Goal: Use online tool/utility: Utilize a website feature to perform a specific function

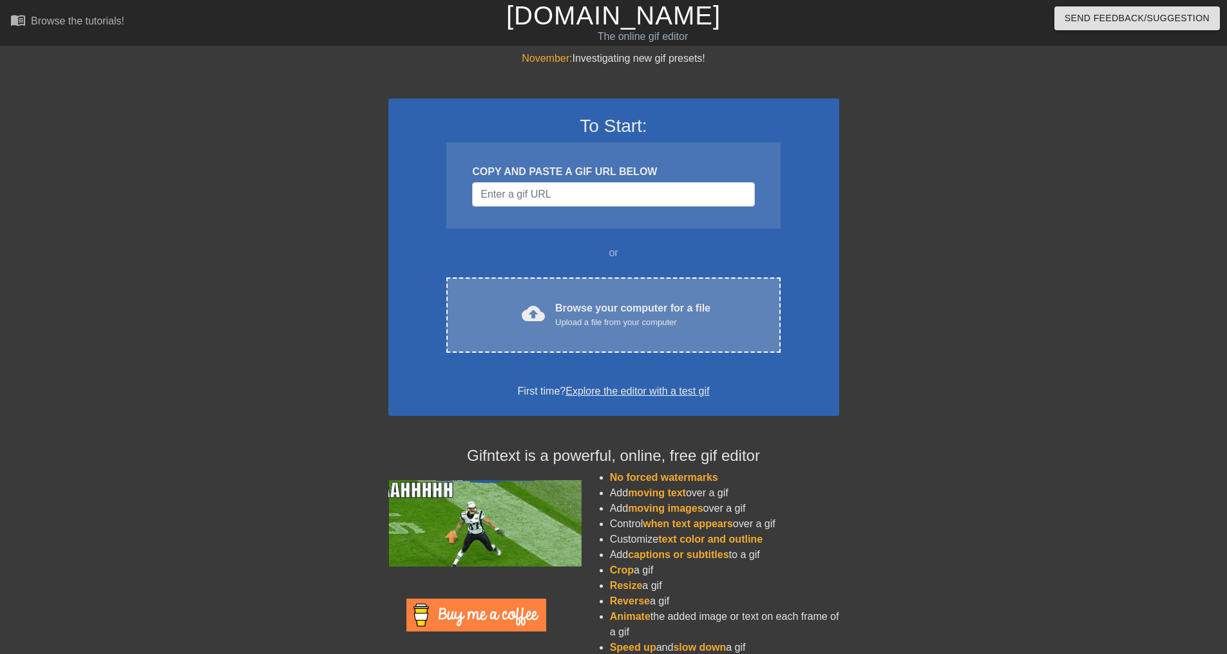
click at [628, 316] on div "Upload a file from your computer" at bounding box center [632, 322] width 155 height 13
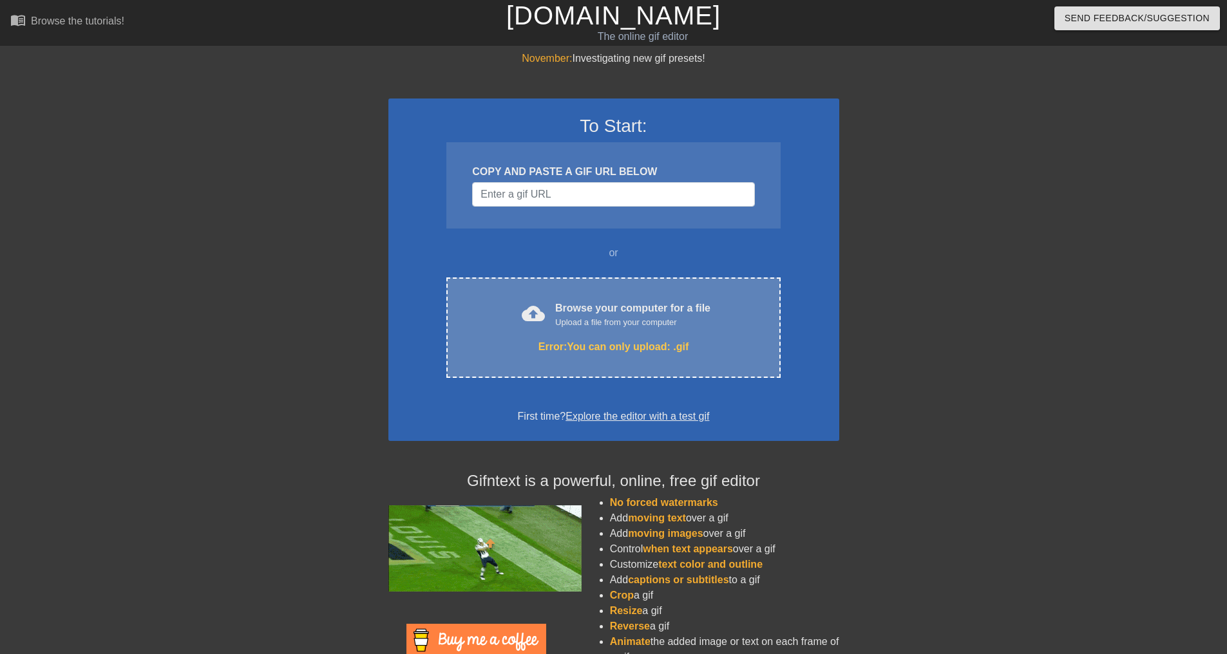
click at [601, 332] on div "cloud_upload Browse your computer for a file Upload a file from your computer E…" at bounding box center [613, 328] width 334 height 100
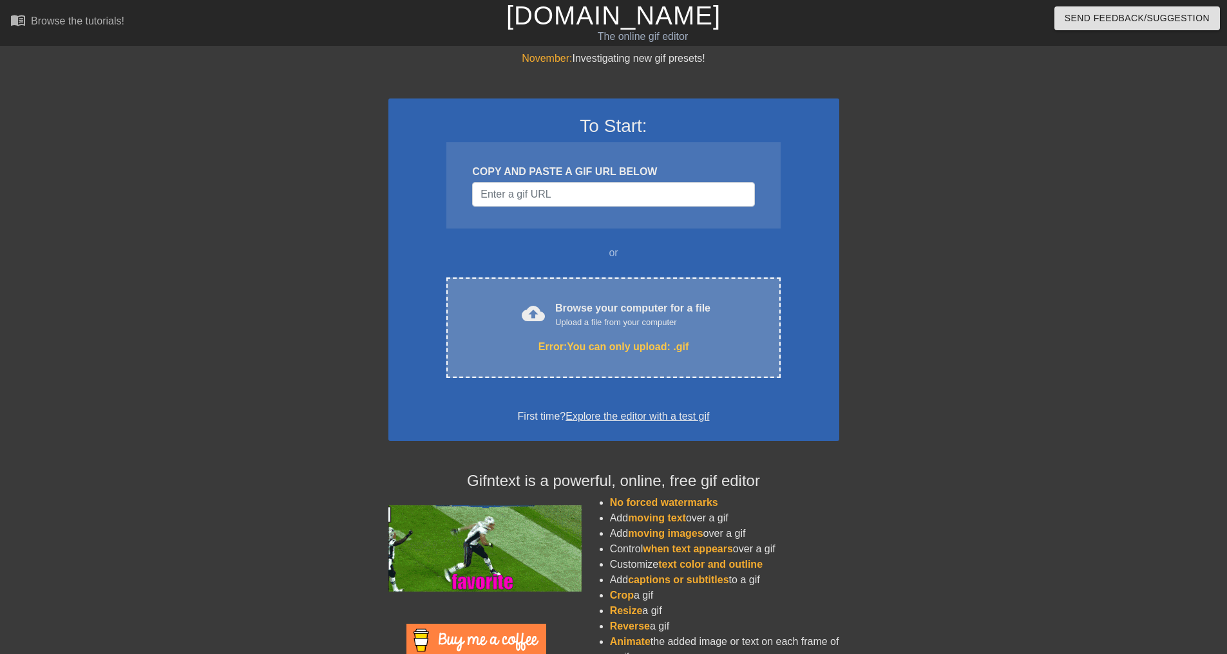
click at [568, 328] on div "Upload a file from your computer" at bounding box center [632, 322] width 155 height 13
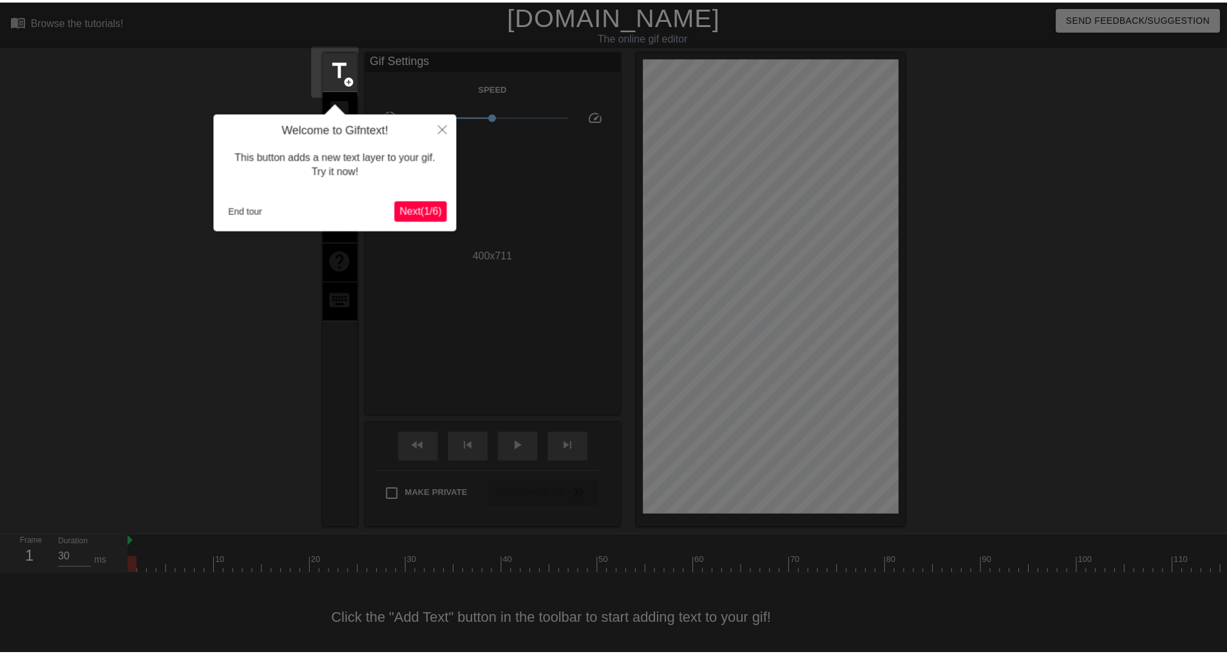
scroll to position [20, 0]
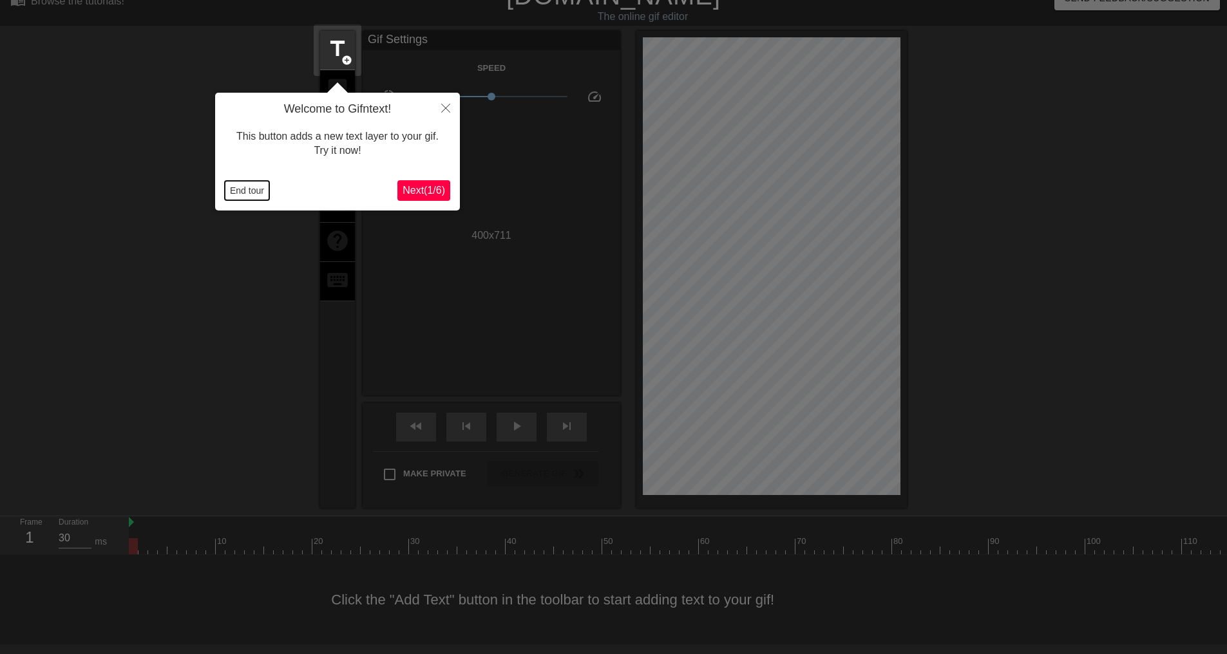
click at [236, 196] on button "End tour" at bounding box center [247, 190] width 44 height 19
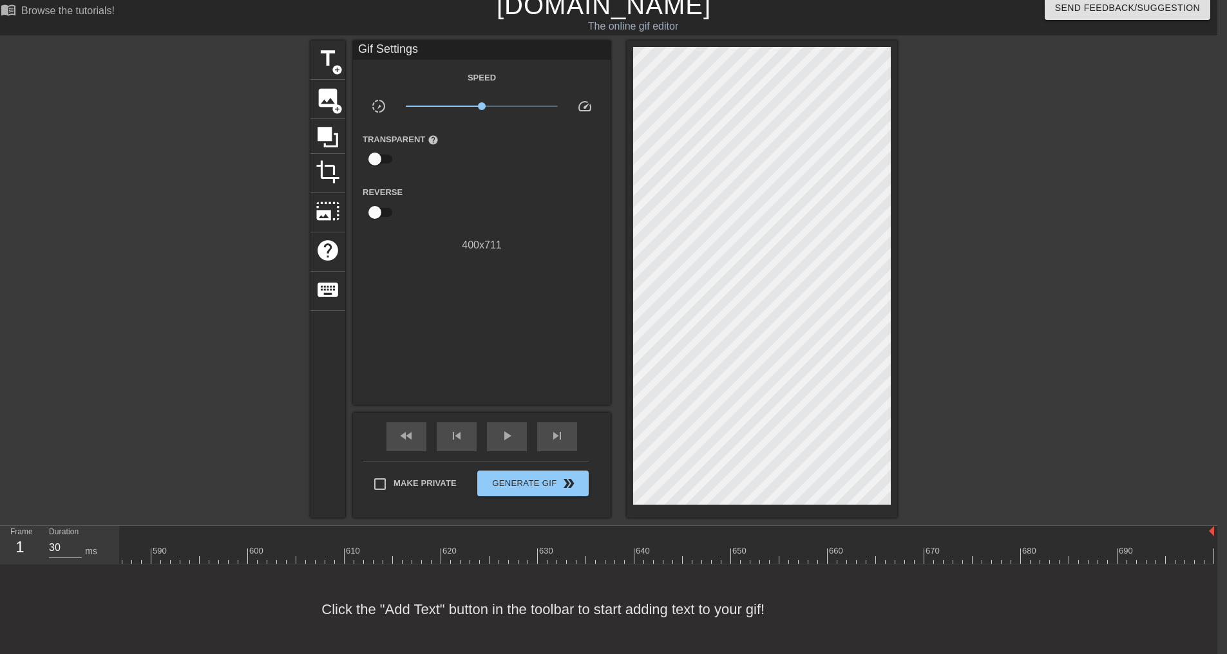
scroll to position [0, 5656]
drag, startPoint x: 1212, startPoint y: 521, endPoint x: 731, endPoint y: 534, distance: 481.2
click at [502, 433] on span "play_arrow" at bounding box center [506, 435] width 15 height 15
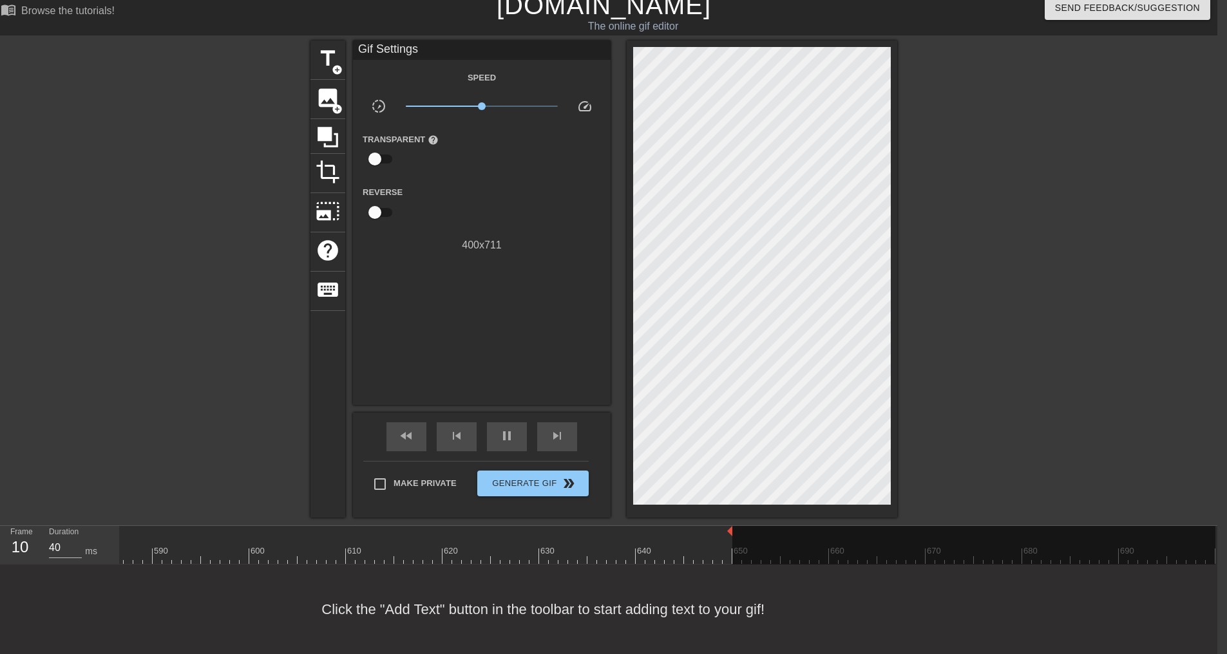
click at [675, 539] on div at bounding box center [679, 547] width 10 height 16
click at [498, 427] on div "play_arrow" at bounding box center [507, 436] width 40 height 29
click at [504, 428] on span "play_arrow" at bounding box center [506, 435] width 15 height 15
click at [178, 539] on div at bounding box center [177, 547] width 10 height 16
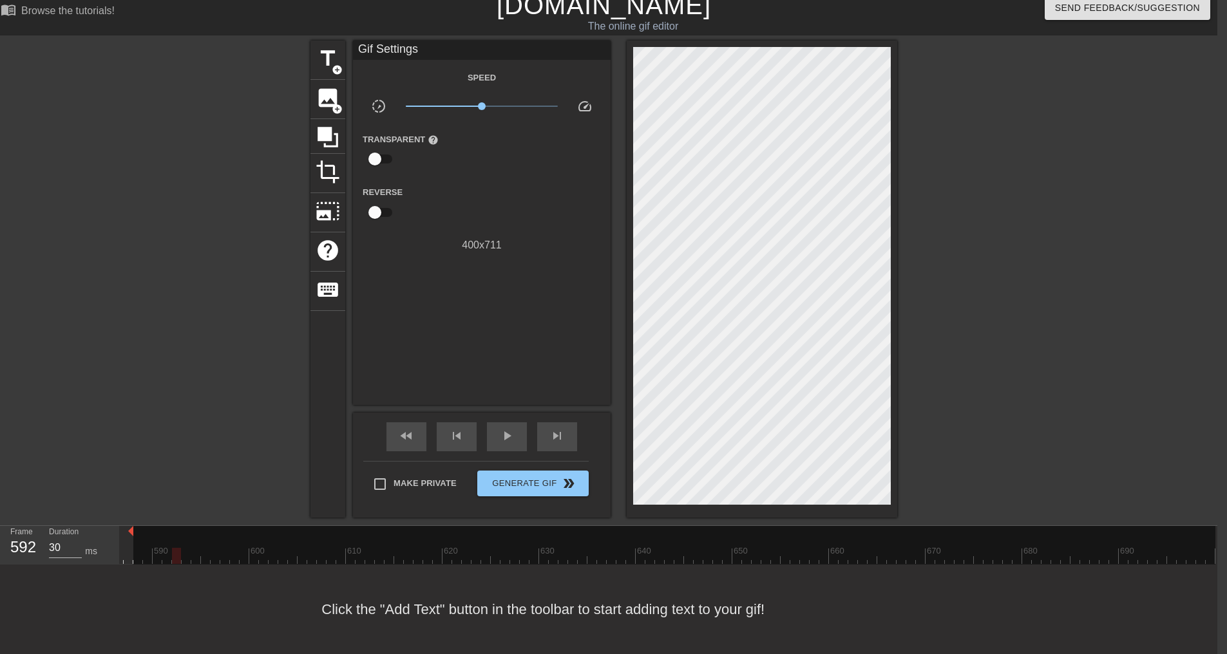
drag, startPoint x: 730, startPoint y: 520, endPoint x: 133, endPoint y: 540, distance: 597.3
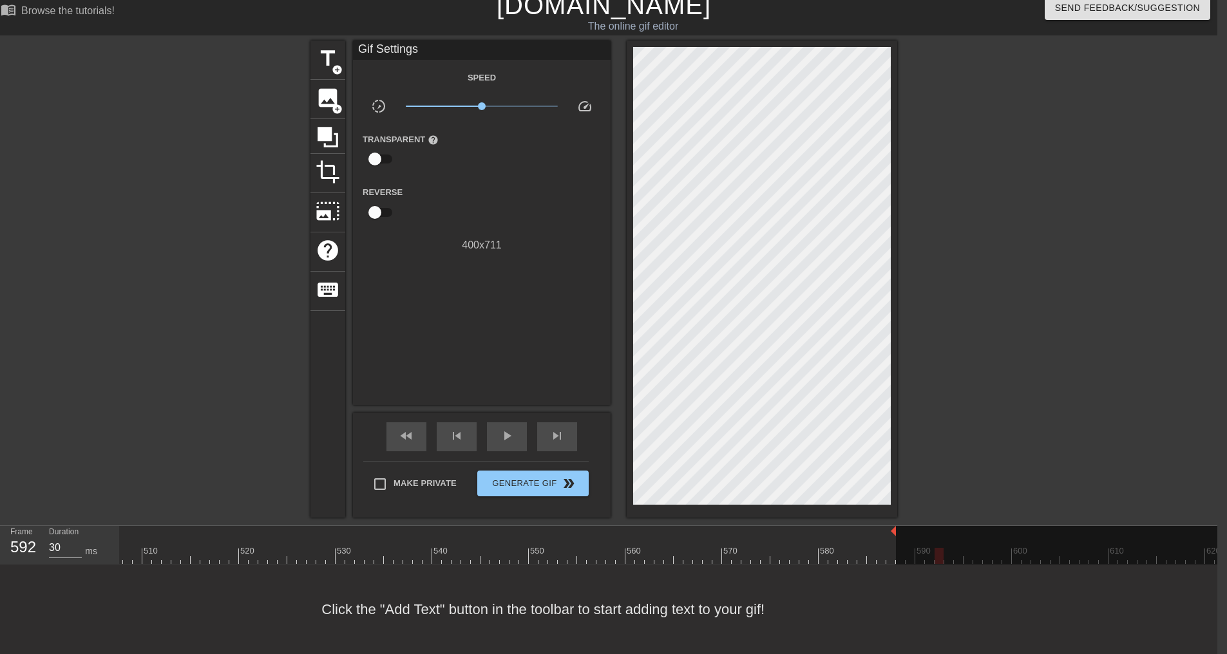
scroll to position [0, 4883]
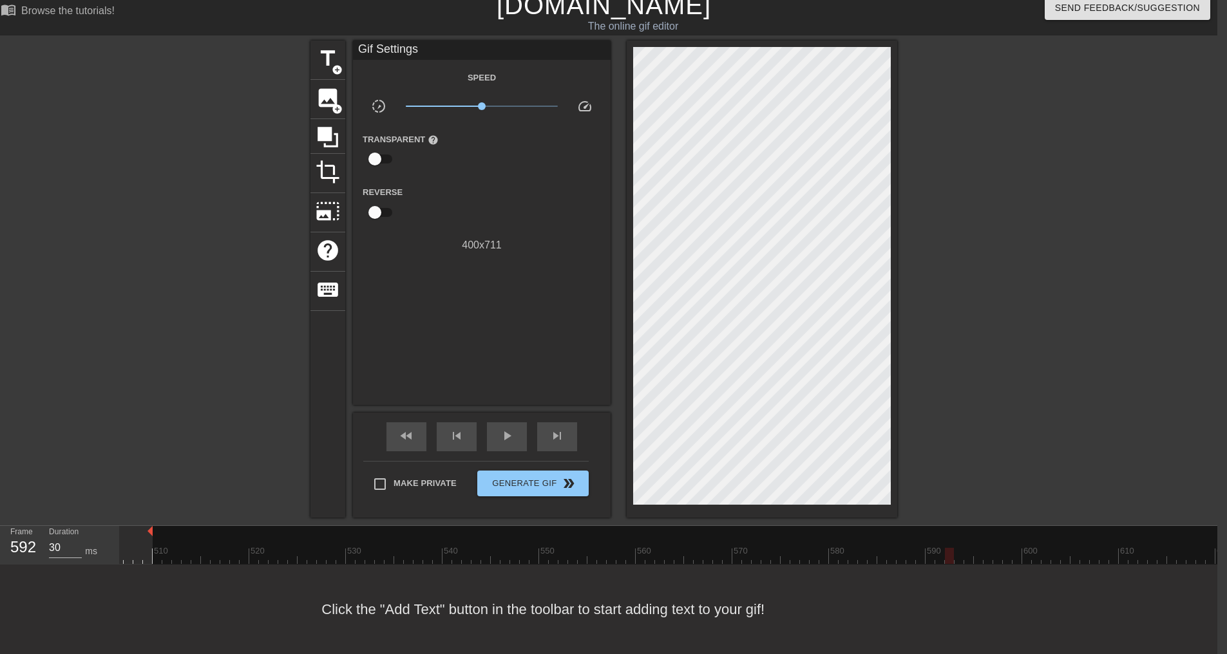
drag, startPoint x: 904, startPoint y: 521, endPoint x: 155, endPoint y: 529, distance: 749.6
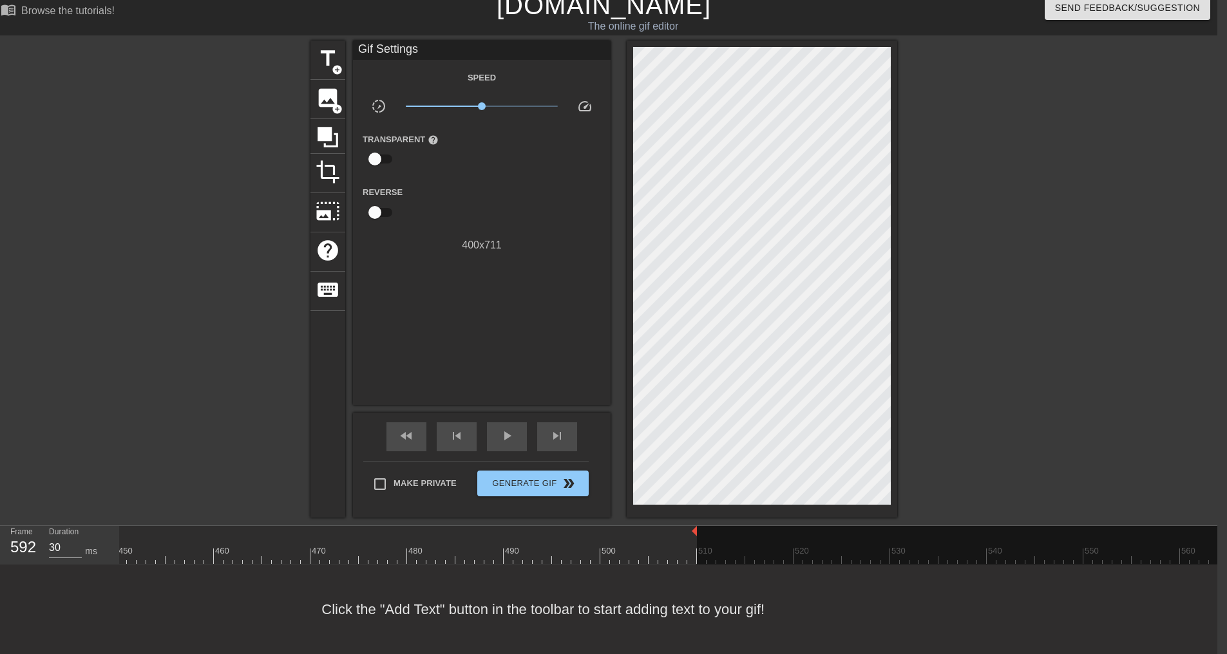
scroll to position [0, 4304]
click at [396, 545] on div at bounding box center [396, 551] width 3 height 13
click at [509, 422] on div "play_arrow" at bounding box center [507, 436] width 40 height 29
drag, startPoint x: 732, startPoint y: 522, endPoint x: 923, endPoint y: 526, distance: 191.3
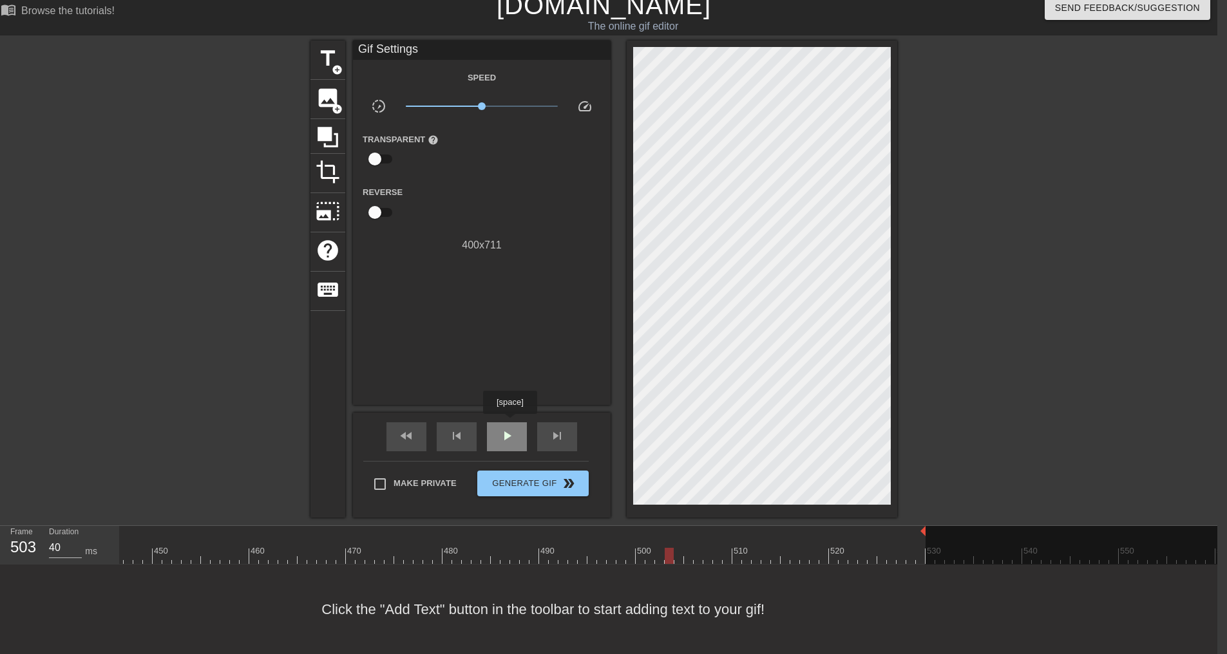
click at [511, 428] on span "play_arrow" at bounding box center [506, 435] width 15 height 15
drag, startPoint x: 927, startPoint y: 523, endPoint x: 1126, endPoint y: 525, distance: 198.3
drag, startPoint x: 923, startPoint y: 519, endPoint x: 1122, endPoint y: 520, distance: 199.6
click at [510, 428] on span "play_arrow" at bounding box center [506, 435] width 15 height 15
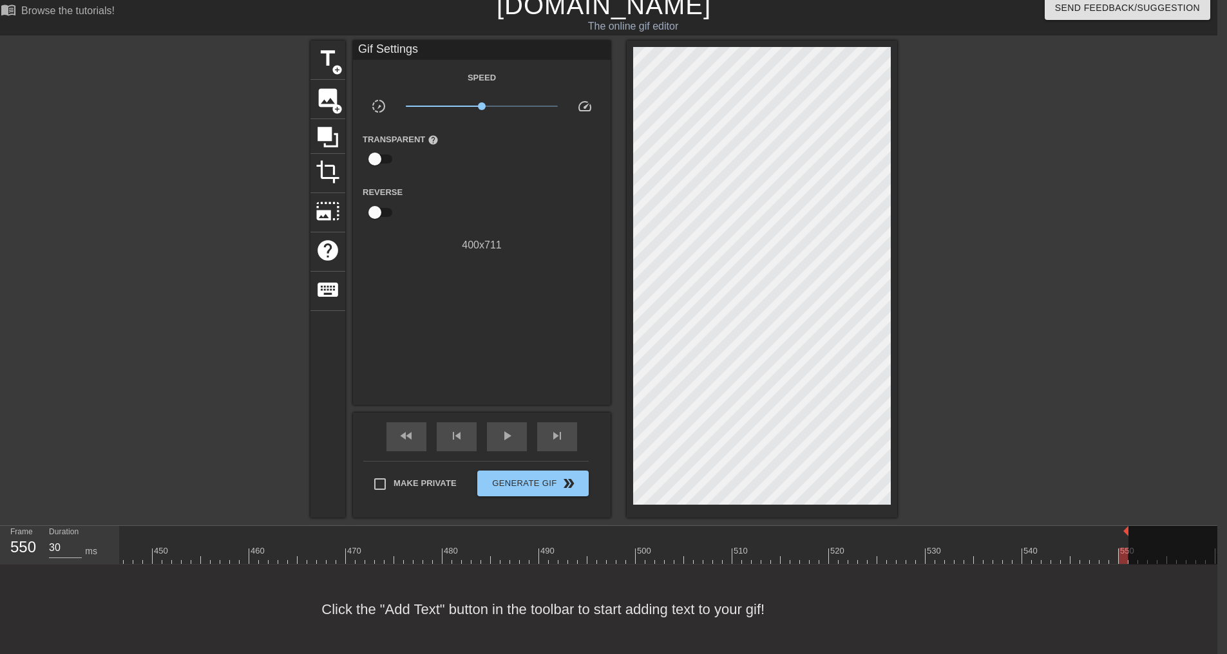
drag, startPoint x: 1129, startPoint y: 520, endPoint x: 1119, endPoint y: 520, distance: 10.3
drag, startPoint x: 1126, startPoint y: 520, endPoint x: 1114, endPoint y: 521, distance: 11.7
click at [510, 428] on span "play_arrow" at bounding box center [506, 435] width 15 height 15
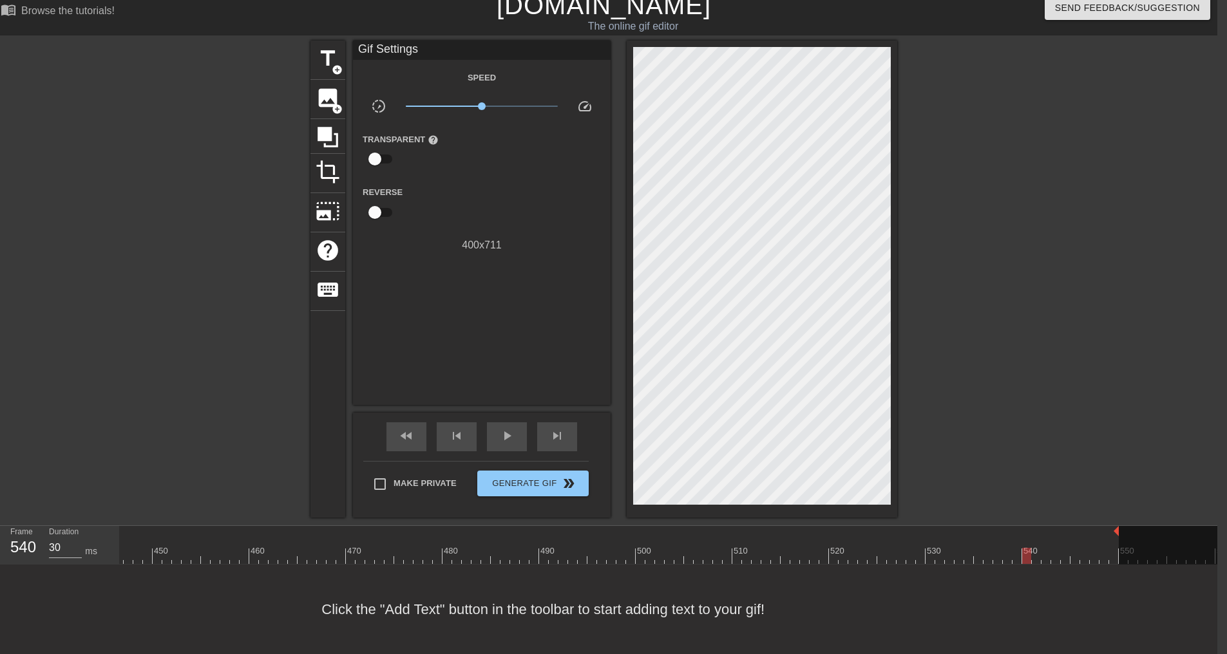
drag, startPoint x: 949, startPoint y: 538, endPoint x: 1022, endPoint y: 537, distance: 72.8
drag, startPoint x: 1116, startPoint y: 520, endPoint x: 1021, endPoint y: 524, distance: 95.4
click at [507, 429] on span "play_arrow" at bounding box center [506, 435] width 15 height 15
click at [320, 47] on span "title" at bounding box center [328, 58] width 24 height 24
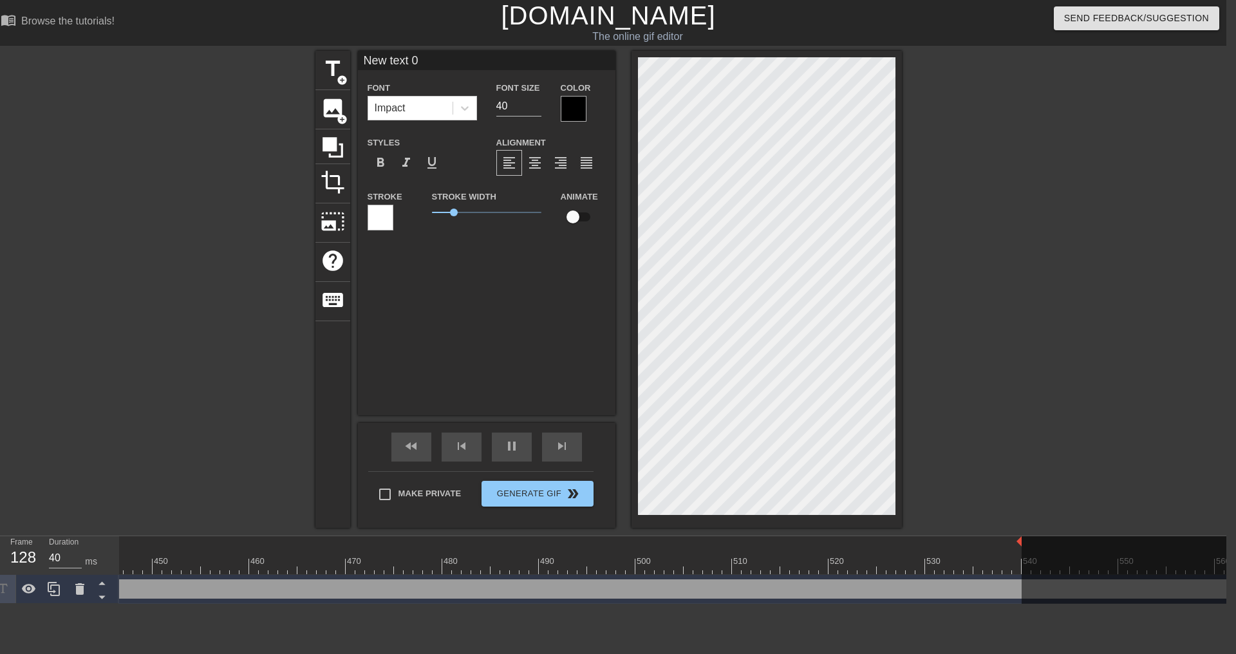
scroll to position [2, 3]
type input "30"
type input "M"
type textarea "M"
type input "40"
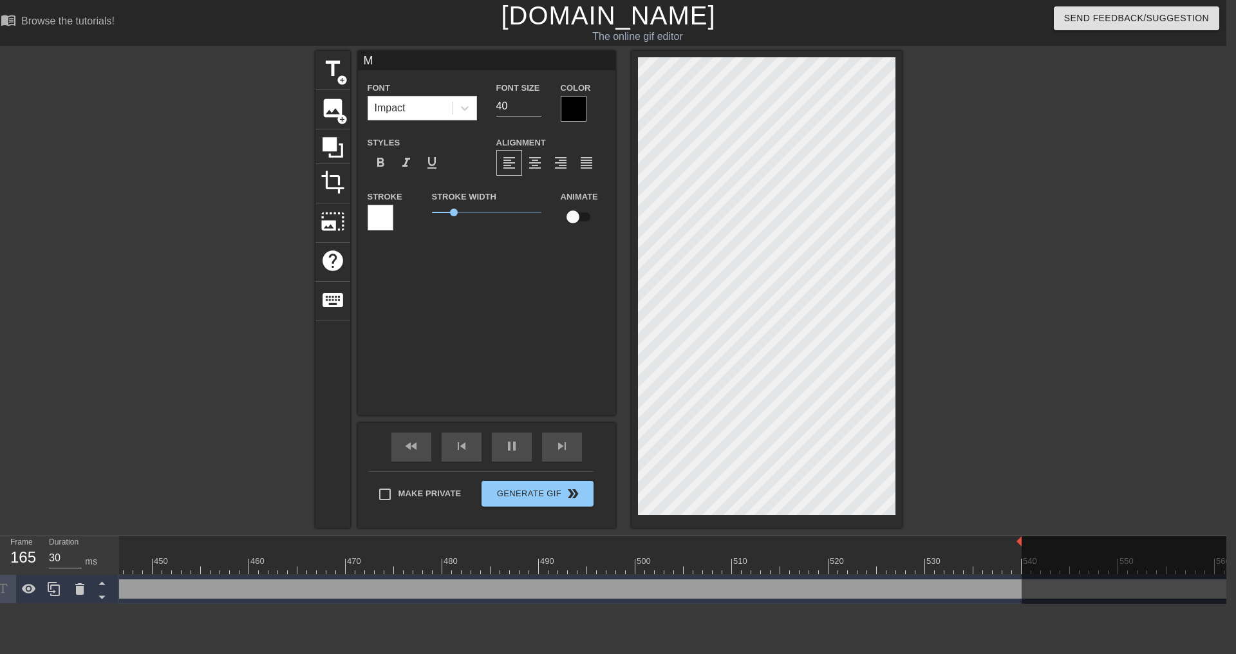
type input "Mo"
type textarea "Mo"
type input "30"
type input "Mob"
type textarea "Mob"
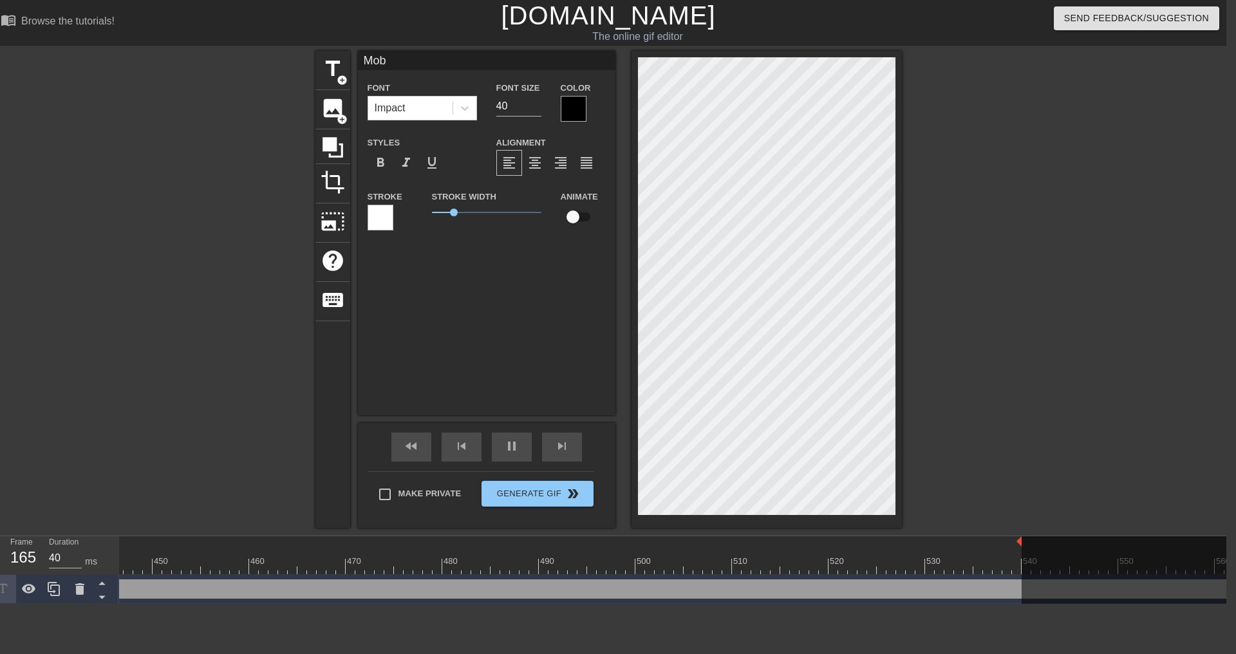
type input "30"
type input "Mobi"
type textarea "Mobi"
type input "30"
type input "Mobil"
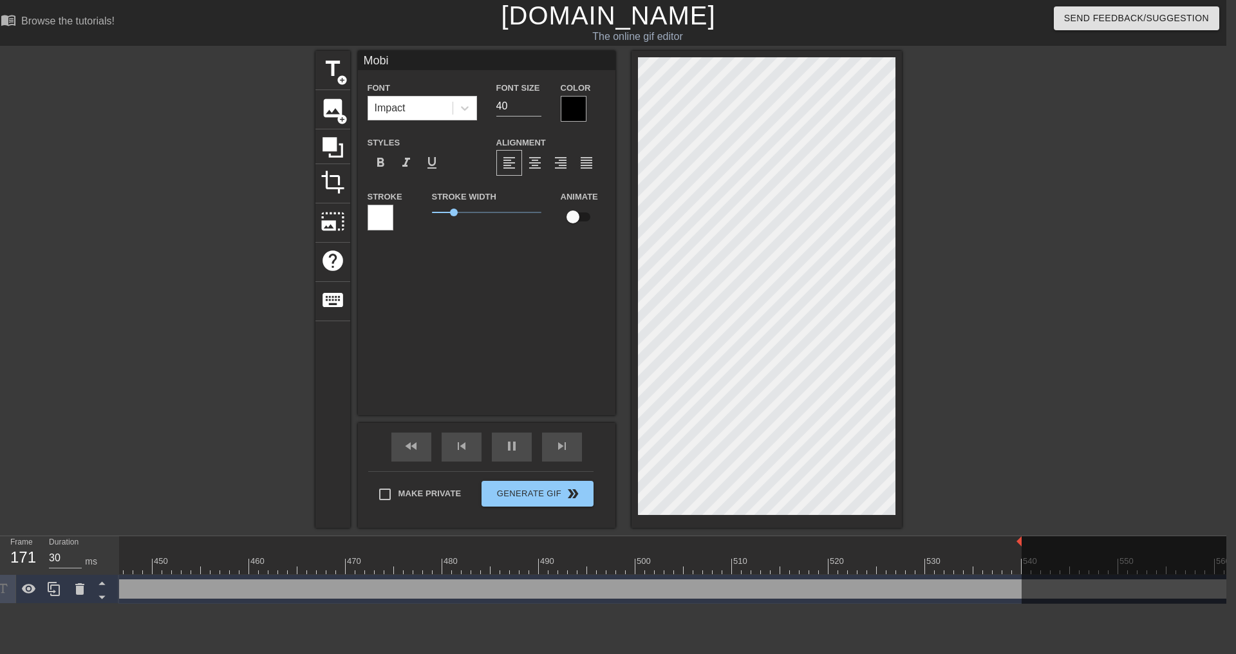
type textarea "Mobil"
type input "40"
type input "Mobile"
type textarea "Mobile"
type input "30"
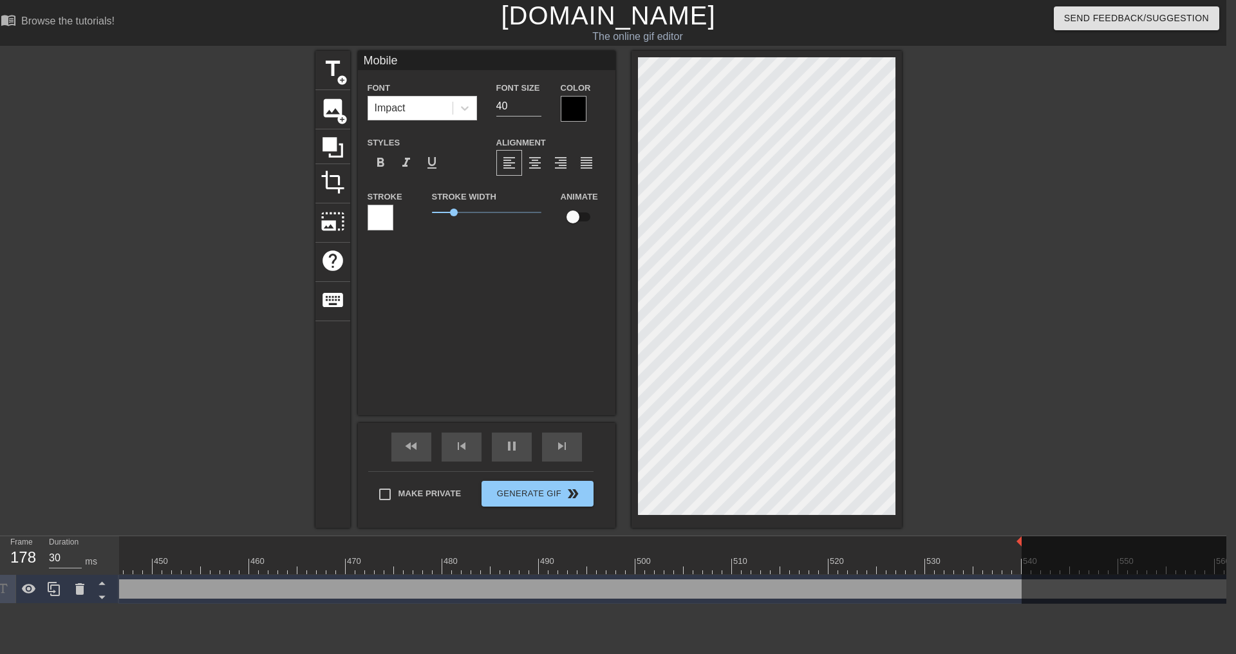
type input "Mobile"
type textarea "Mobile"
type input "30"
type input "Mobile T"
type textarea "Mobile T"
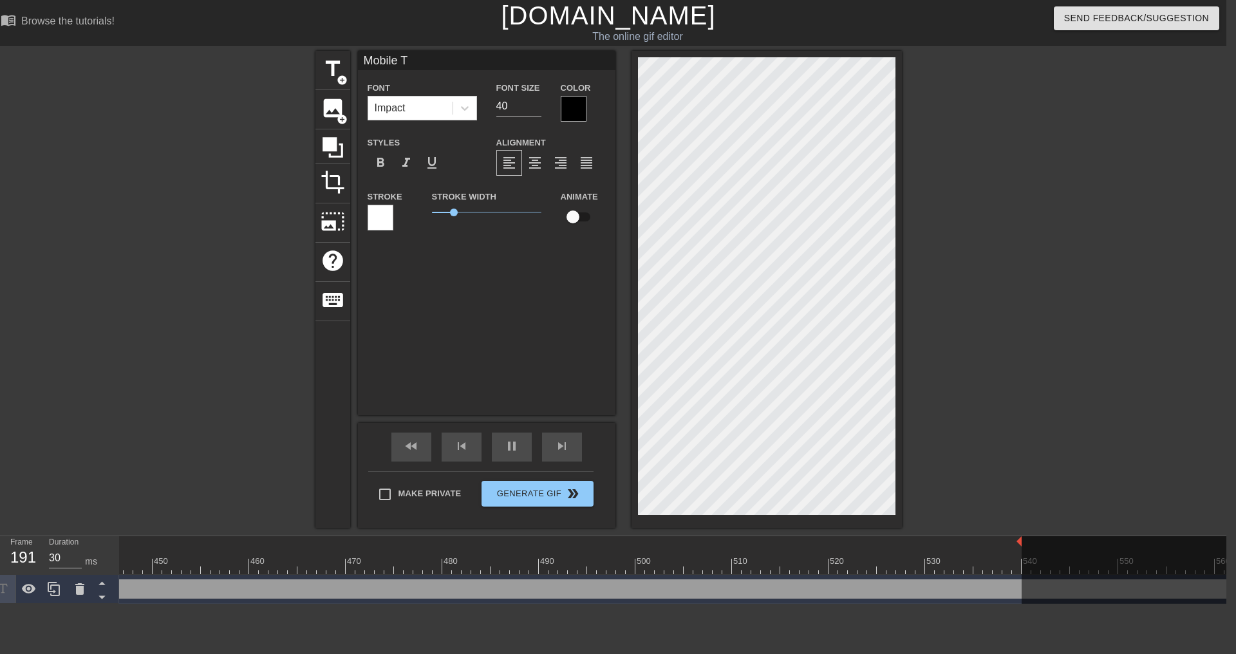
type input "40"
type input "Mobile Ti"
type textarea "Mobile Ti"
type input "30"
type input "Mobile Tir"
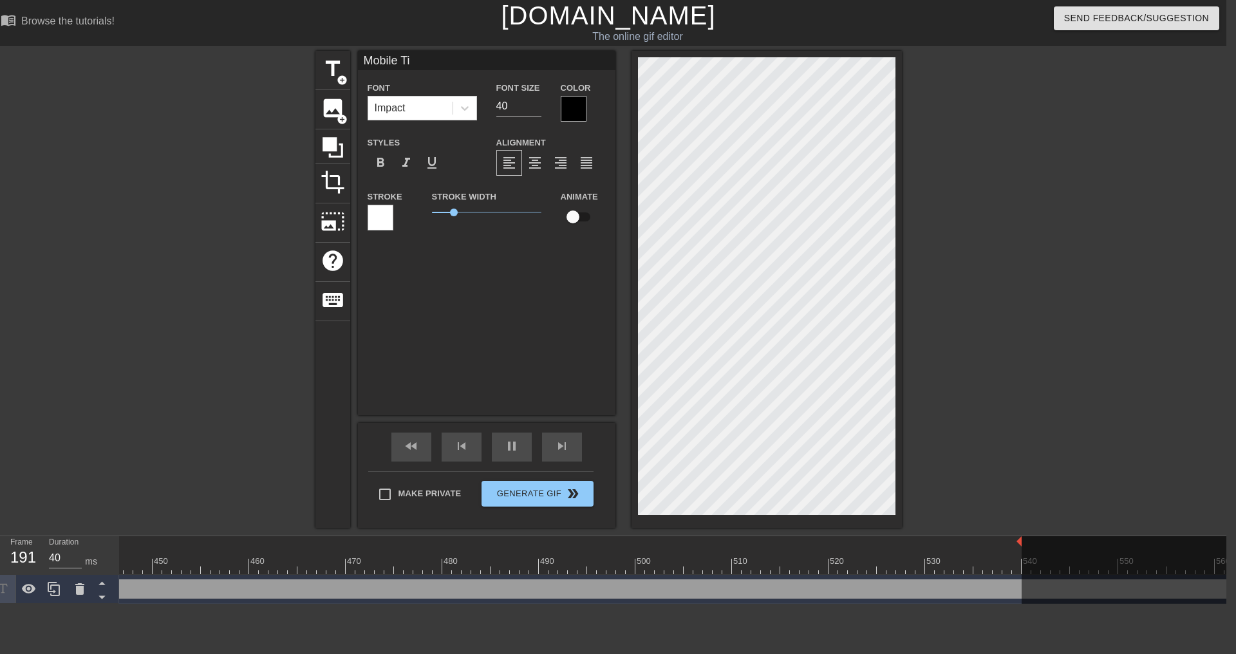
type textarea "Mobile Tir"
type input "40"
type input "Mobile Tire"
type textarea "Mobile Tire"
type input "40"
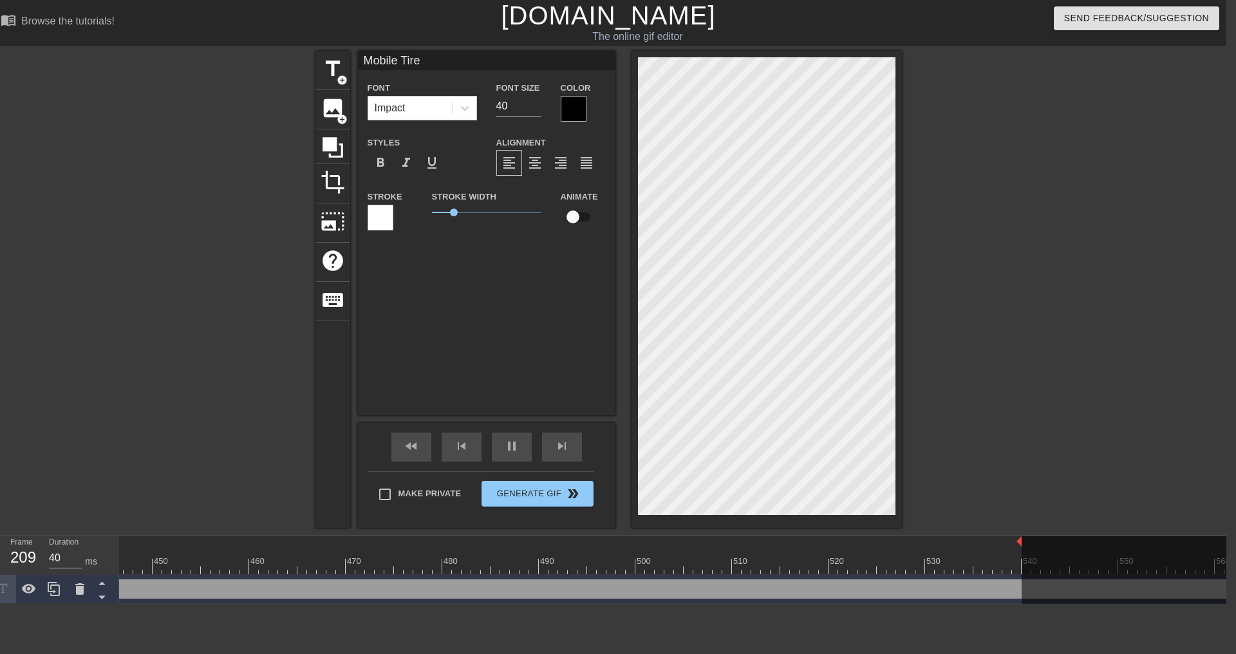
type textarea "Mobile Tire"
click at [578, 111] on div at bounding box center [574, 109] width 26 height 26
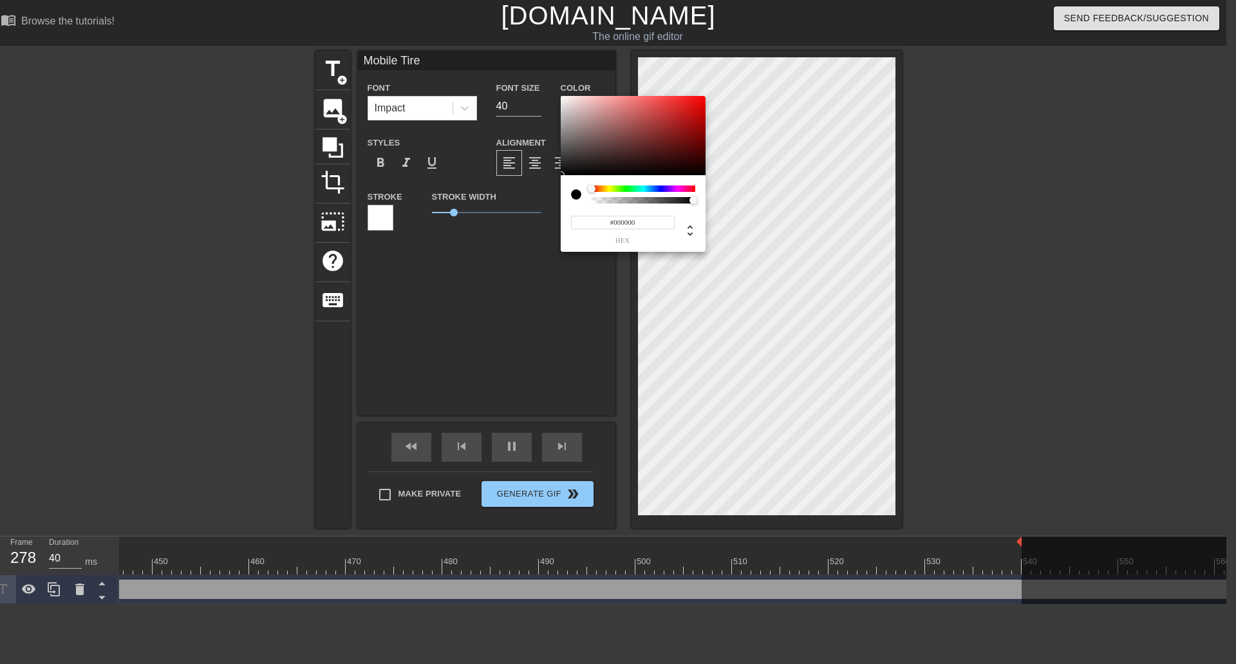
type input "30"
type input "#514949"
type input "30"
type input "#514A4A"
type input "40"
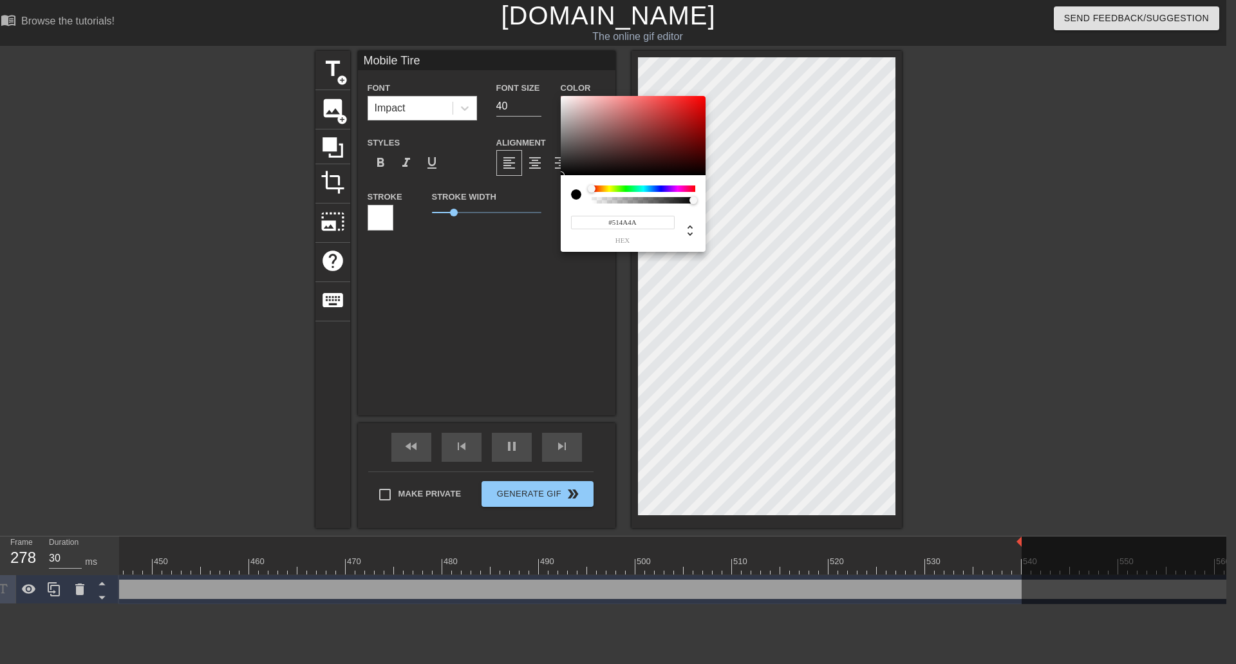
type input "#070707"
type input "30"
type input "#000000"
type input "30"
type input "#2C2C2C"
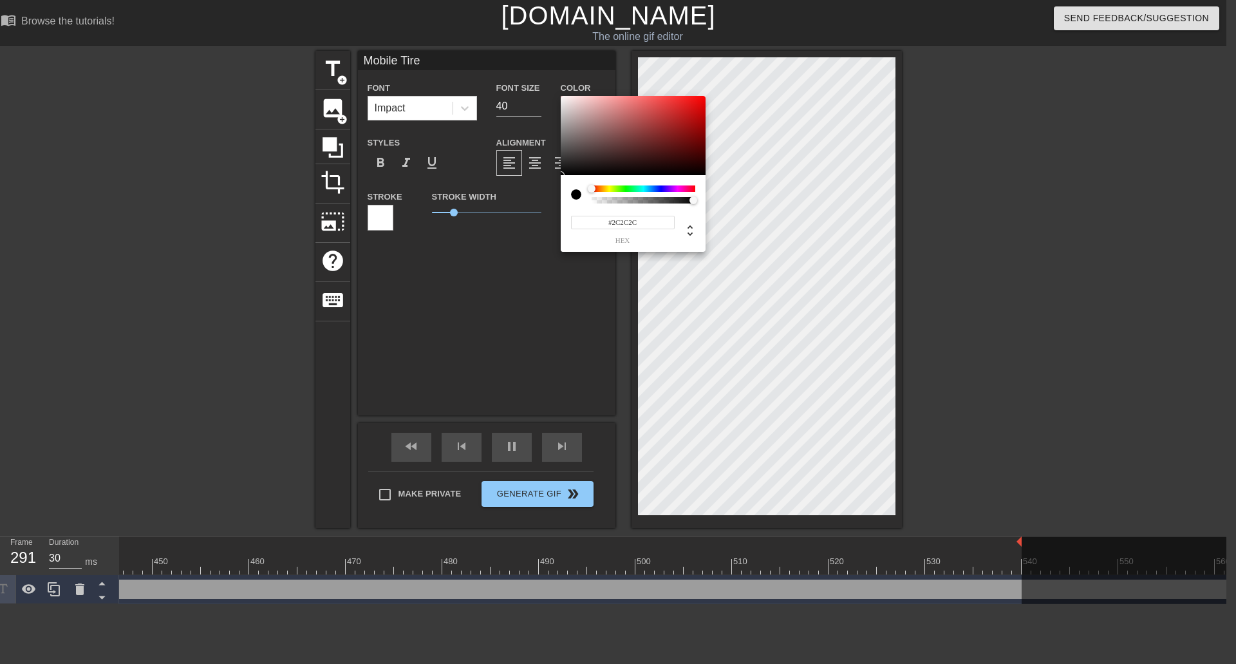
type input "40"
type input "#A9A9A9"
type input "30"
type input "#FFFFFF"
drag, startPoint x: 574, startPoint y: 150, endPoint x: 540, endPoint y: 63, distance: 93.4
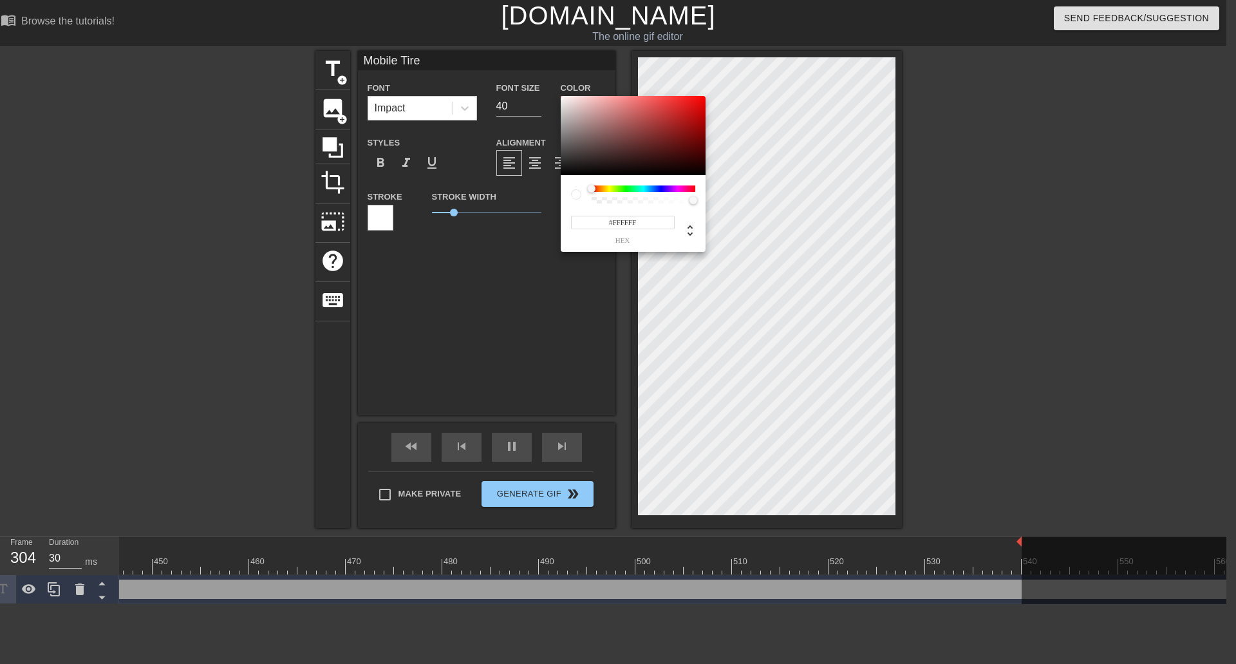
click at [540, 63] on div "#FFFFFF hex" at bounding box center [618, 332] width 1236 height 664
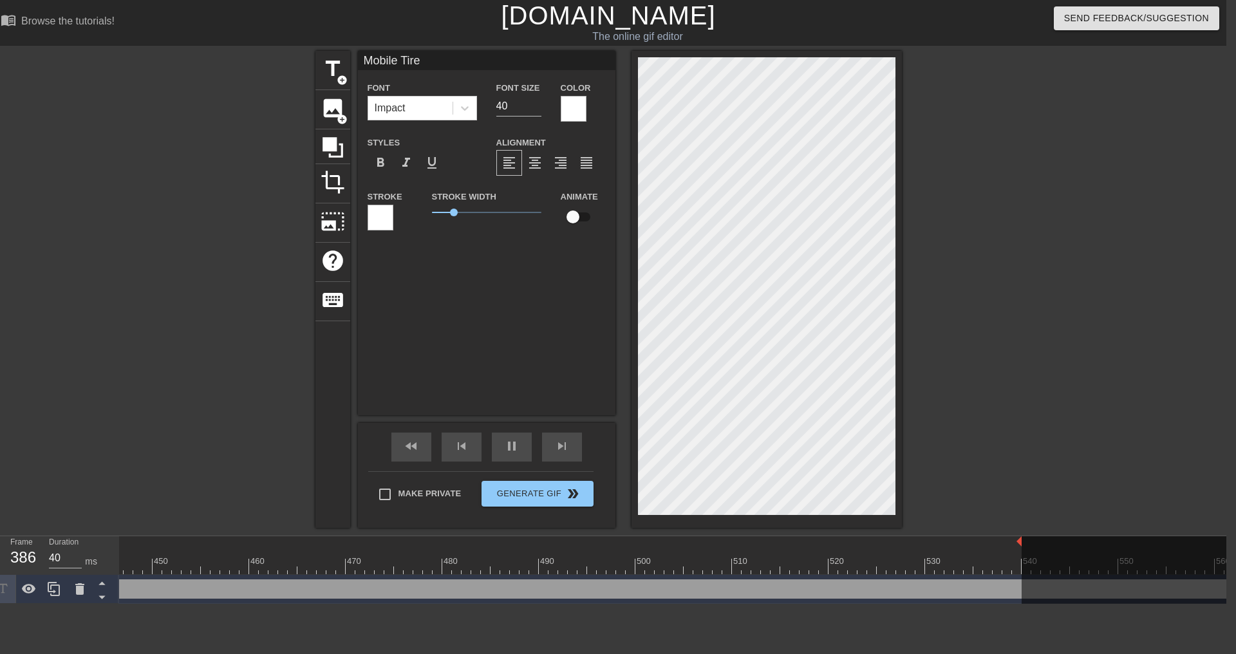
click at [383, 211] on div at bounding box center [381, 218] width 26 height 26
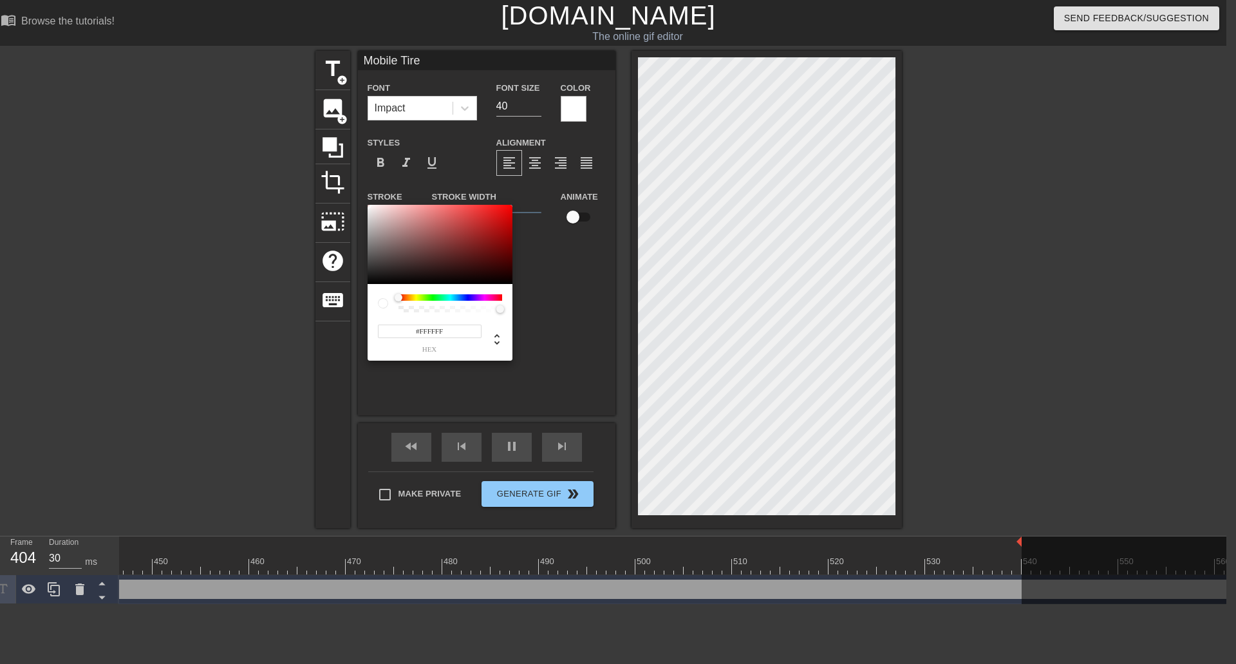
type input "40"
type input "#635353"
type input "30"
type input "#0B0B0B"
type input "40"
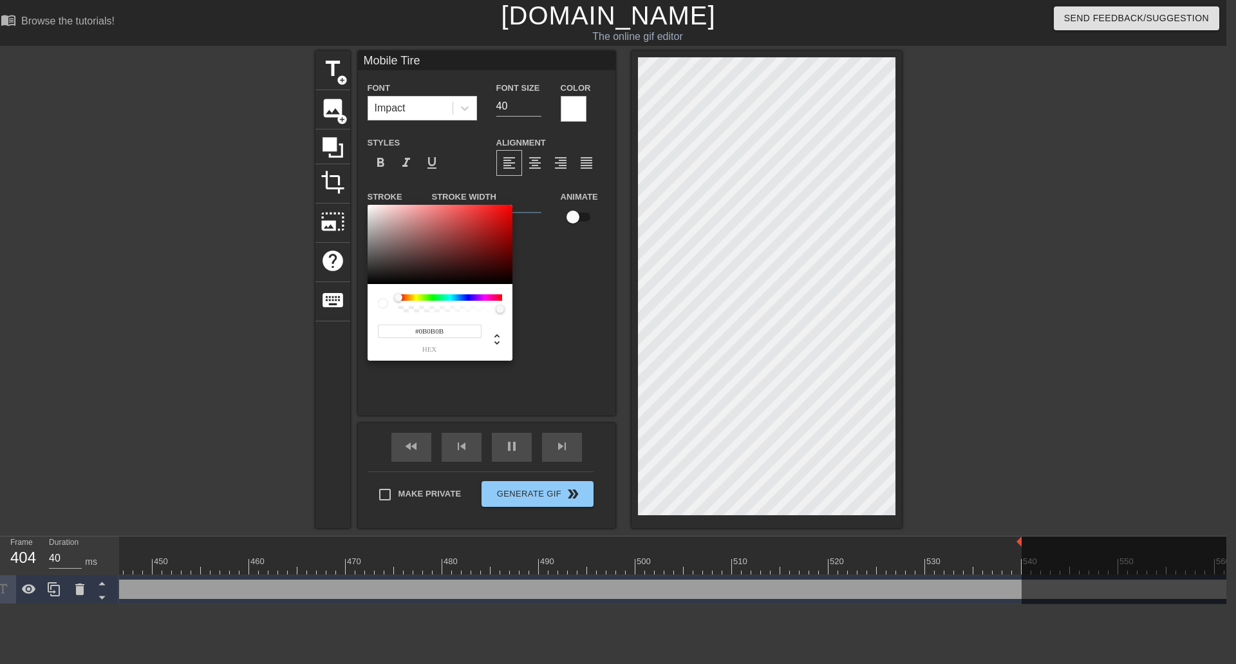
type input "#000000"
drag, startPoint x: 383, startPoint y: 263, endPoint x: 354, endPoint y: 319, distance: 62.5
click at [354, 319] on div "#000000 hex" at bounding box center [618, 332] width 1236 height 664
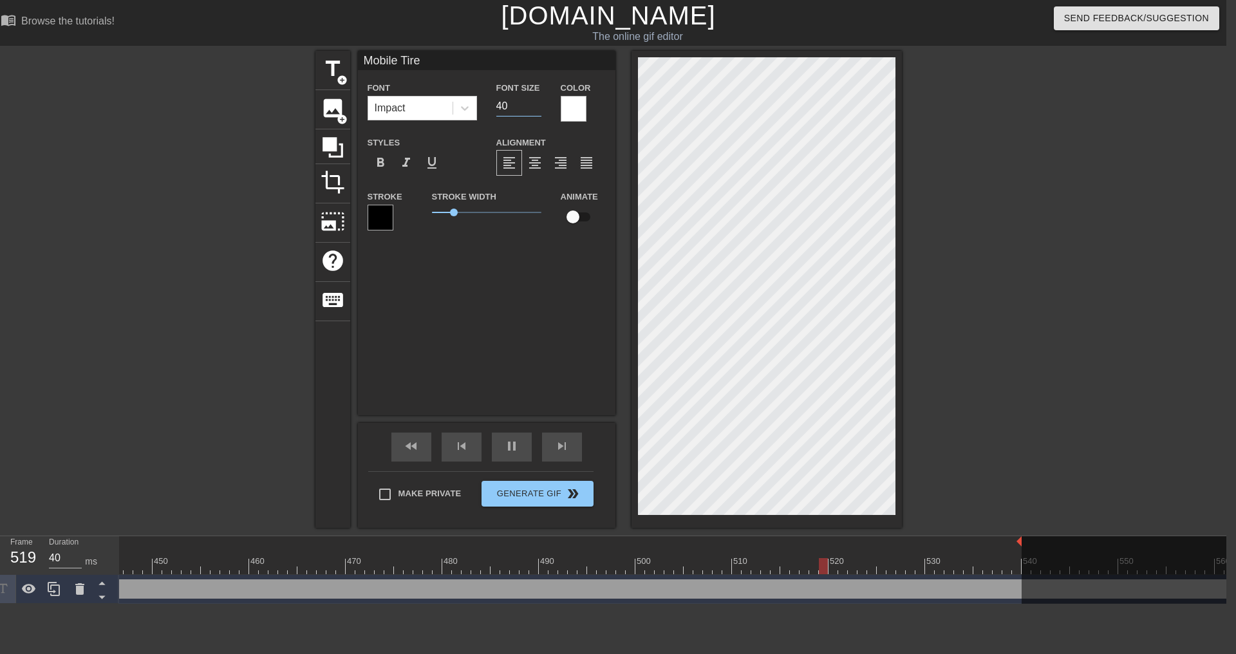
drag, startPoint x: 507, startPoint y: 108, endPoint x: 486, endPoint y: 108, distance: 20.6
click at [487, 108] on div "Font Size 40" at bounding box center [519, 101] width 64 height 42
type input "40"
type input "2"
type input "40"
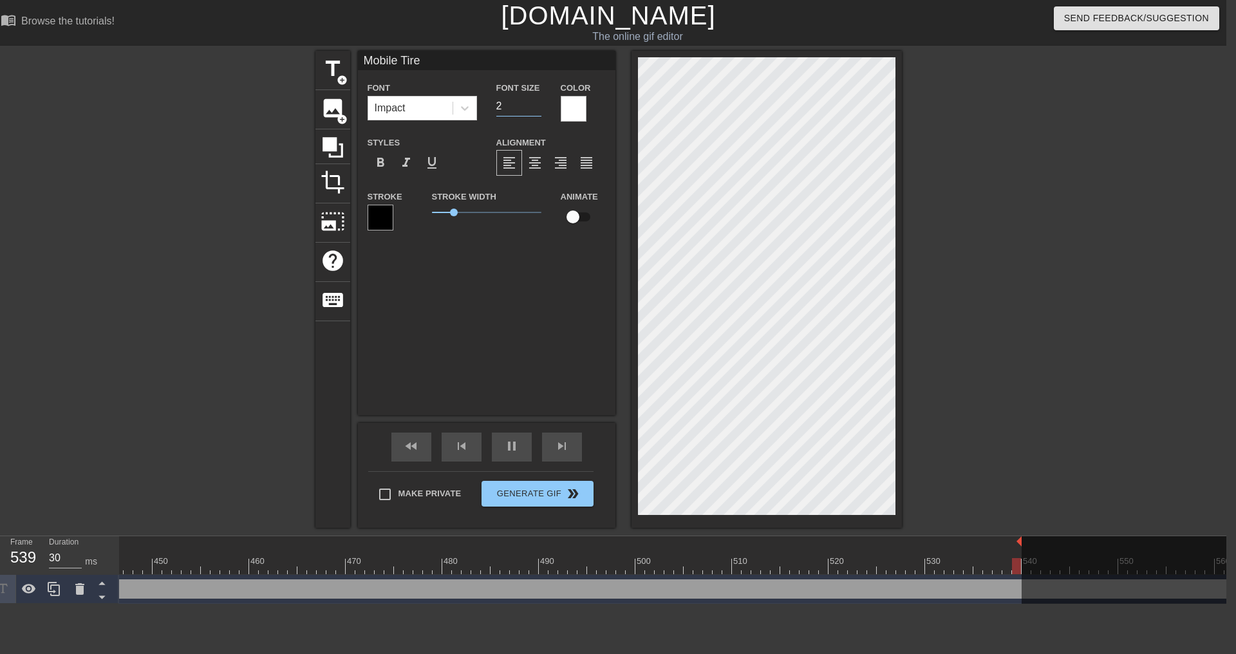
type input "20"
type input "30"
type input "20"
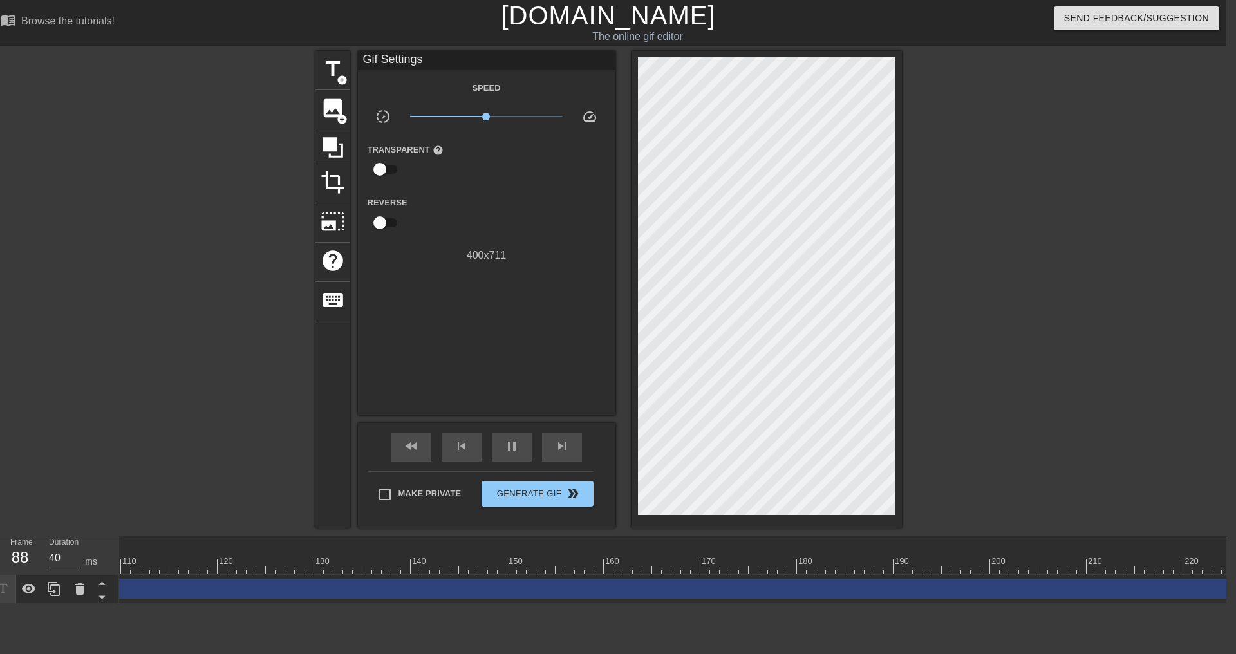
scroll to position [0, 0]
drag, startPoint x: 825, startPoint y: 588, endPoint x: 13, endPoint y: 616, distance: 812.5
click at [12, 604] on html "menu_book Browse the tutorials! [DOMAIN_NAME] The online gif editor Send Feedba…" at bounding box center [608, 302] width 1236 height 604
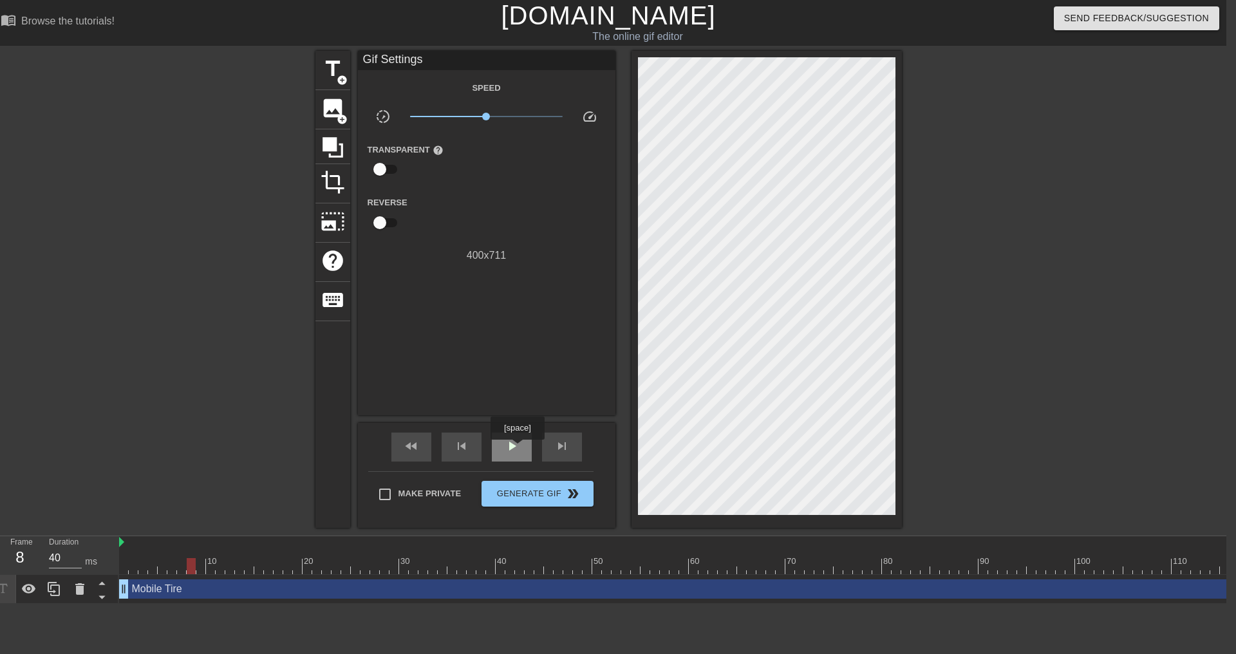
click at [517, 449] on span "play_arrow" at bounding box center [511, 446] width 15 height 15
click at [516, 455] on div "play_arrow" at bounding box center [512, 447] width 40 height 29
drag, startPoint x: 145, startPoint y: 568, endPoint x: 64, endPoint y: 576, distance: 81.5
click at [64, 576] on div "Frame 1 Duration 30 ms 10 20 30 40 50 60 70 80 90 100 110 120 130 140 150" at bounding box center [608, 570] width 1236 height 68
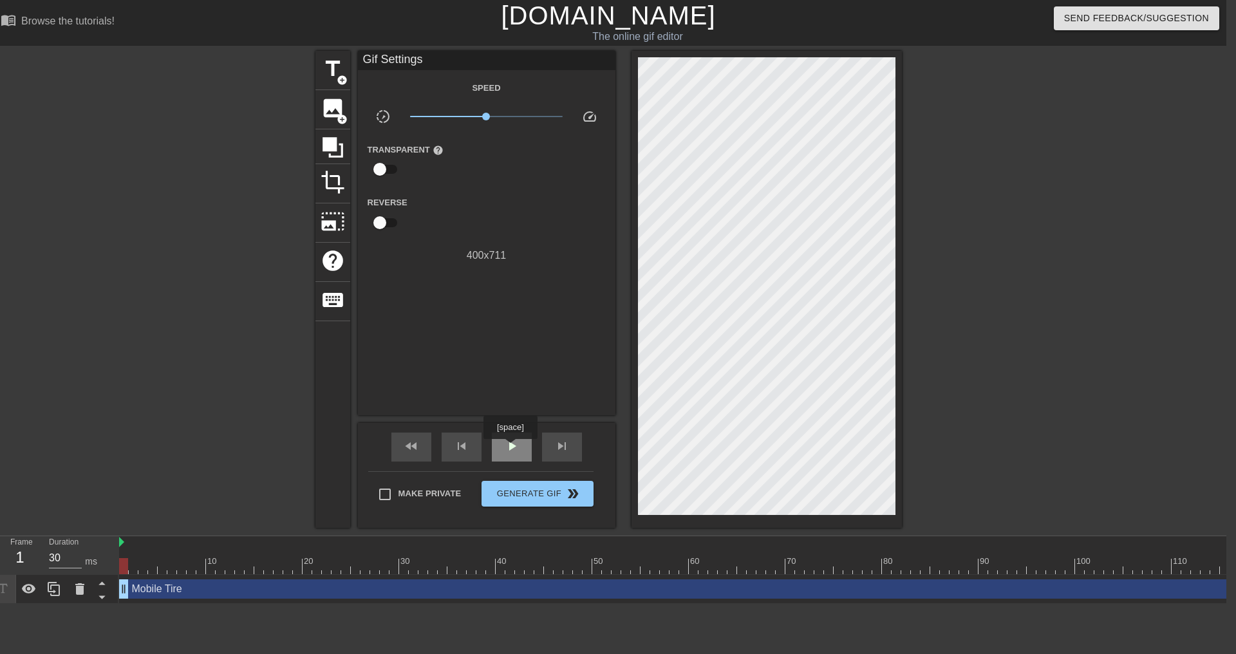
click at [510, 448] on span "play_arrow" at bounding box center [511, 446] width 15 height 15
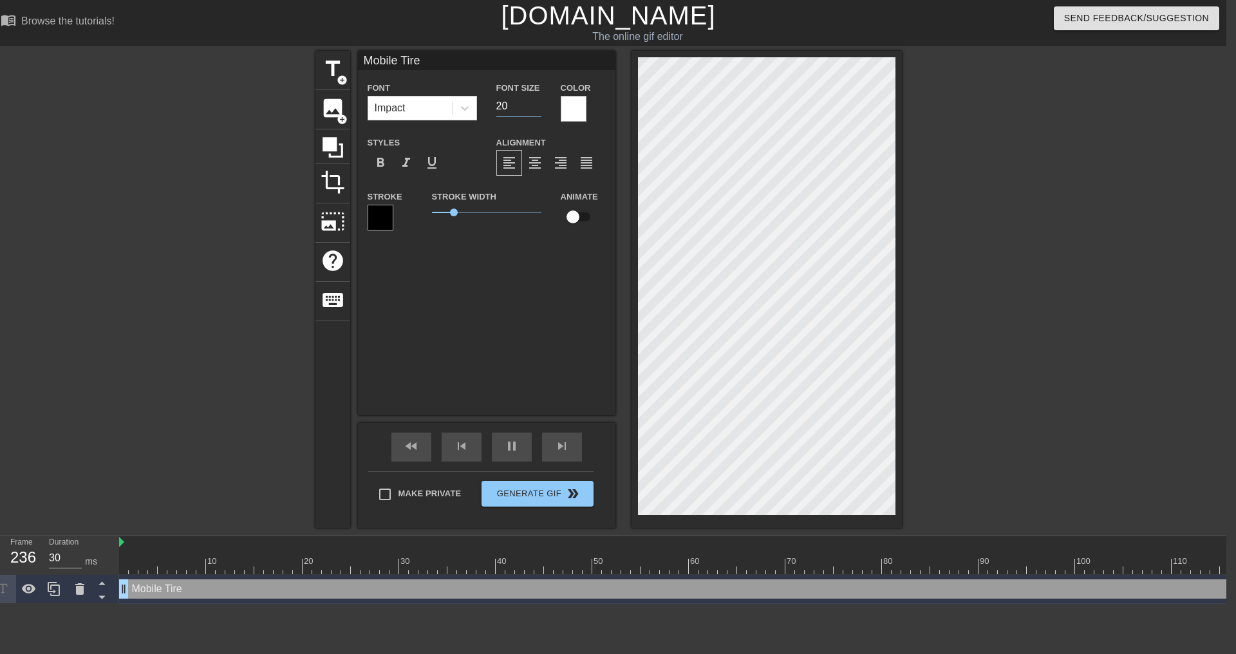
drag, startPoint x: 518, startPoint y: 108, endPoint x: 490, endPoint y: 108, distance: 28.3
click at [490, 108] on div "Font Size 20" at bounding box center [519, 101] width 64 height 42
type input "30"
type input "2"
type input "30"
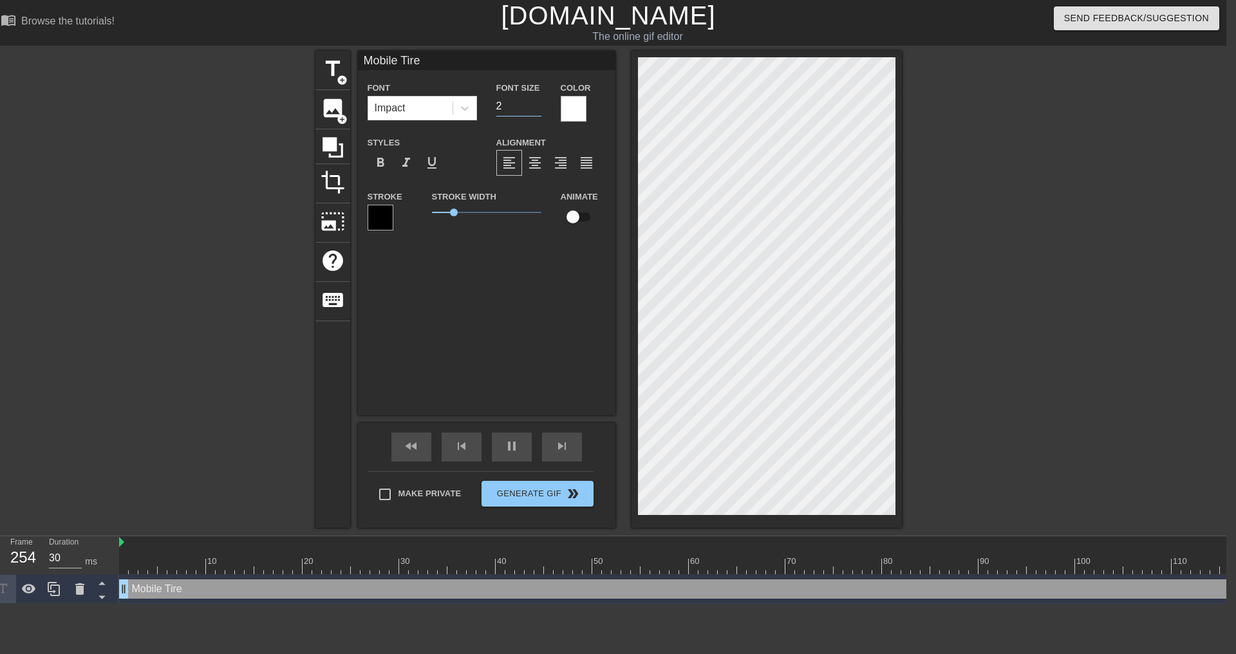
type input "25"
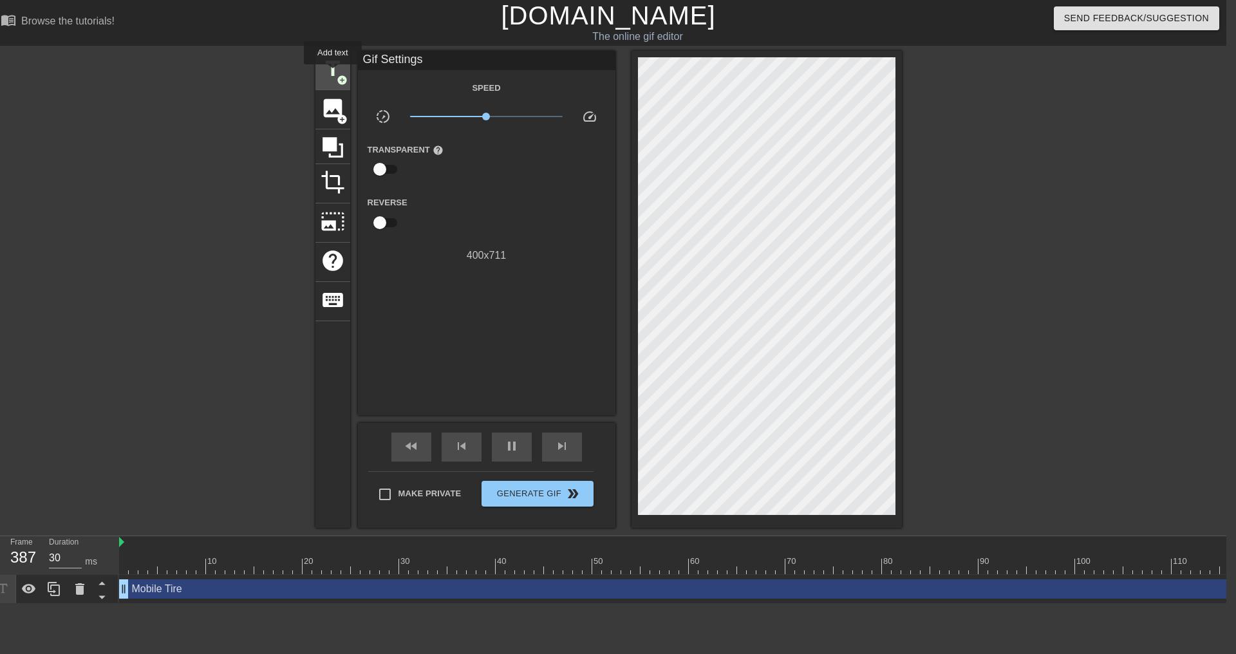
click at [331, 71] on span "title" at bounding box center [333, 69] width 24 height 24
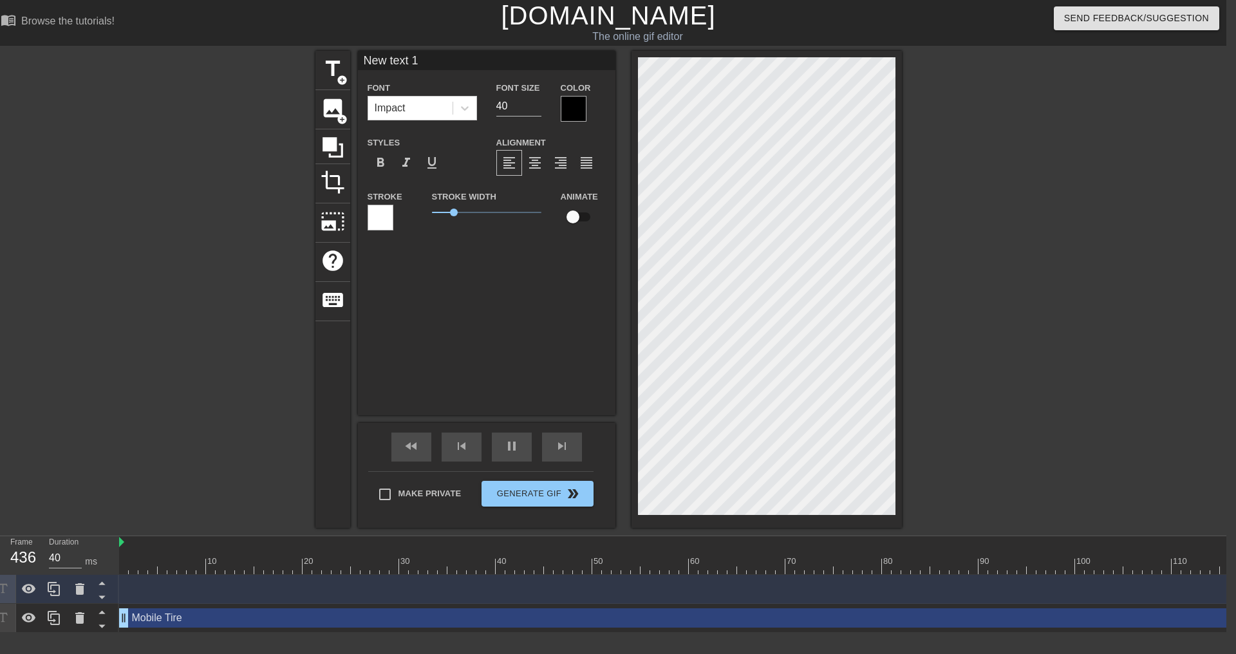
type input "30"
type input "S"
type textarea "S"
type input "30"
type input "Se"
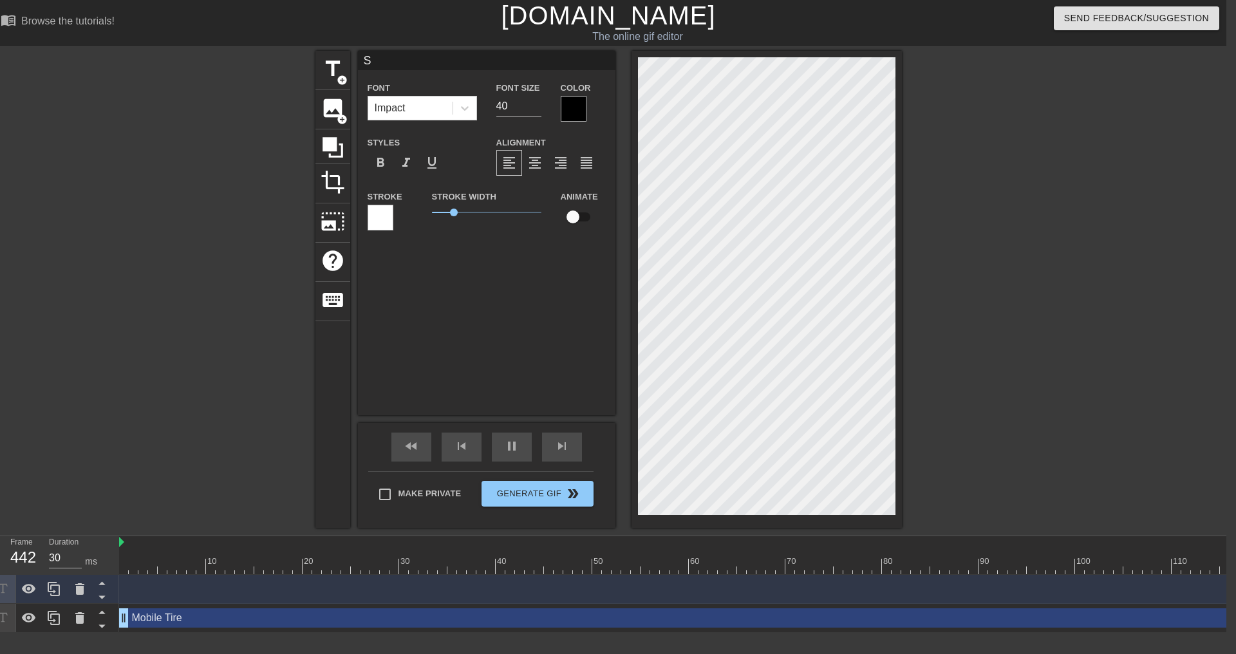
type textarea "Se"
type input "30"
type input "Ser"
type textarea "Ser"
type input "40"
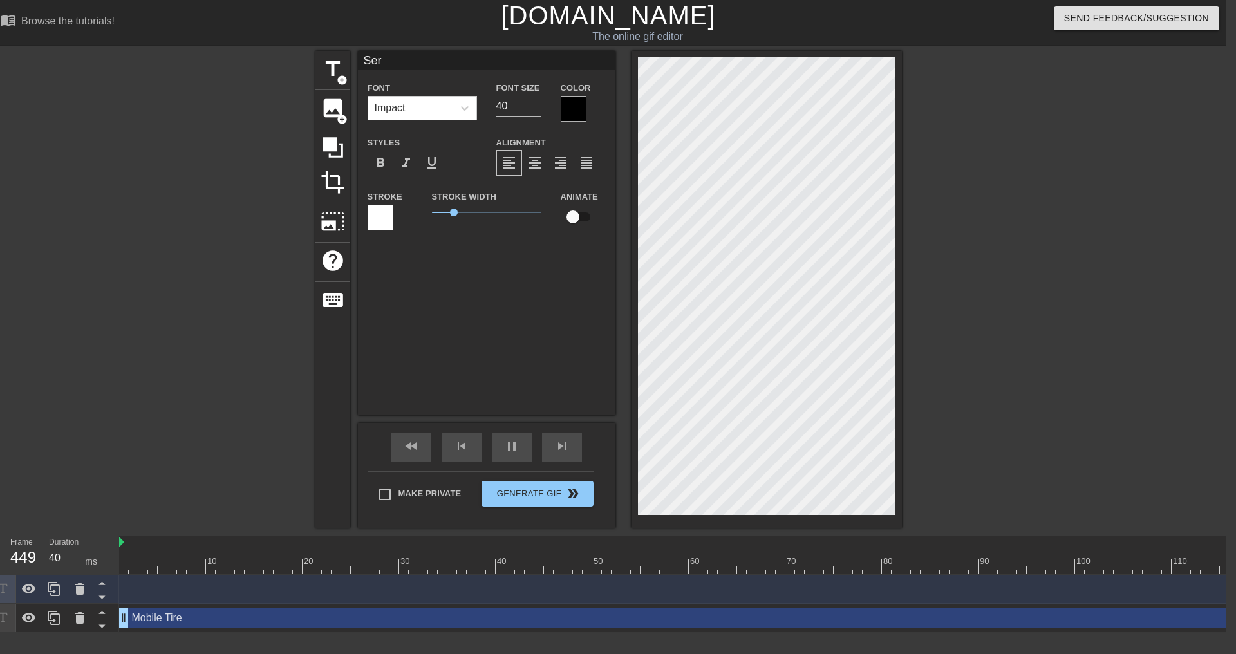
type input "Serv"
type textarea "Serv"
type input "30"
type input "Servi"
type textarea "Servi"
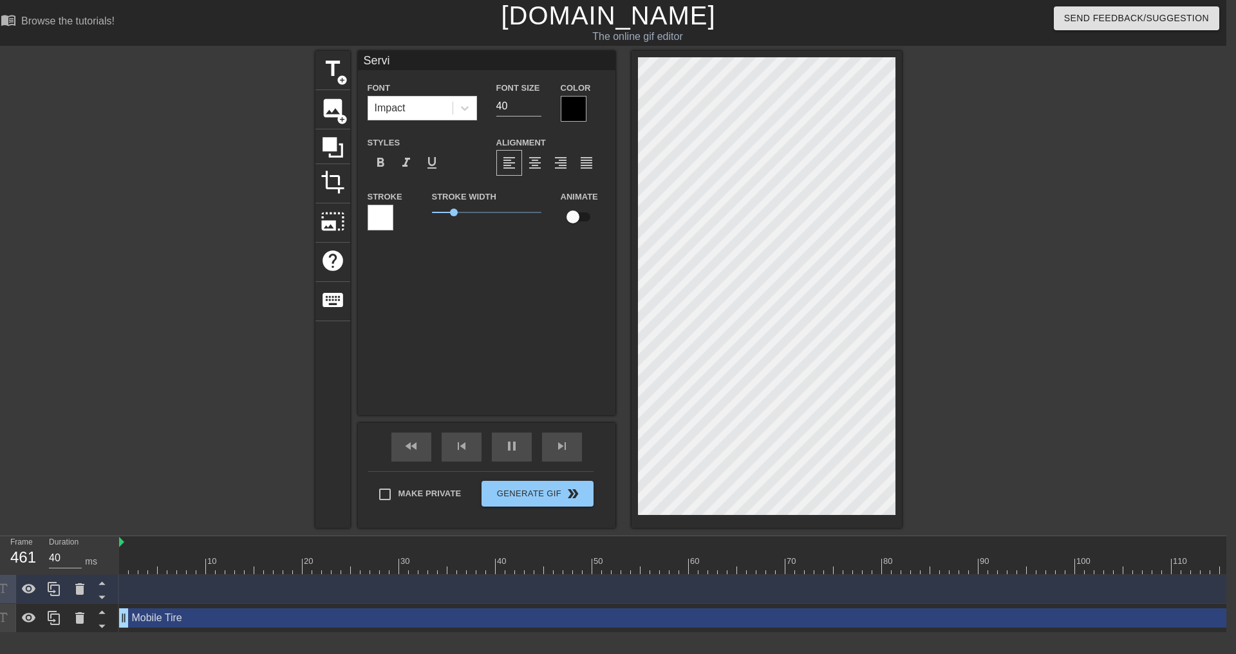
type input "30"
type input "Servic"
type textarea "Servic"
type input "40"
type input "Service"
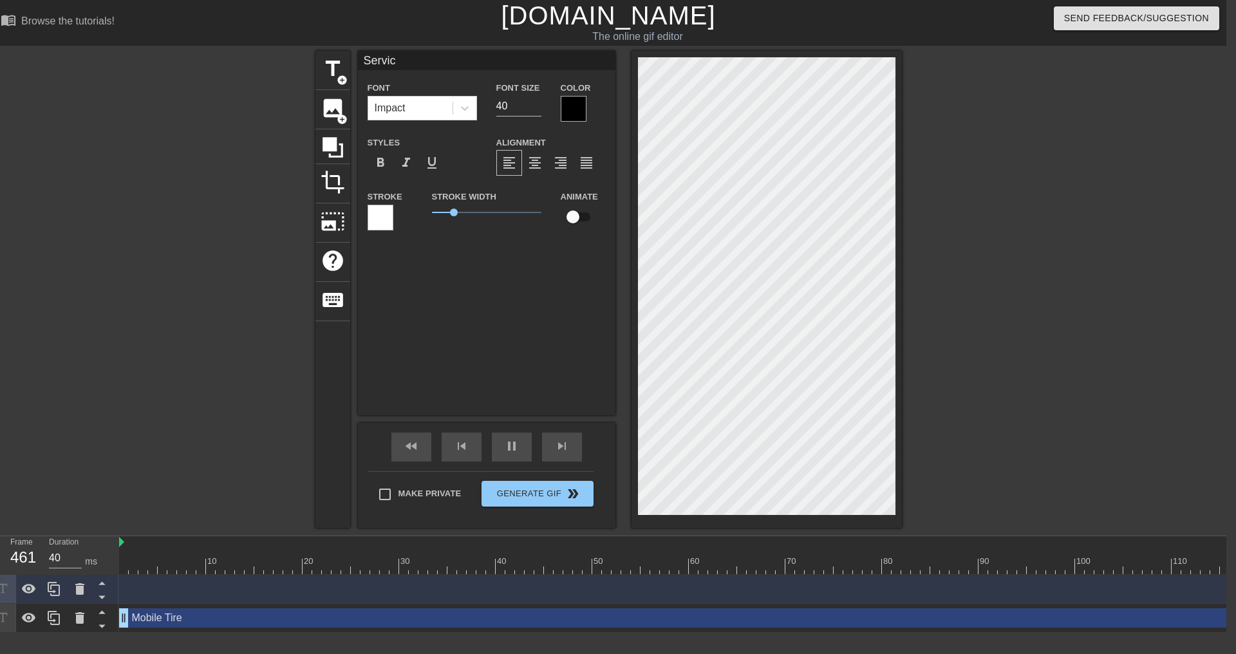
type textarea "Service"
type input "40"
type input "Service"
type textarea "Service"
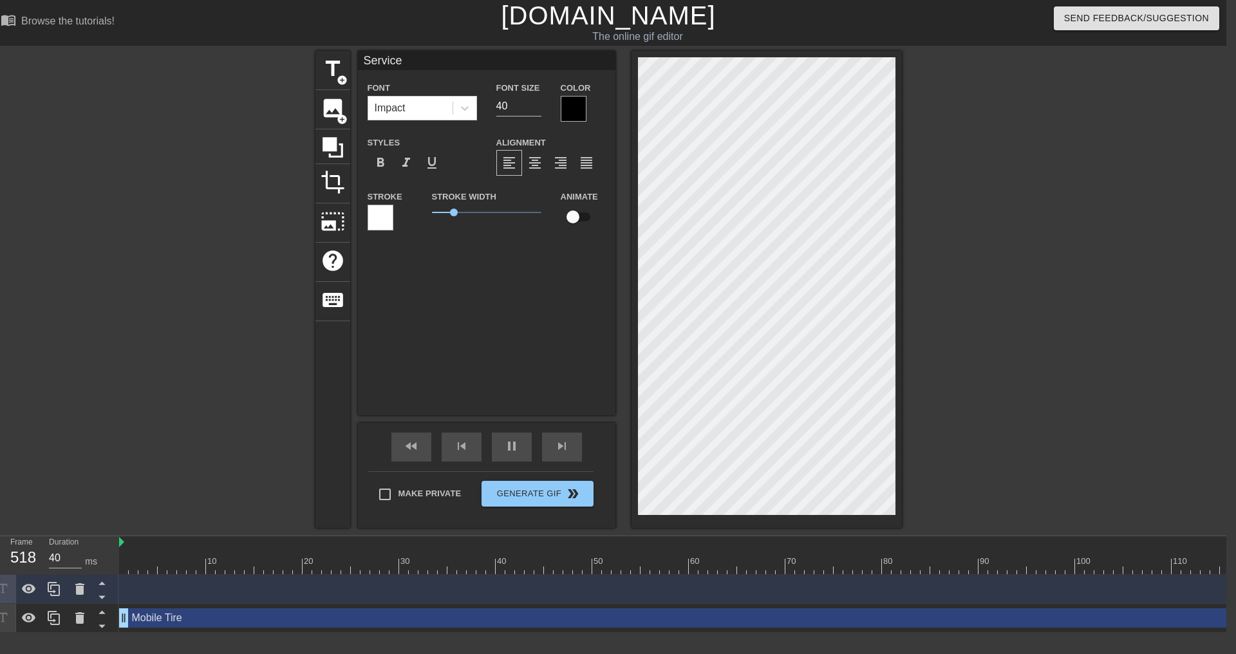
type input "30"
type input "Service C"
type textarea "Service C"
type input "30"
type input "Service Ce"
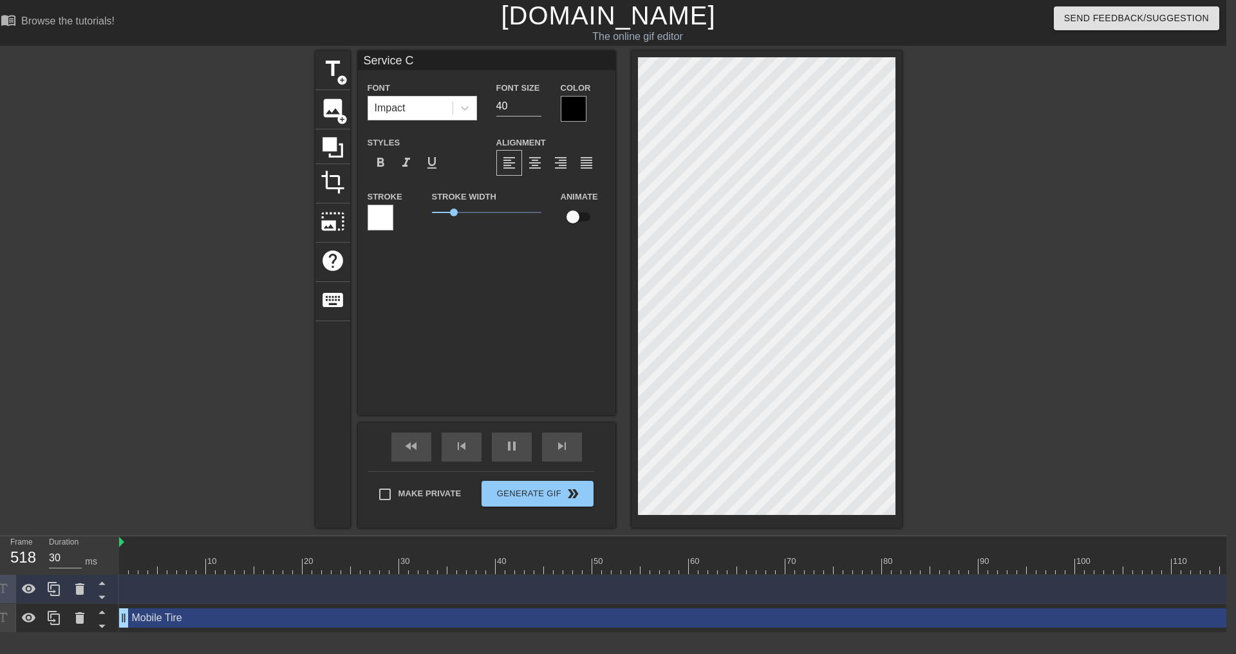
type textarea "Service Ce"
type input "30"
type textarea "Service Cen"
type input "Service Cen"
type input "40"
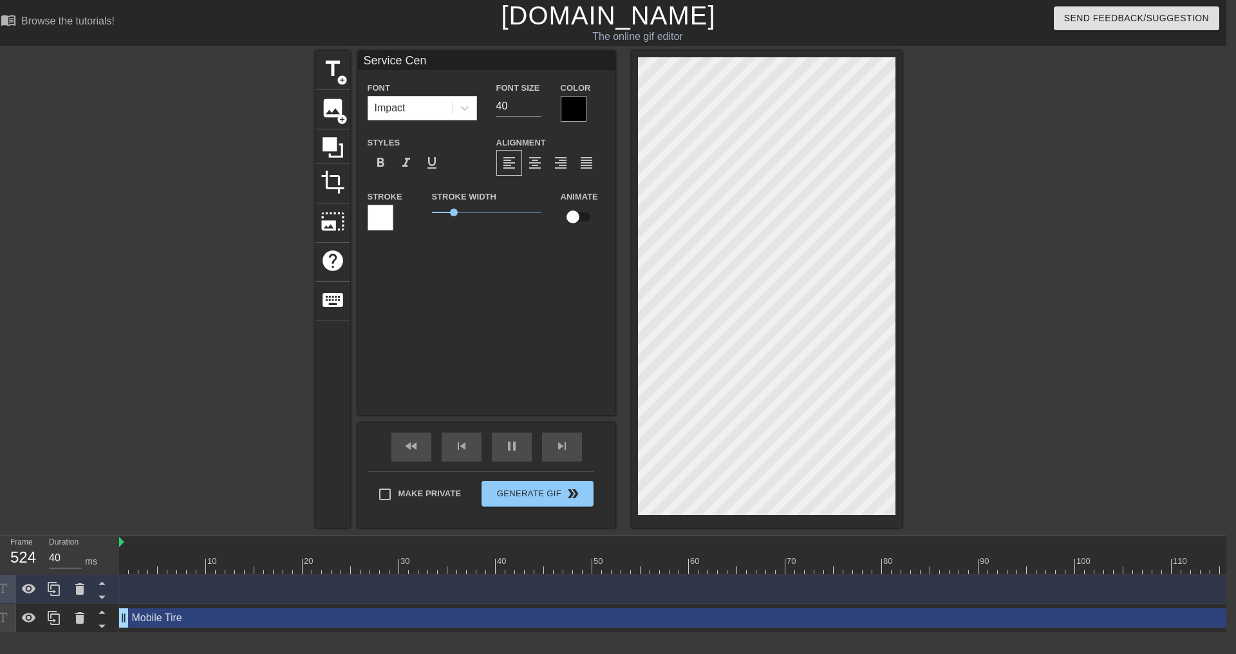
type textarea "Service Cent"
type input "Service Cent"
type input "30"
type input "Service Cente"
type textarea "Service Cente"
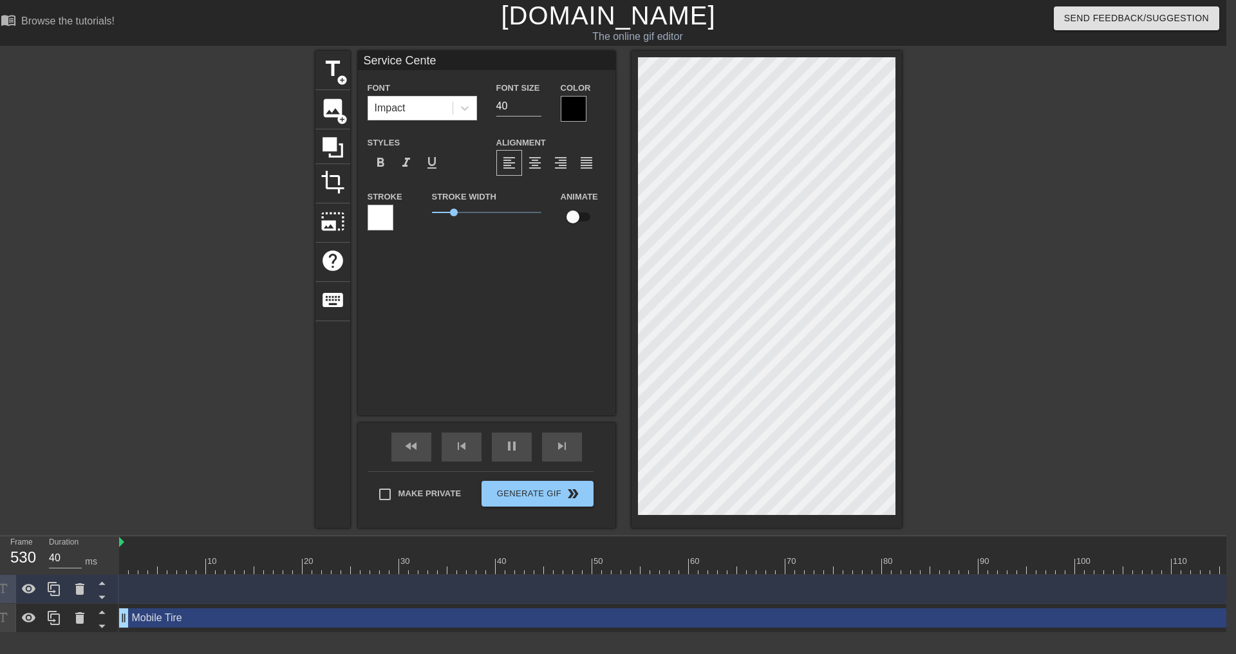
type input "30"
type input "Service Center"
type textarea "Service Center"
type input "30"
type input "Service Centers"
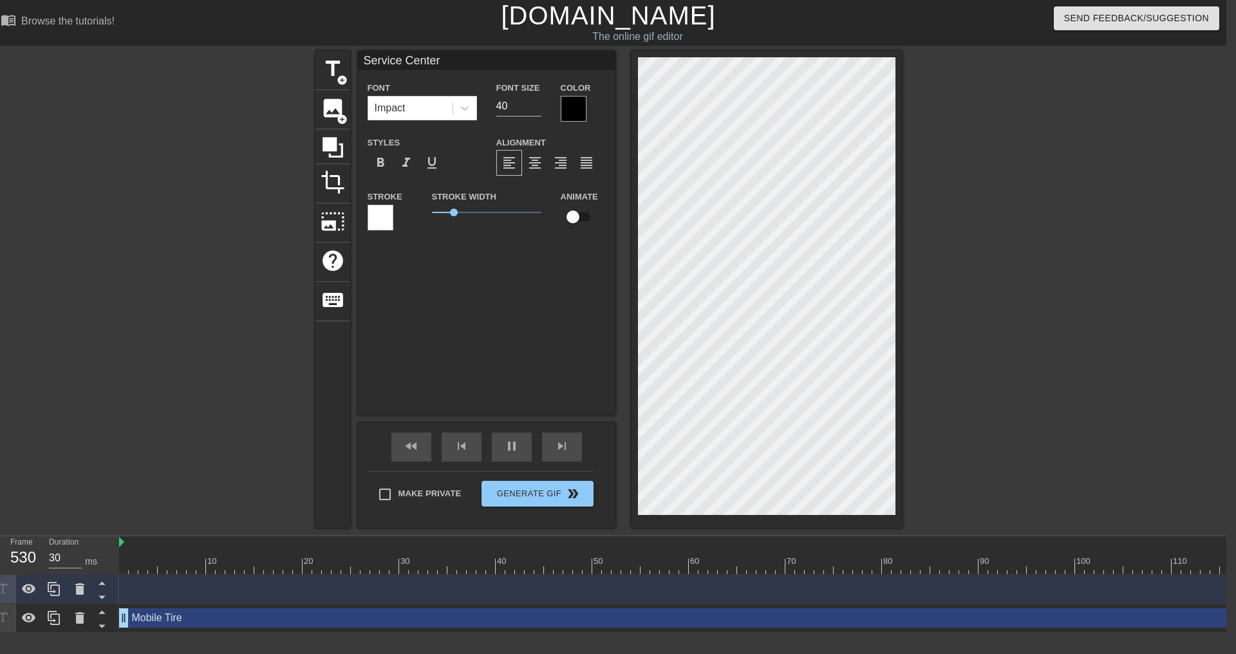
type textarea "Service Centers"
type input "30"
type input "Service Centers/"
type textarea "Service Centers/"
type input "30"
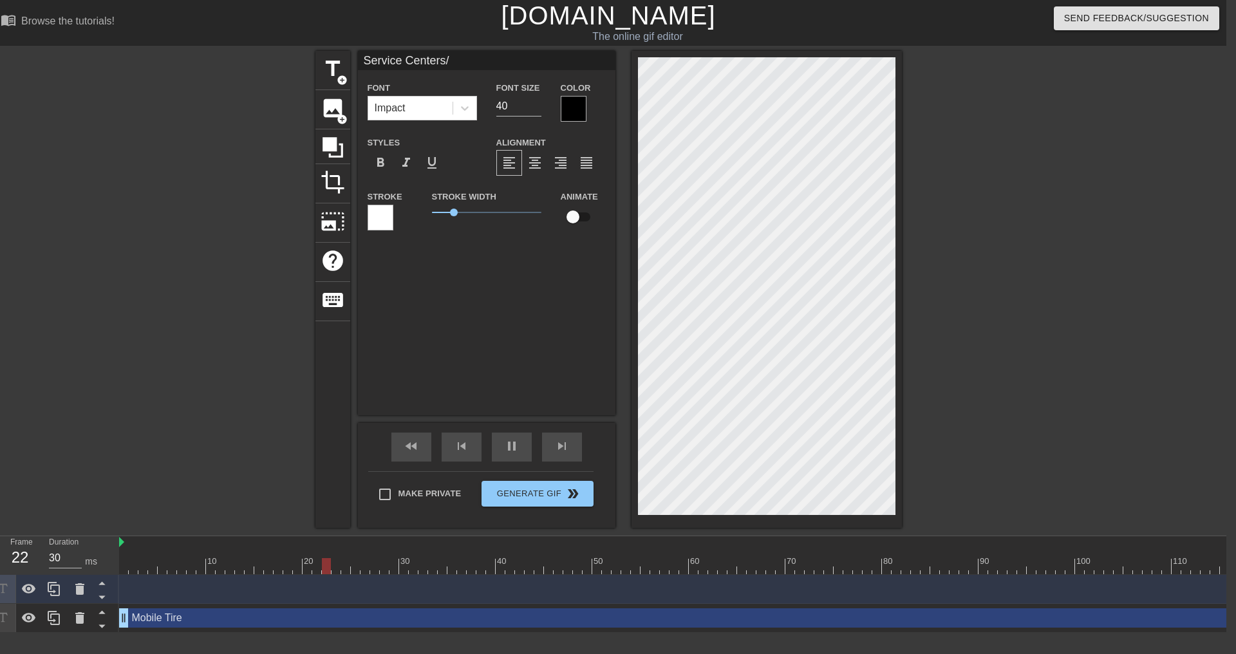
type input "Service Centers/P"
type textarea "Service Centers/P"
type input "30"
type input "Service Centers/Pr"
type textarea "Service Centers/Pr"
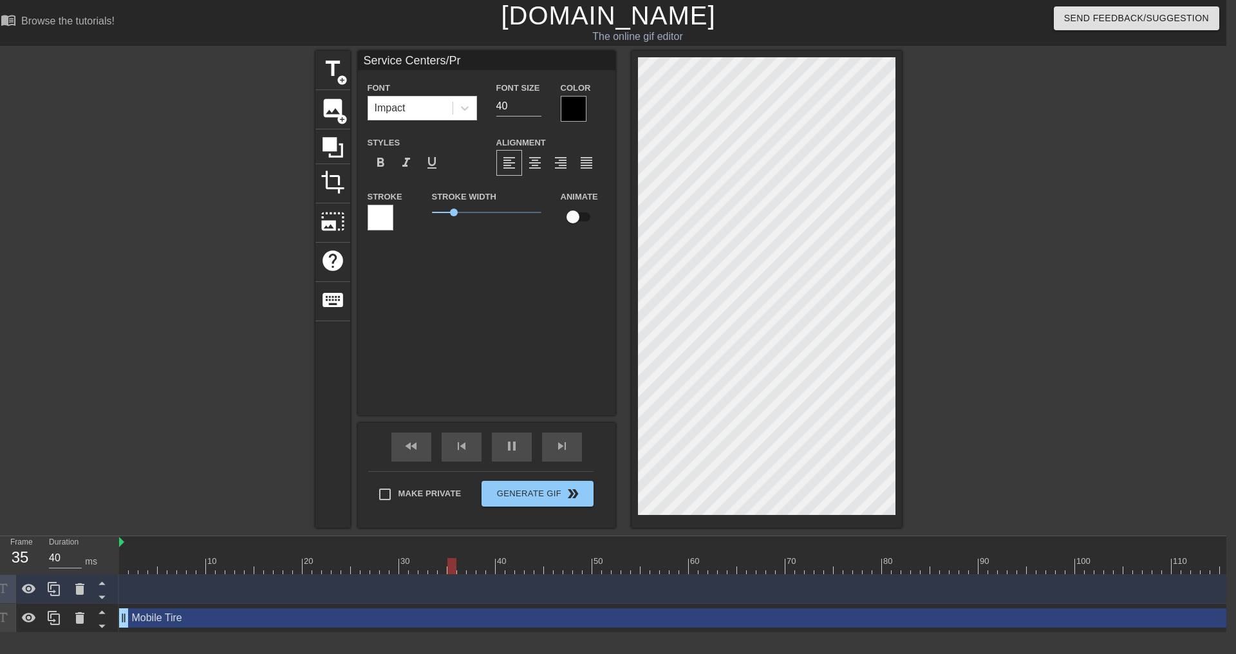
type input "30"
type input "Service Centers/Pro"
type textarea "Service Centers/Pro"
type input "30"
type input "Service Centers/Prog"
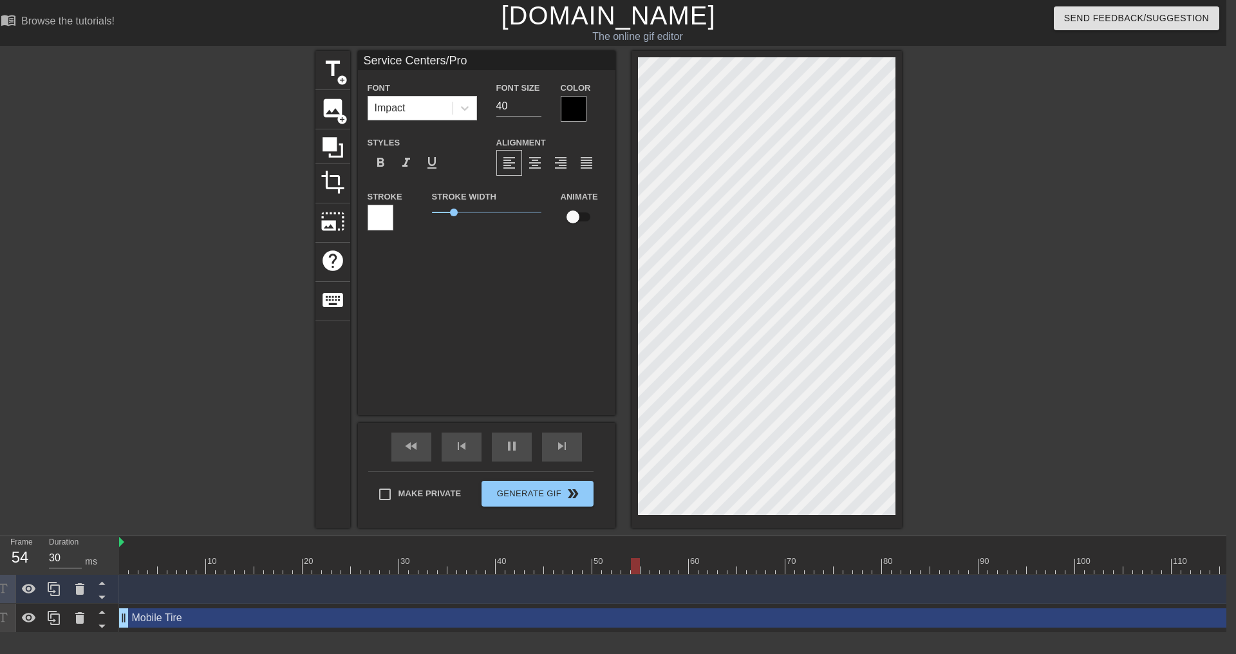
type textarea "Service Centers/Prog"
type input "40"
type input "Service Centers/Progr"
type textarea "Service Centers/Progr"
type input "30"
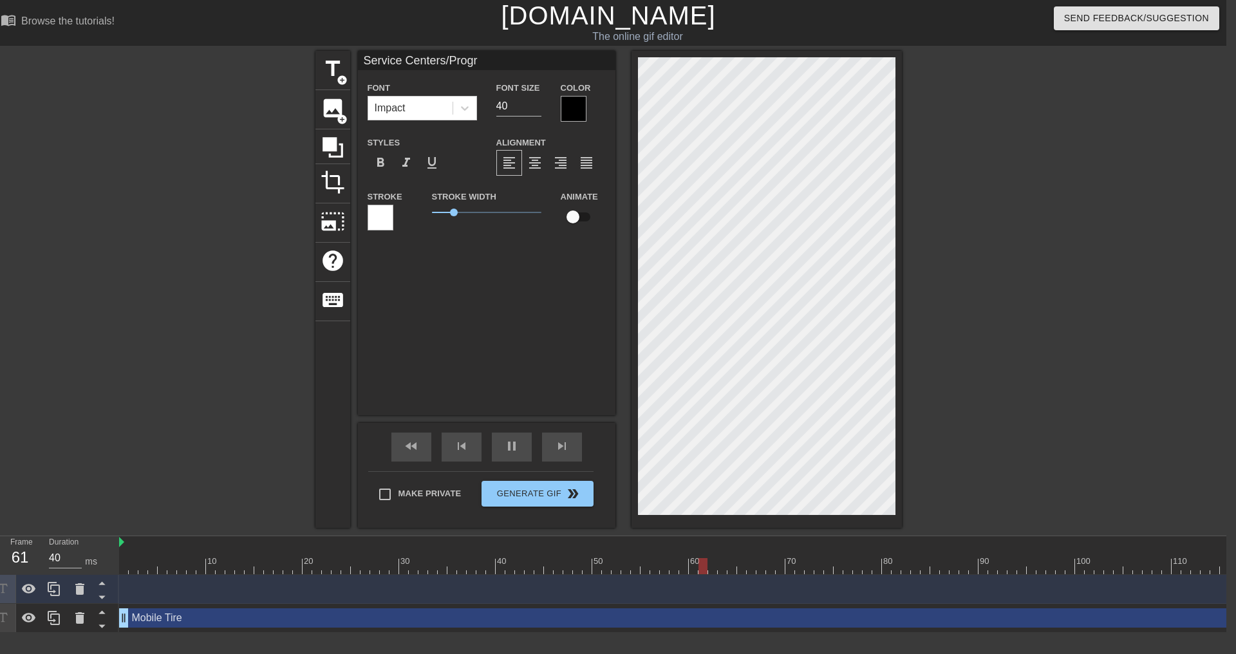
type input "Service Centers/Progra"
type textarea "Service Centers/Progra"
type input "30"
type input "Service Centers/Program"
type textarea "Service Centers/Program"
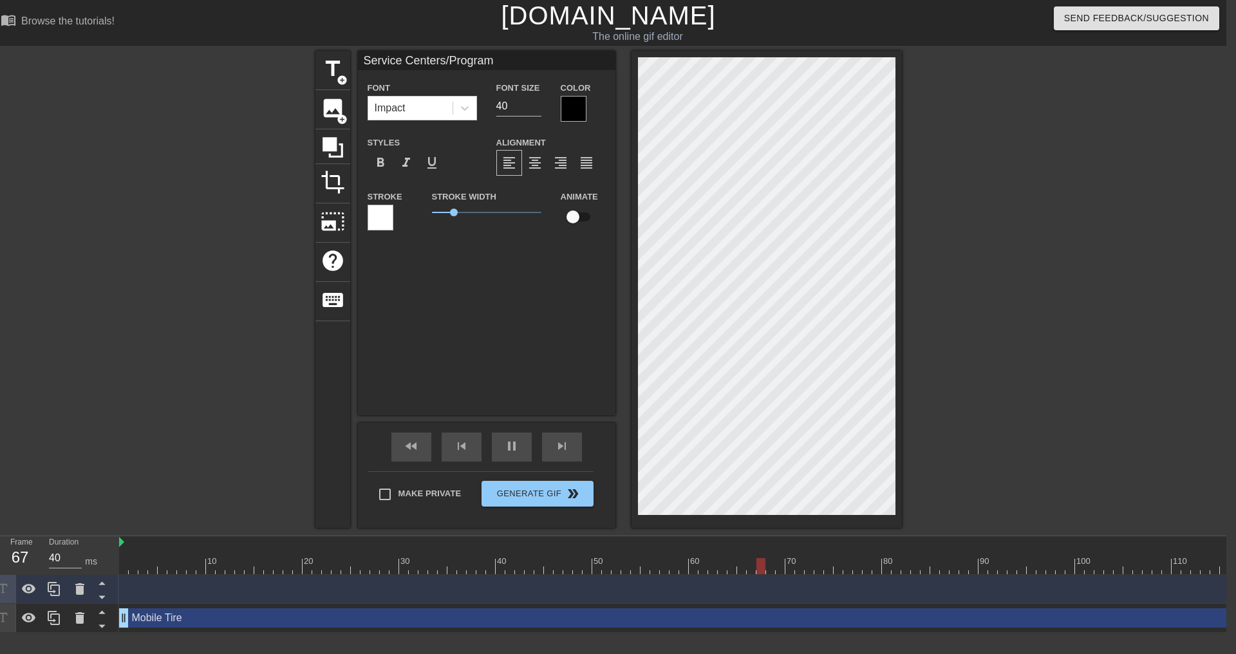
type input "30"
type input "Service Centers/Programs"
type textarea "Service Centers/Programs"
type input "40"
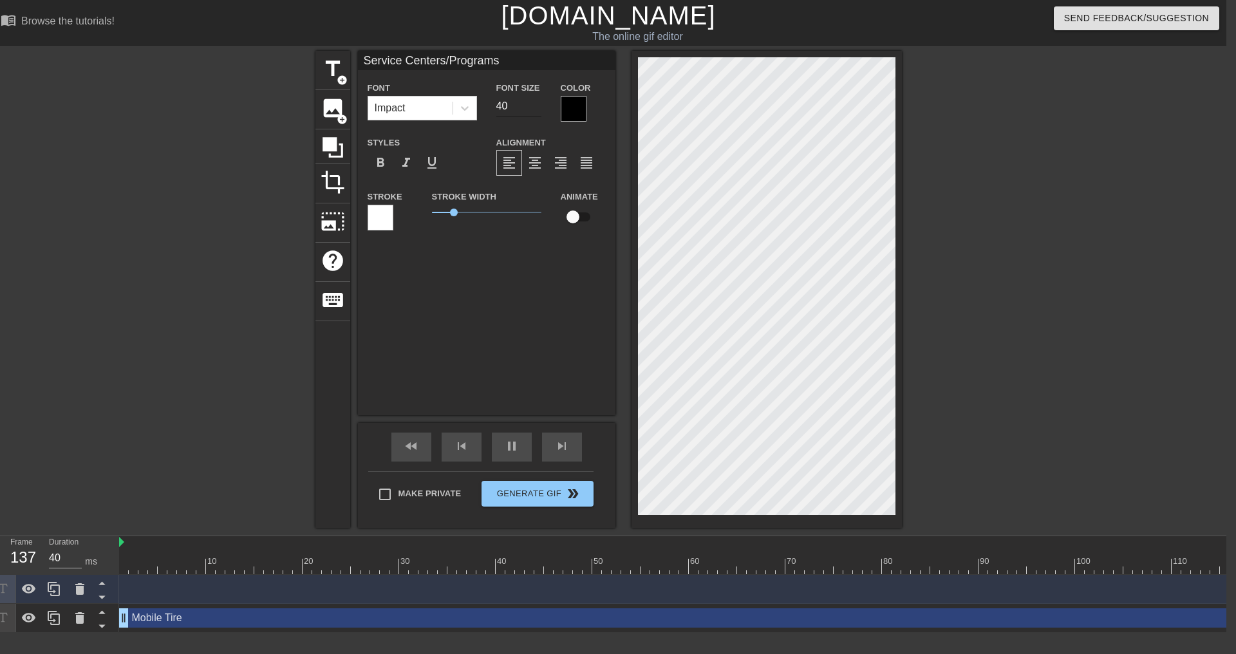
type textarea "Service Centers/Programs"
drag, startPoint x: 518, startPoint y: 107, endPoint x: 480, endPoint y: 108, distance: 38.0
click at [480, 108] on div "Font Impact Font Size 40 Color" at bounding box center [487, 101] width 258 height 42
type input "30"
type input "2"
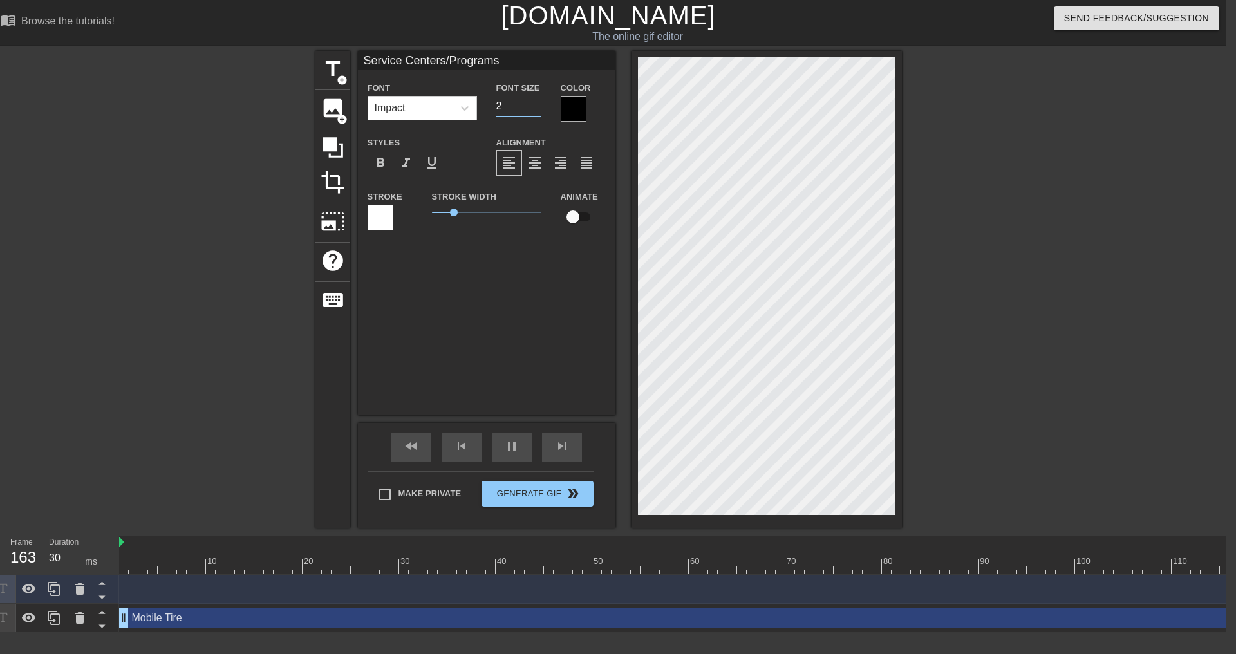
type input "40"
type input "25"
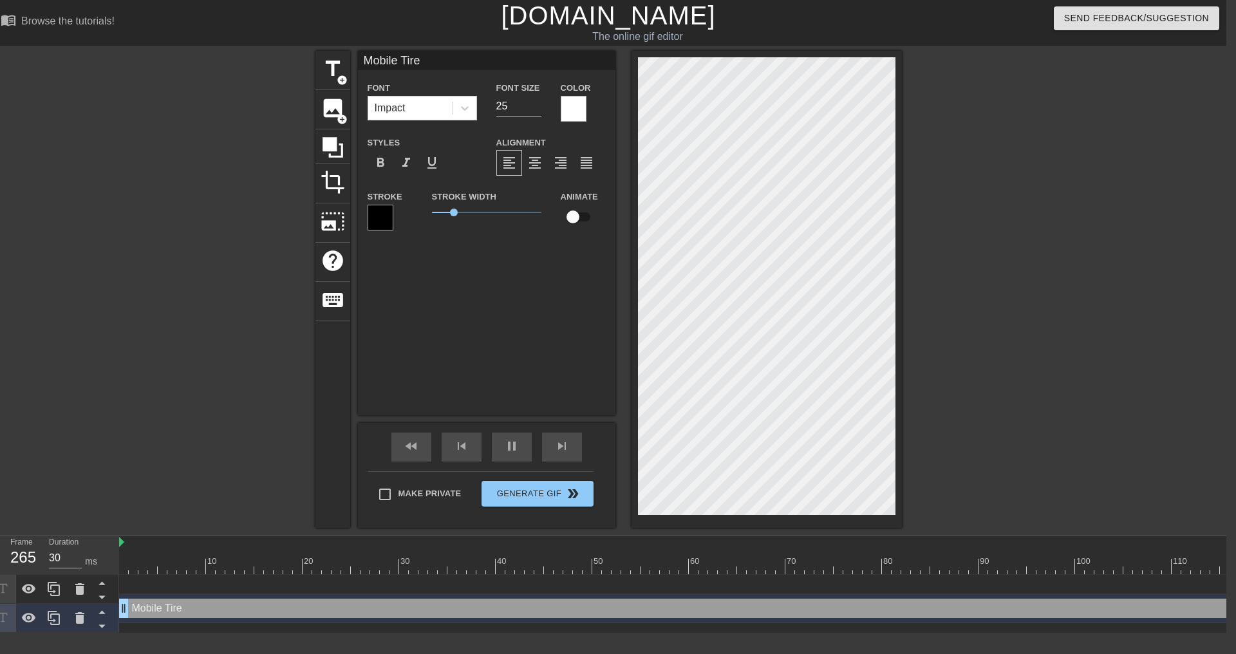
scroll to position [0, 0]
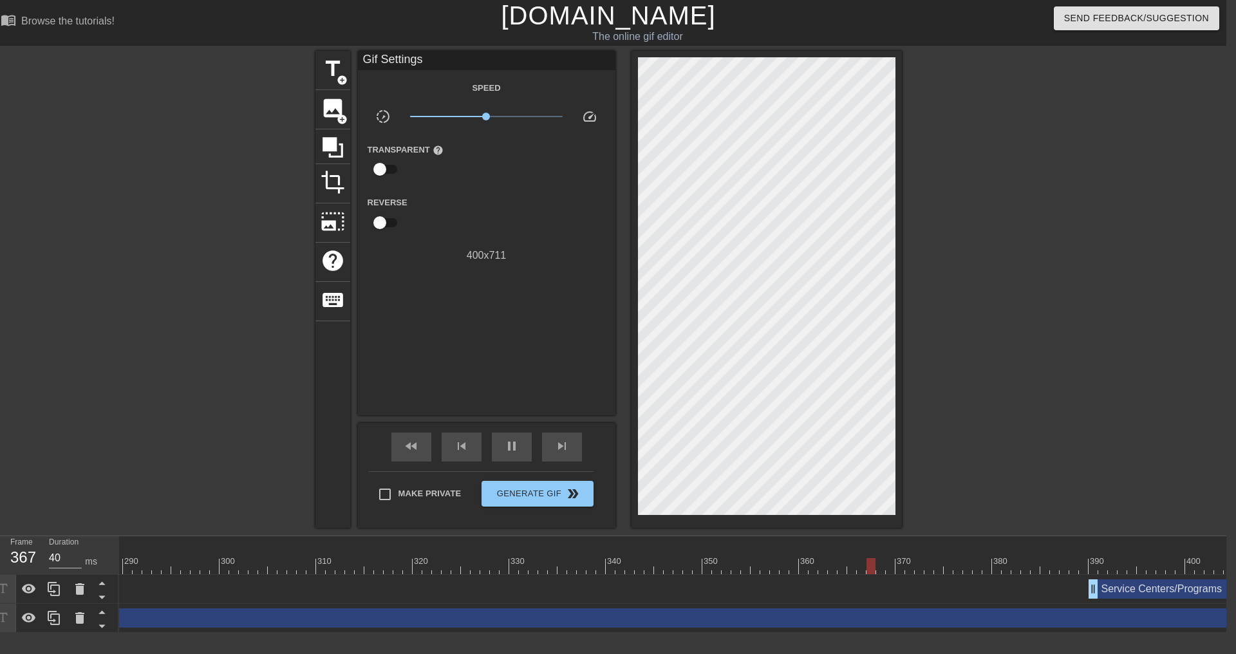
scroll to position [0, 2880]
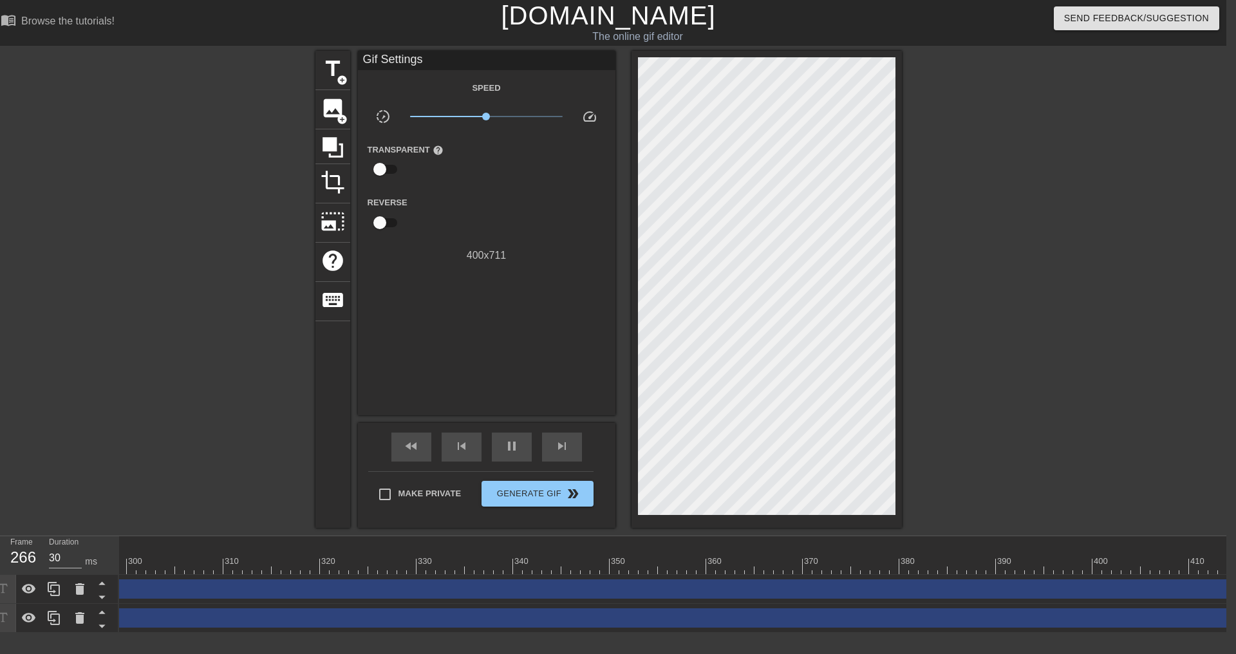
drag, startPoint x: 996, startPoint y: 589, endPoint x: -223, endPoint y: 577, distance: 1219.7
click at [0, 577] on html "menu_book Browse the tutorials! [DOMAIN_NAME] The online gif editor Send Feedba…" at bounding box center [608, 316] width 1236 height 633
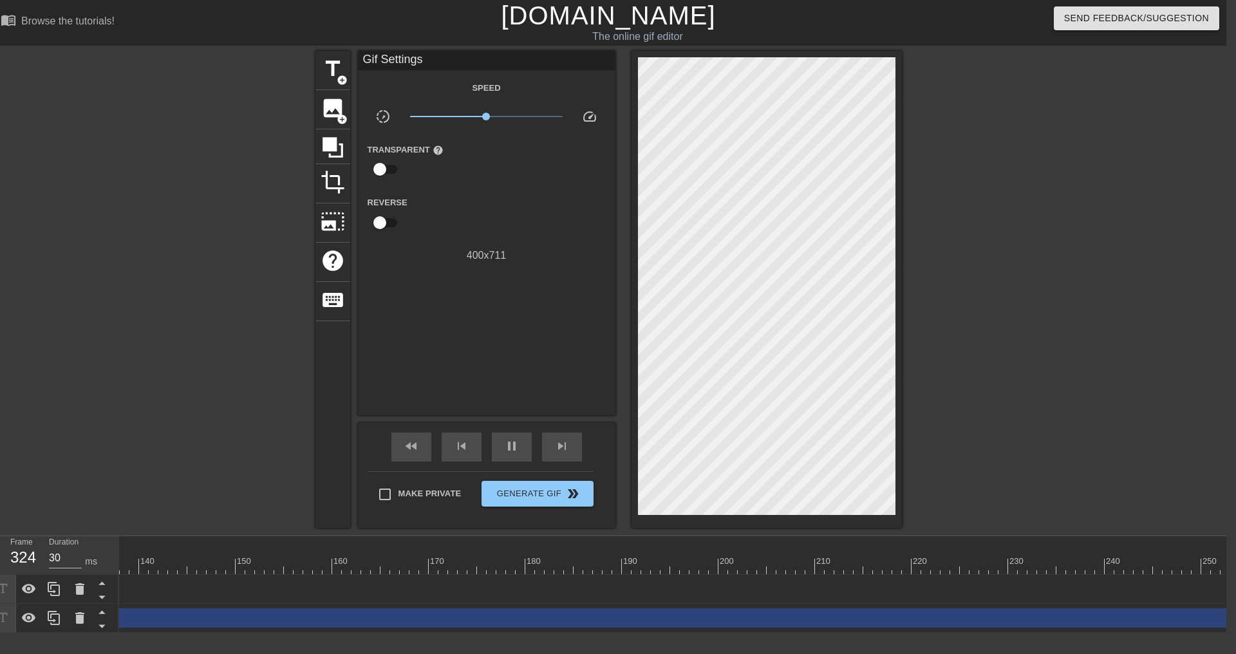
scroll to position [0, 1942]
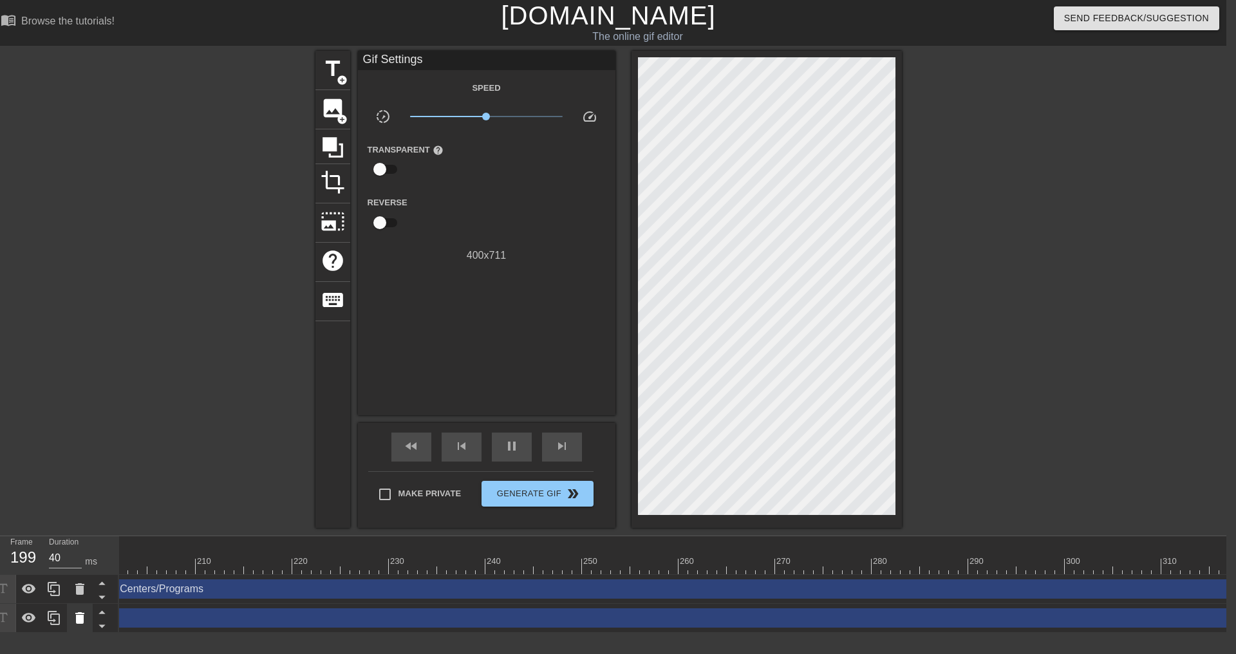
drag, startPoint x: 726, startPoint y: 590, endPoint x: 75, endPoint y: 611, distance: 651.4
click at [75, 611] on div "Frame 199 Duration 40 ms 10 20 30 40 50 60 70 80 90 100 110 120 130 140 150" at bounding box center [608, 584] width 1236 height 97
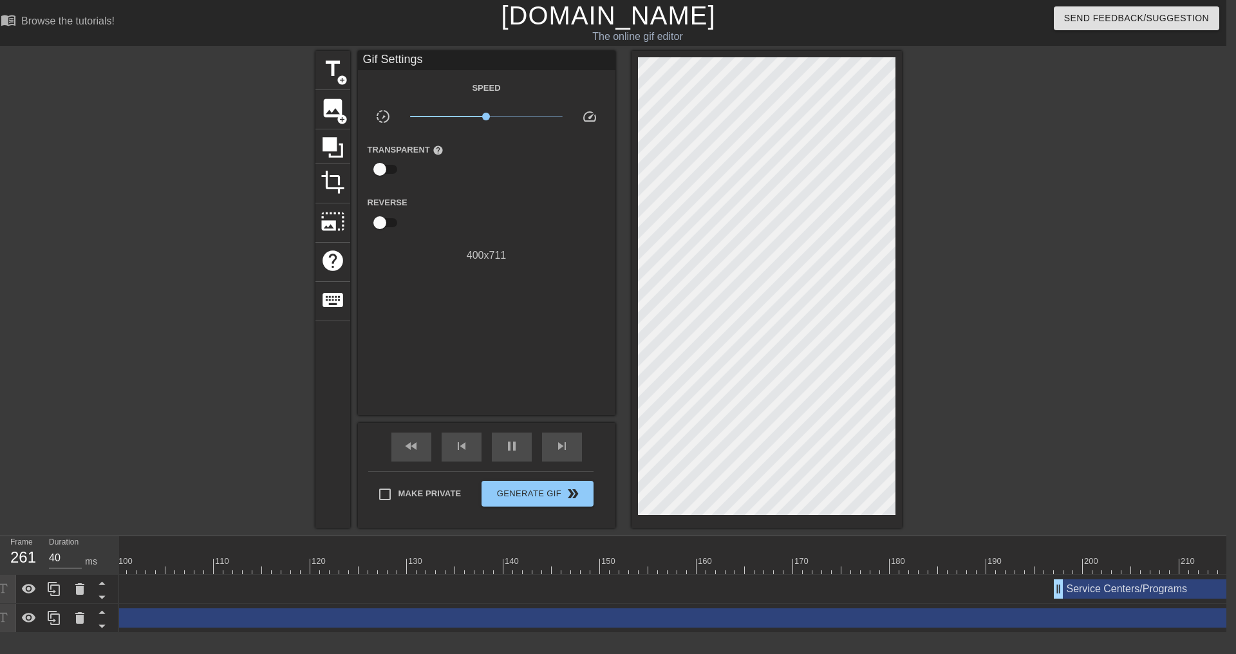
scroll to position [0, 912]
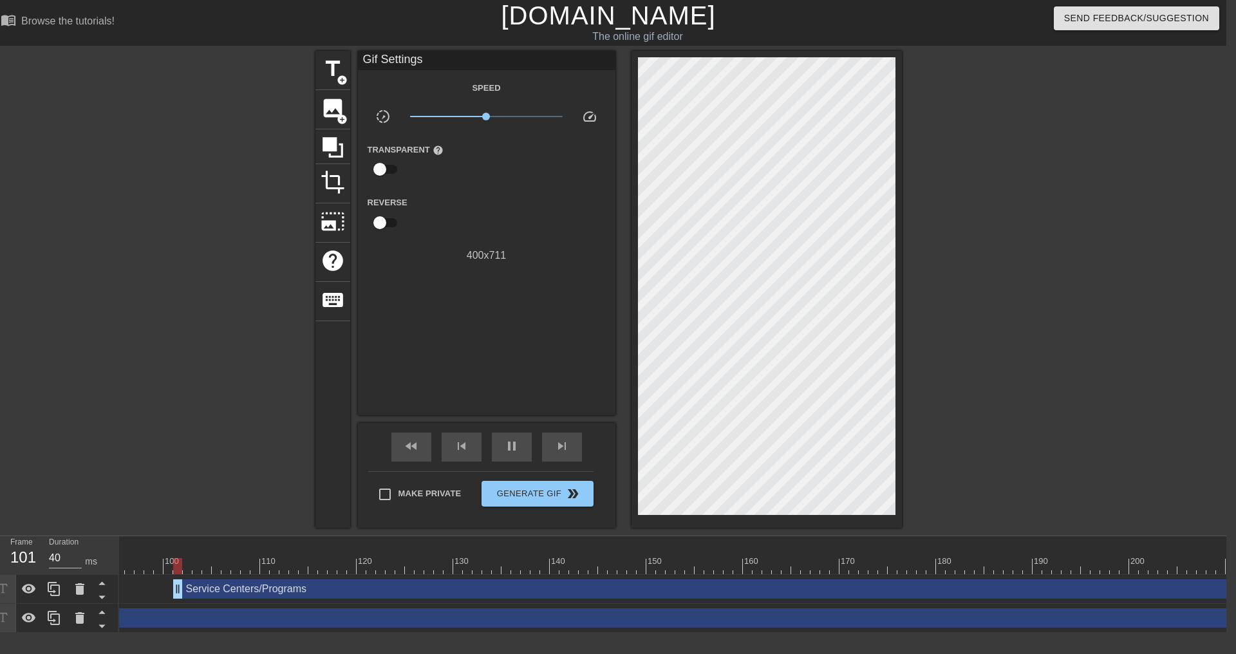
drag, startPoint x: 1109, startPoint y: 589, endPoint x: 128, endPoint y: 575, distance: 981.5
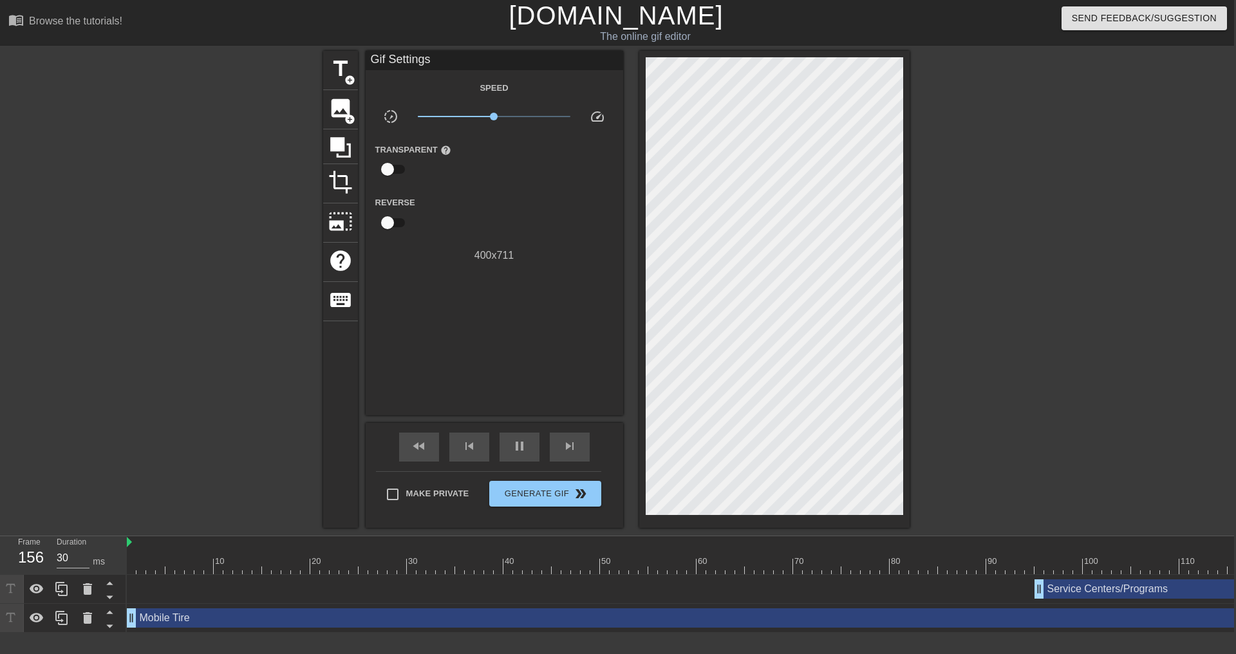
scroll to position [0, 0]
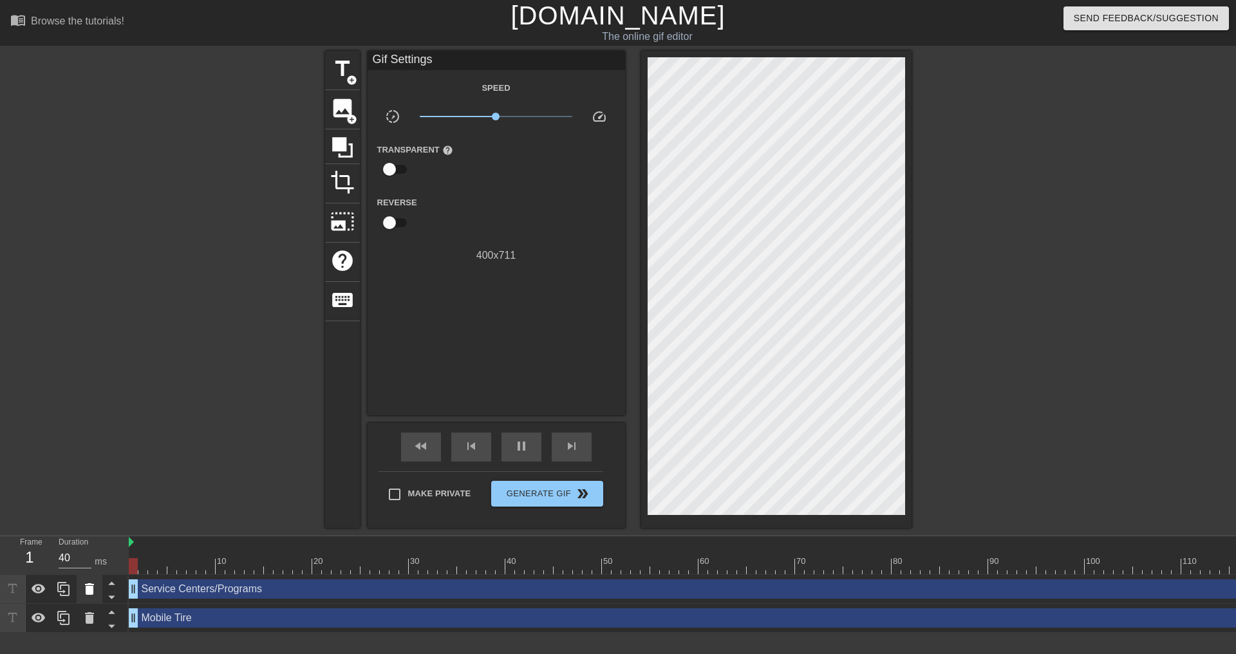
drag, startPoint x: 1040, startPoint y: 590, endPoint x: 87, endPoint y: 586, distance: 953.1
click at [87, 586] on div "Frame 1 Duration 40 ms 10 20 30 40 50 60 70 80 90 100 110 120 130 140 150" at bounding box center [618, 584] width 1236 height 97
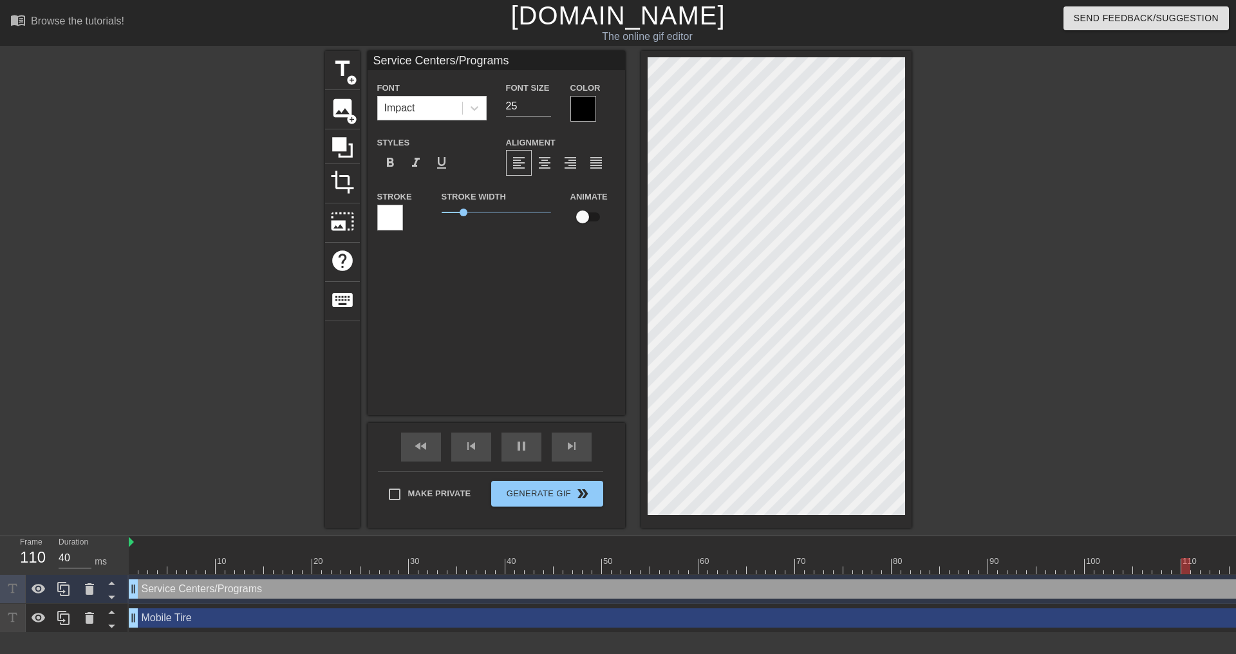
scroll to position [2, 6]
type input "30"
type input "Service CentersPrograms"
type textarea "Service CentersPrograms"
type input "30"
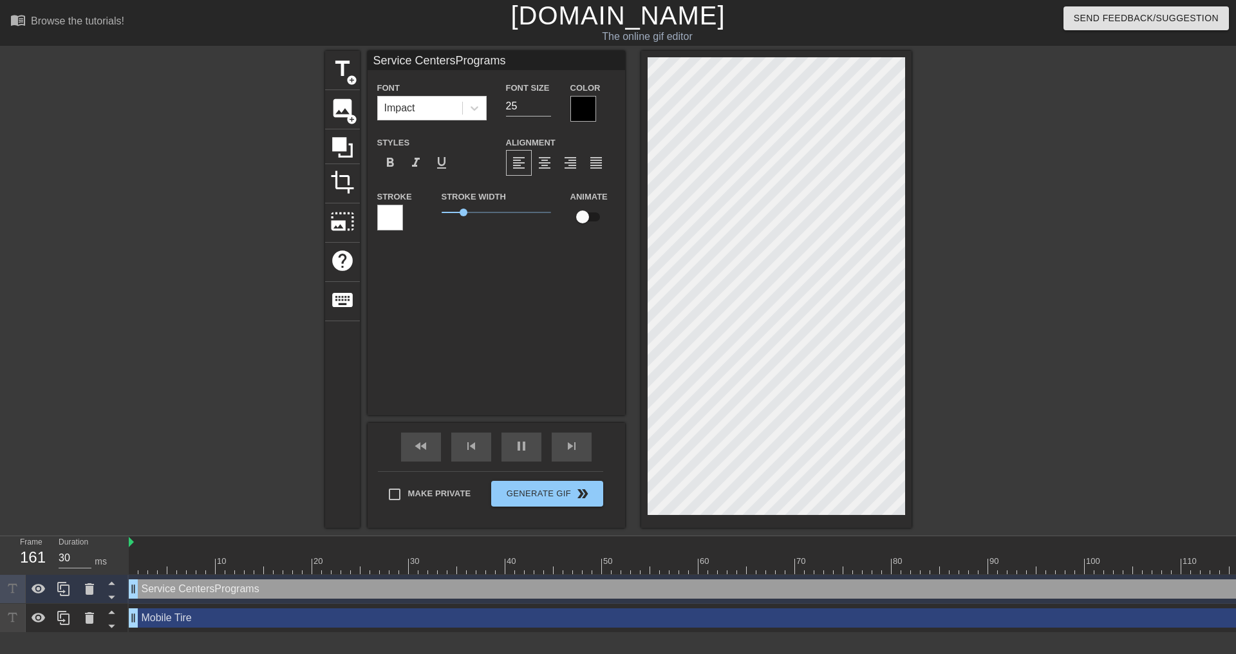
type input "Service Centers Programs"
type textarea "Service Centers Programs"
type input "30"
type input "Service Centers APrograms"
type textarea "Service Centers APrograms"
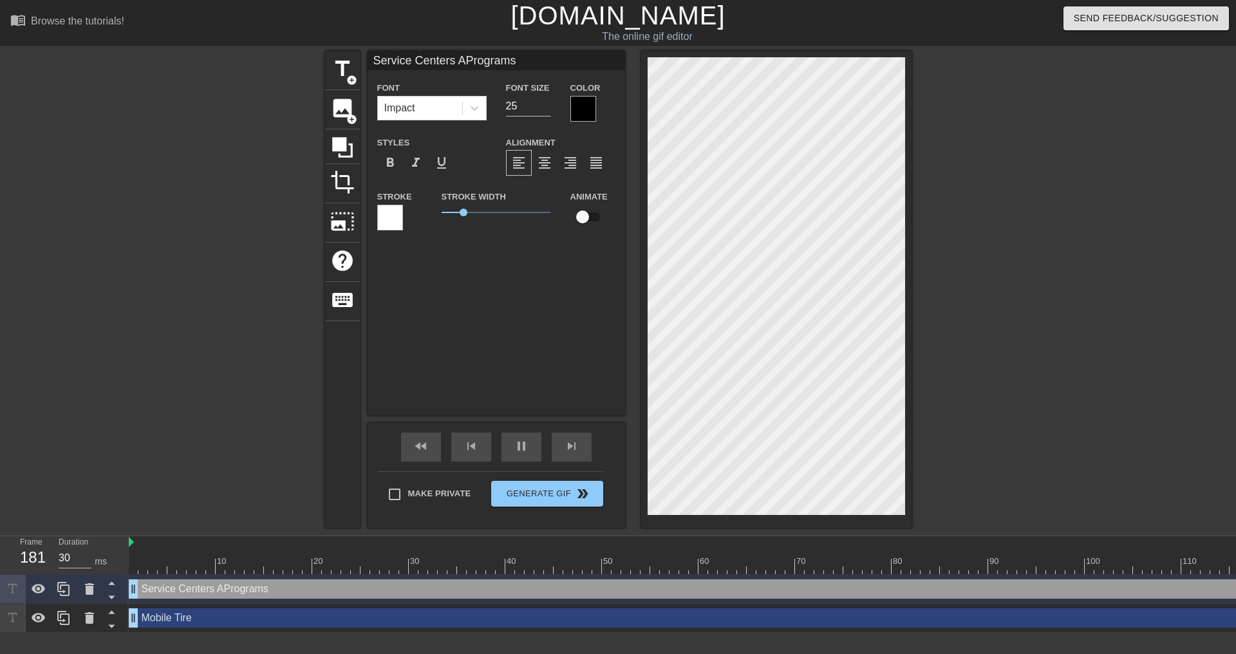
type input "40"
type input "Service Centers AnPrograms"
type textarea "Service Centers AnPrograms"
type input "30"
type input "Service Centers AndPrograms"
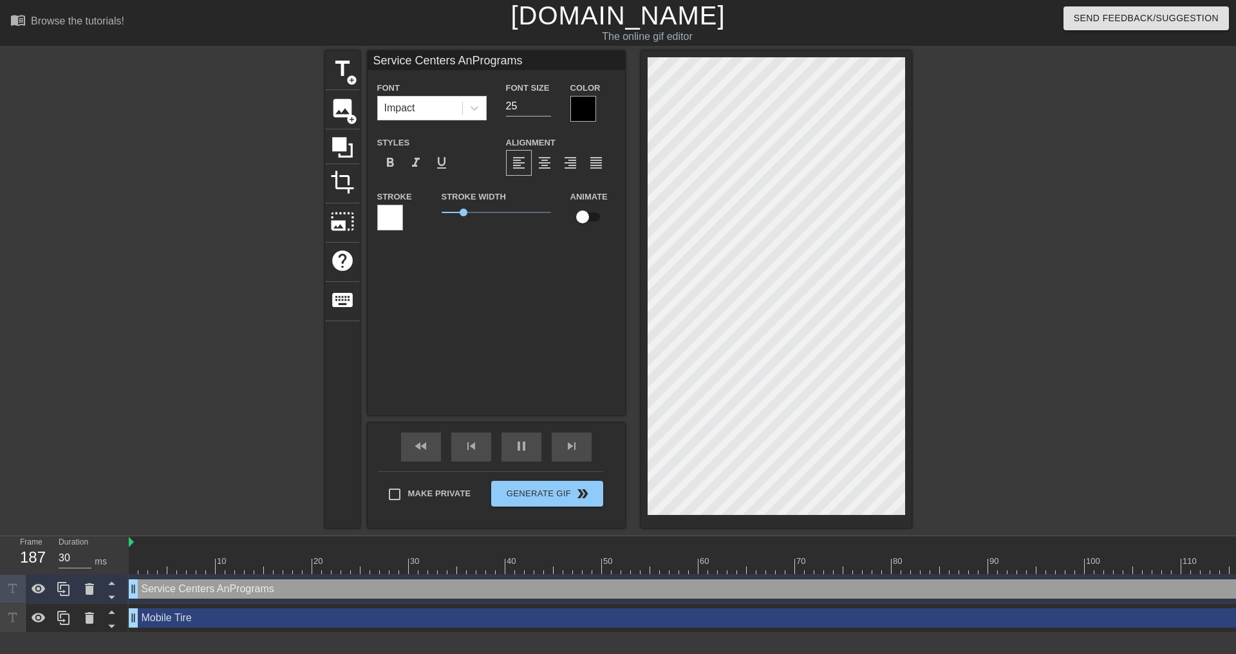
type textarea "Service Centers AndPrograms"
type input "30"
type input "Service Centers And Programs"
type textarea "Service Centers And Programs"
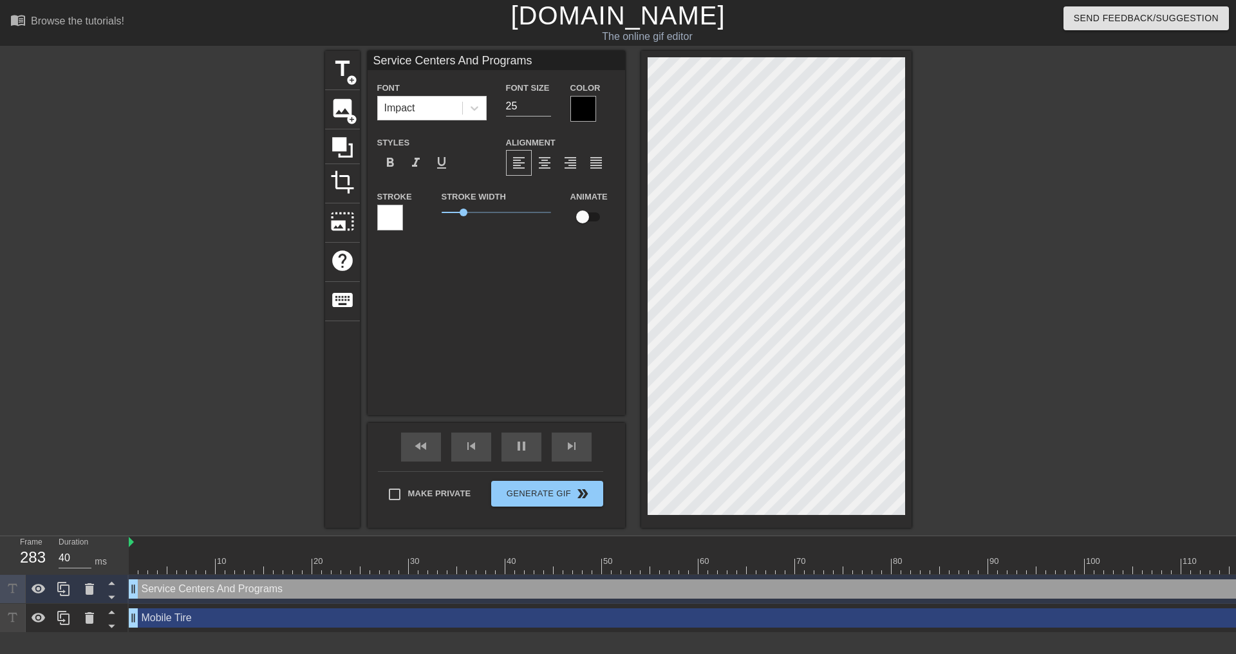
type input "30"
type input "Service Centers And Programs"
type textarea "Service Centers And Programs"
click at [552, 160] on span "format_align_center" at bounding box center [544, 162] width 15 height 15
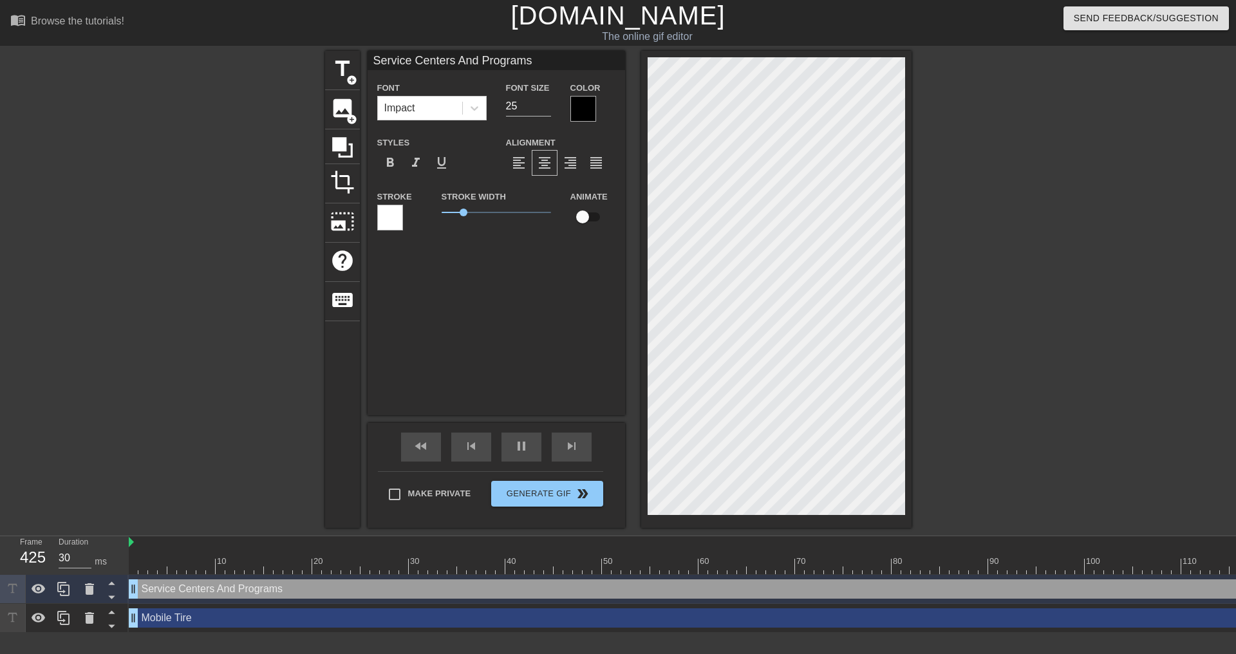
scroll to position [3, 5]
click at [589, 104] on div at bounding box center [584, 109] width 26 height 26
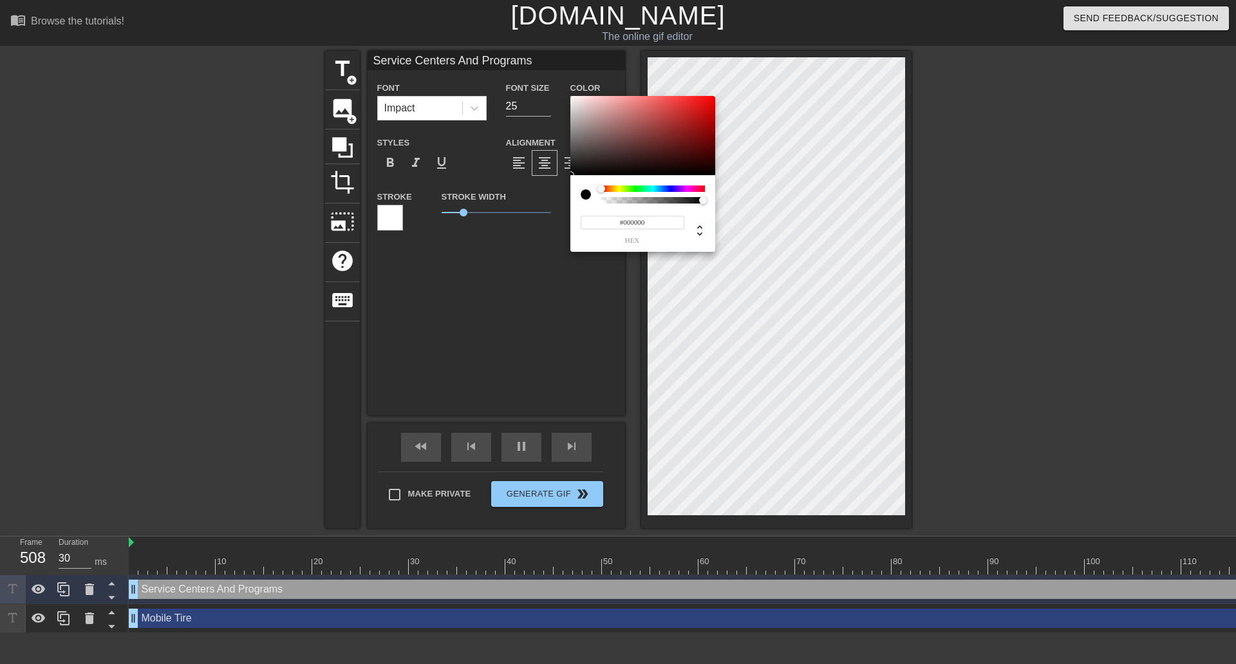
type input "40"
type input "Service Centers And Programs"
type input "#8B7F7F"
type input "30"
type input "Service Centers And Programs"
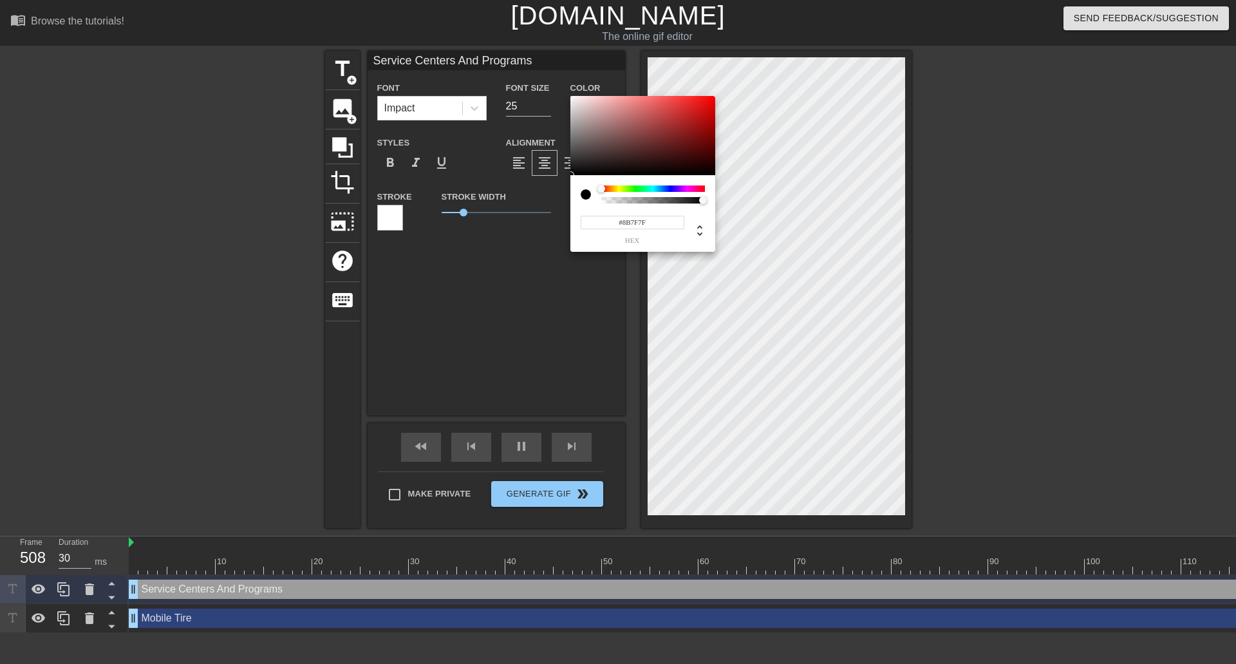
type input "#958A8A"
type input "Service Centers And Programs"
type input "#BCB6B6"
type input "40"
type input "Service Centers And Programs"
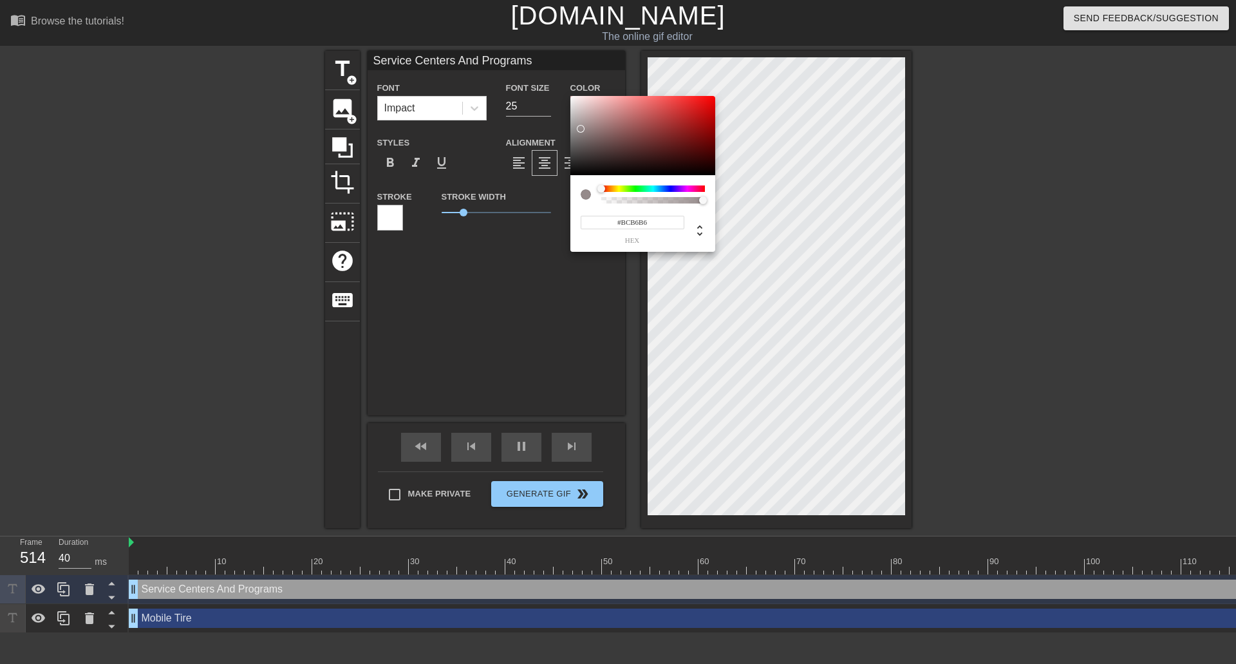
type input "#E5E5E5"
type input "30"
type input "Service Centers And Programs"
type input "#F8F8F8"
type input "40"
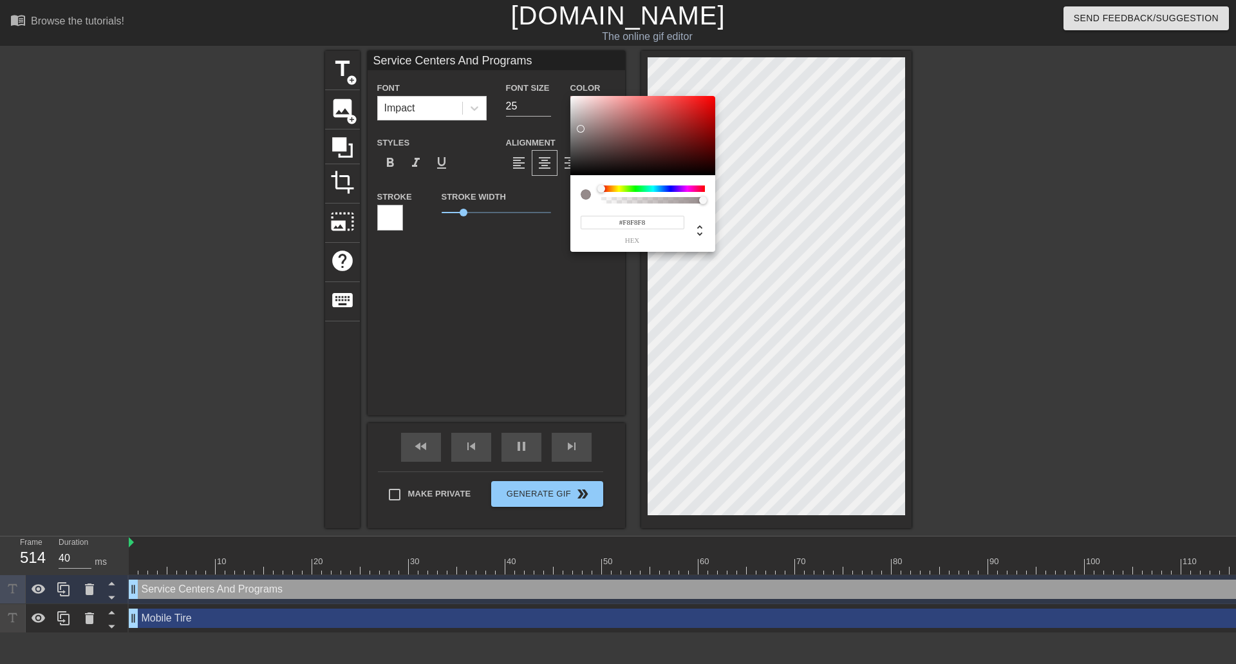
type input "Service Centers And Programs"
type input "#FFFFFF"
drag, startPoint x: 582, startPoint y: 132, endPoint x: 551, endPoint y: 80, distance: 60.1
click at [551, 80] on div "#FFFFFF hex" at bounding box center [618, 332] width 1236 height 664
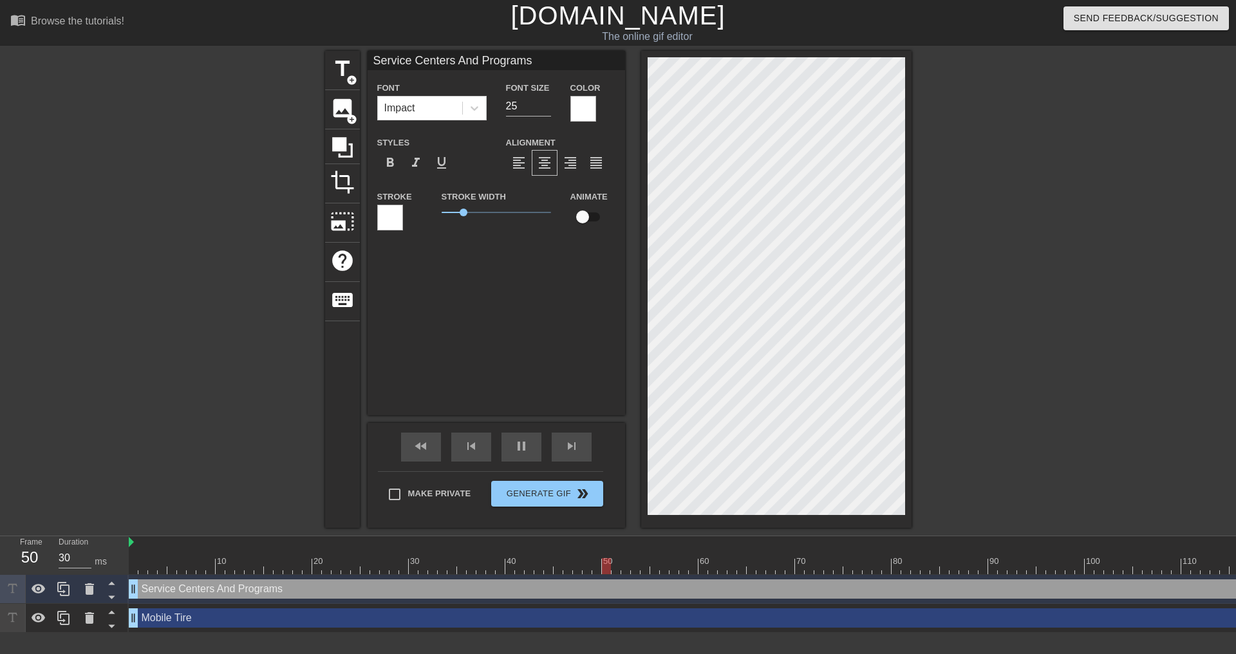
click at [399, 218] on div at bounding box center [390, 218] width 26 height 26
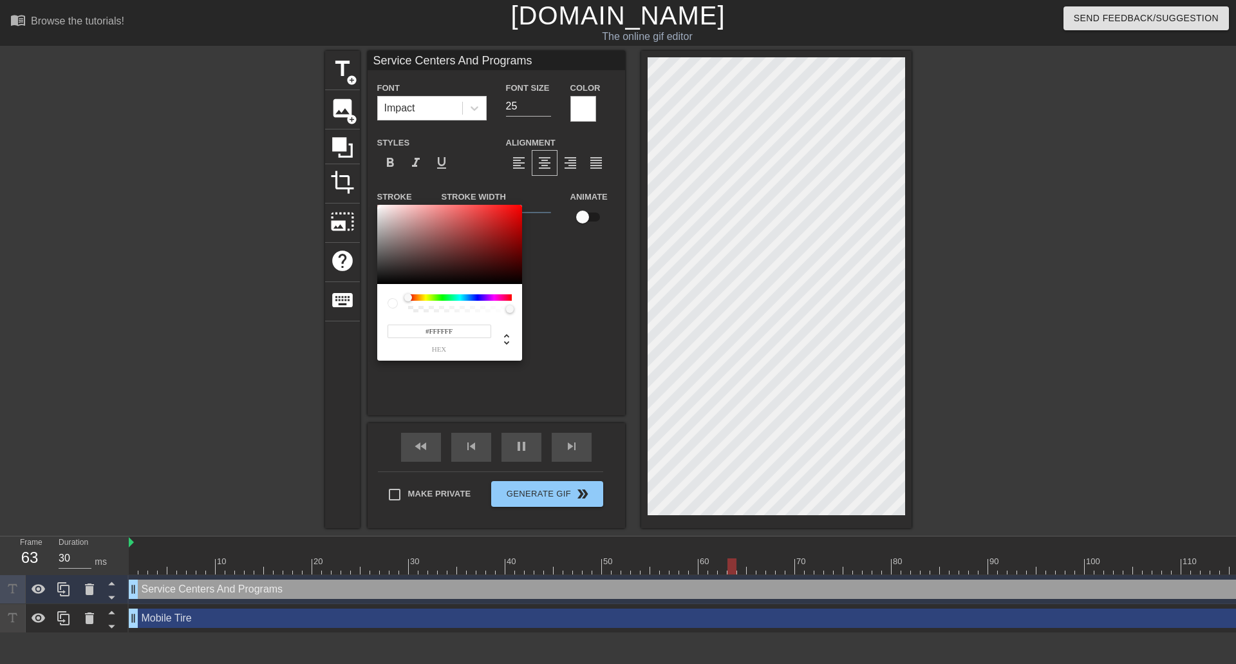
type input "40"
type input "Service Centers And Programs"
type input "#8F7E7E"
type input "30"
type input "Service Centers And Programs"
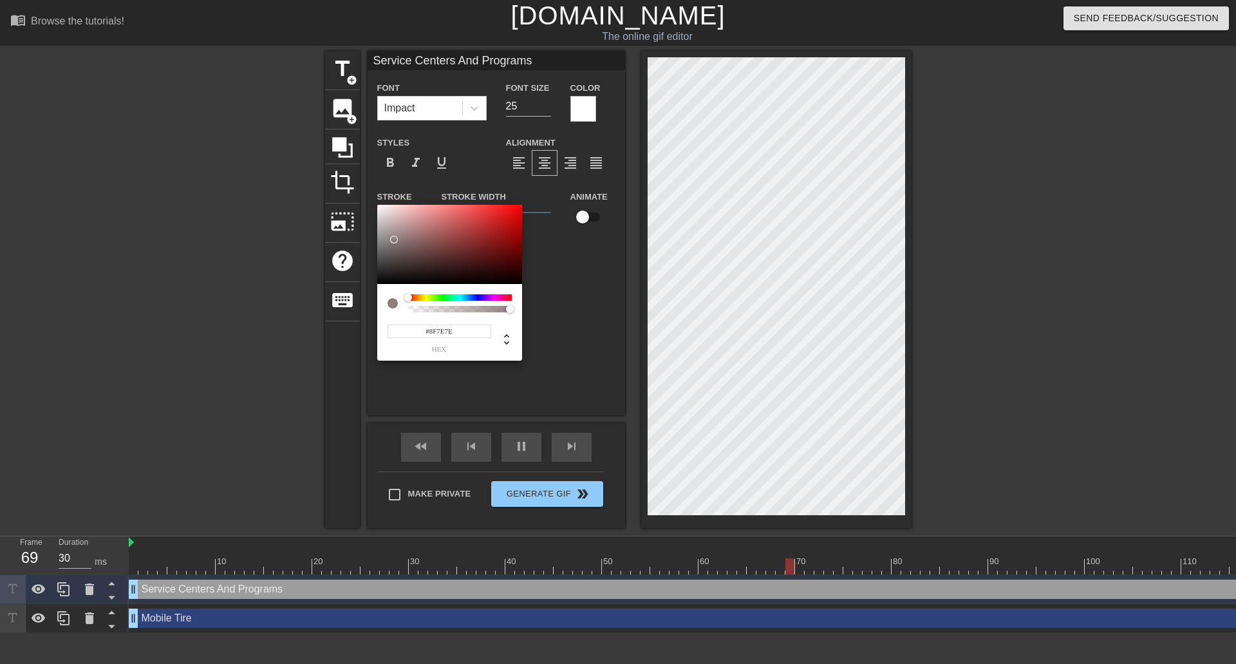
type input "#8D7E7E"
type input "40"
type input "Service Centers And Programs"
type input "#343434"
type input "30"
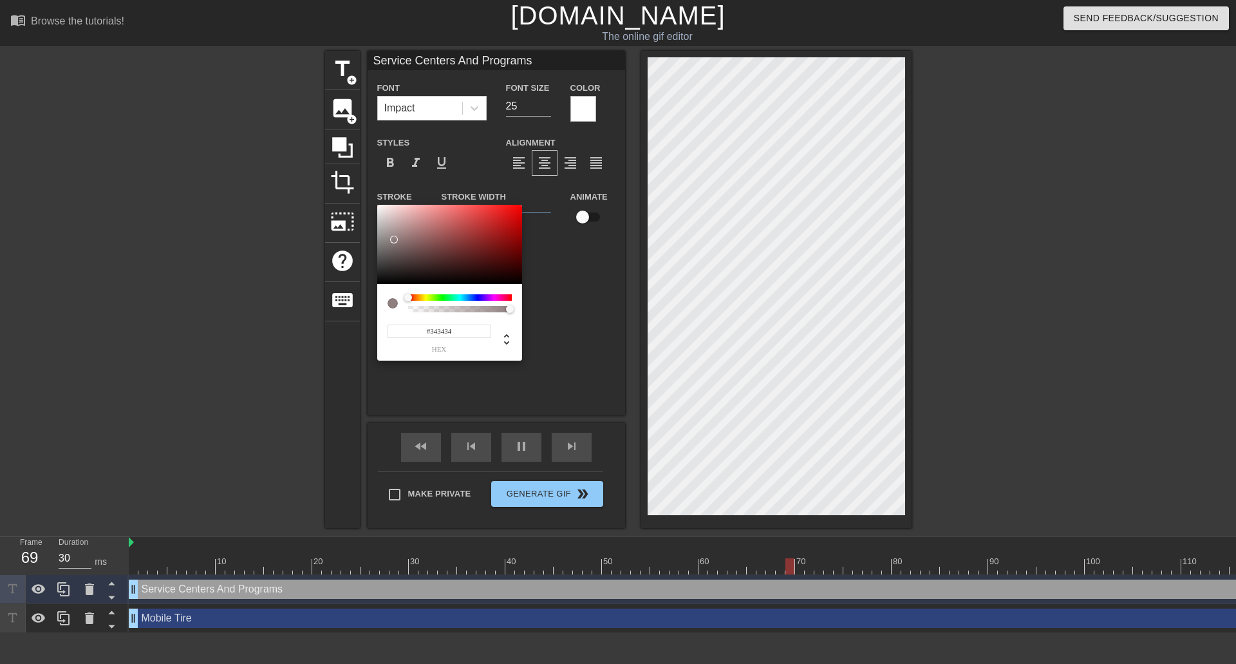
type input "Service Centers And Programs"
type input "#000000"
type input "40"
type input "Service Centers And Programs"
type input "30"
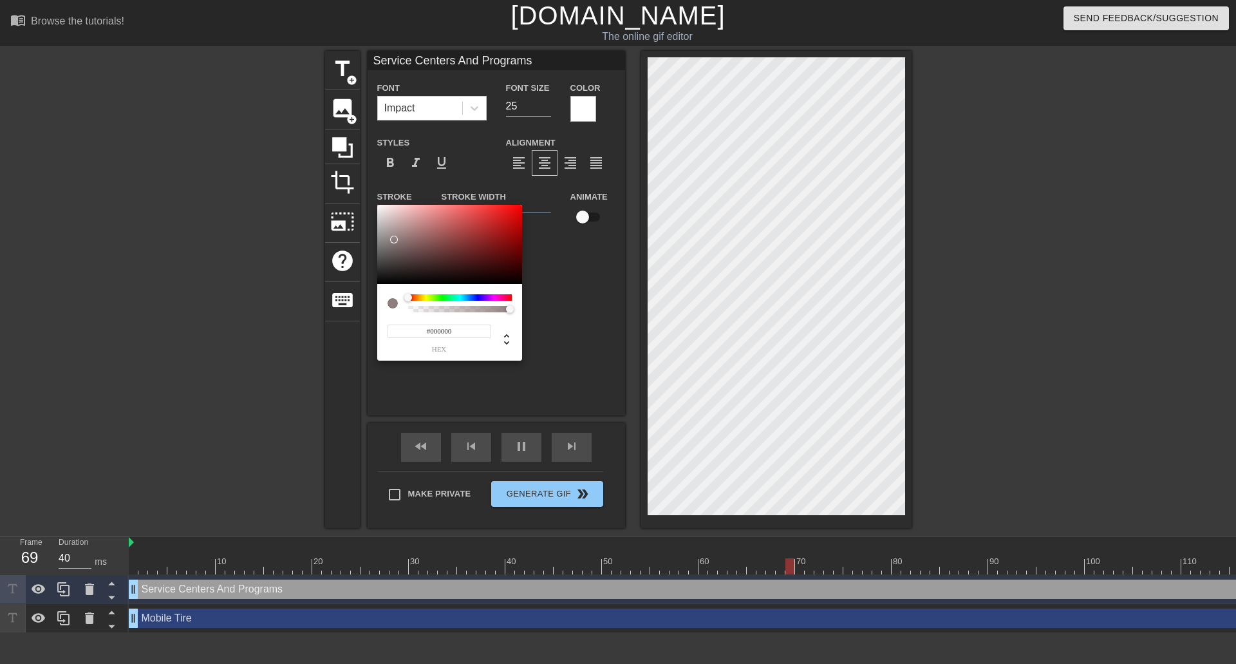
type input "Service Centers And Programs"
type input "40"
type input "Service Centers And Programs"
drag, startPoint x: 394, startPoint y: 240, endPoint x: 354, endPoint y: 309, distance: 80.2
click at [354, 309] on div "#000000 hex" at bounding box center [618, 332] width 1236 height 664
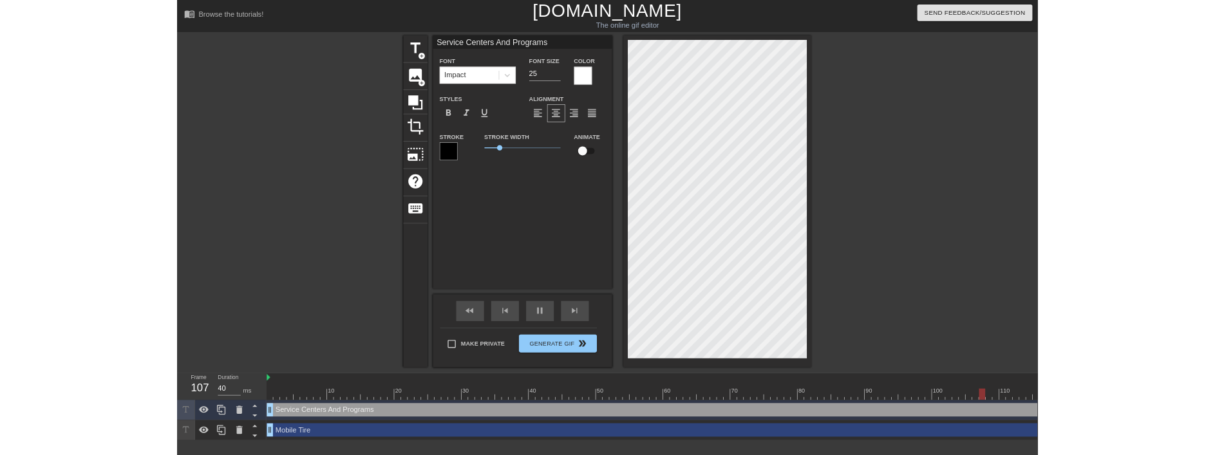
scroll to position [2, 2]
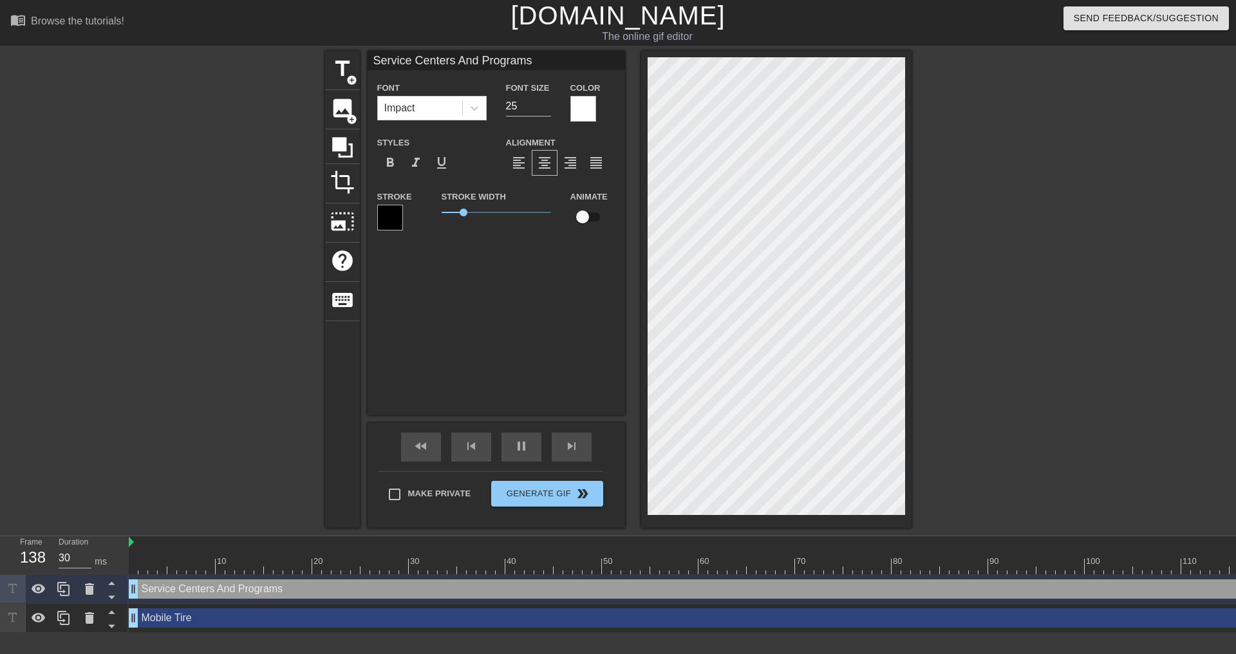
click at [586, 108] on div at bounding box center [584, 109] width 26 height 26
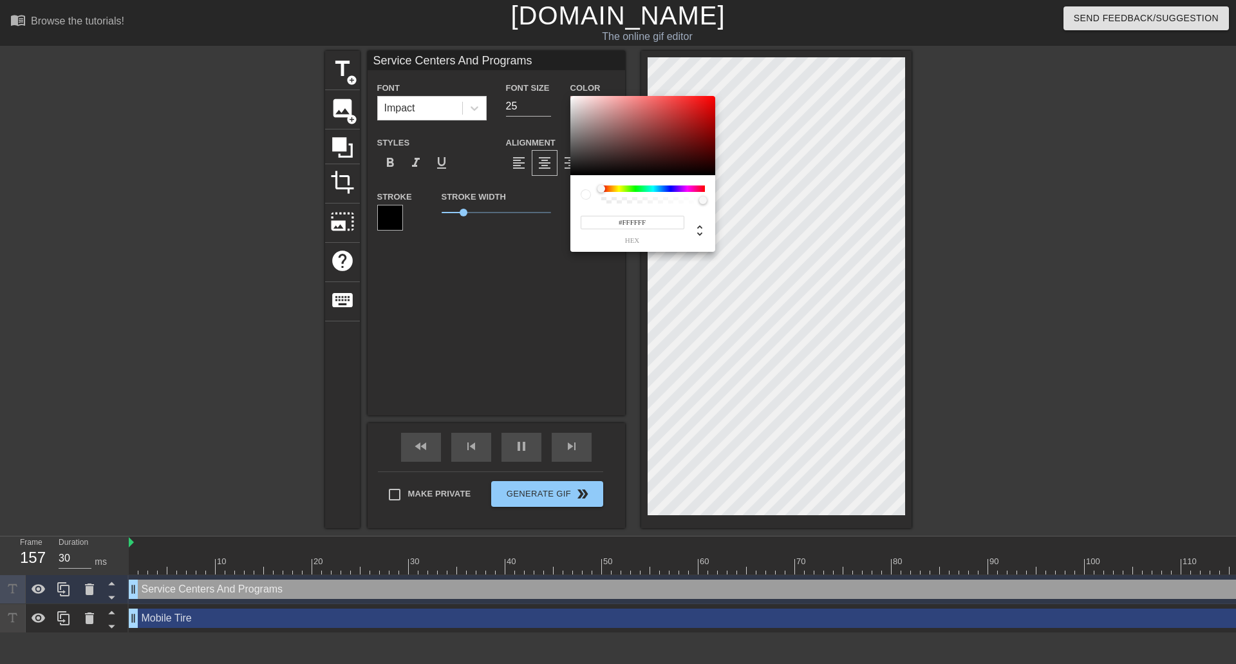
type input "40"
click at [686, 126] on div at bounding box center [643, 136] width 145 height 80
click at [686, 126] on div at bounding box center [686, 126] width 8 height 8
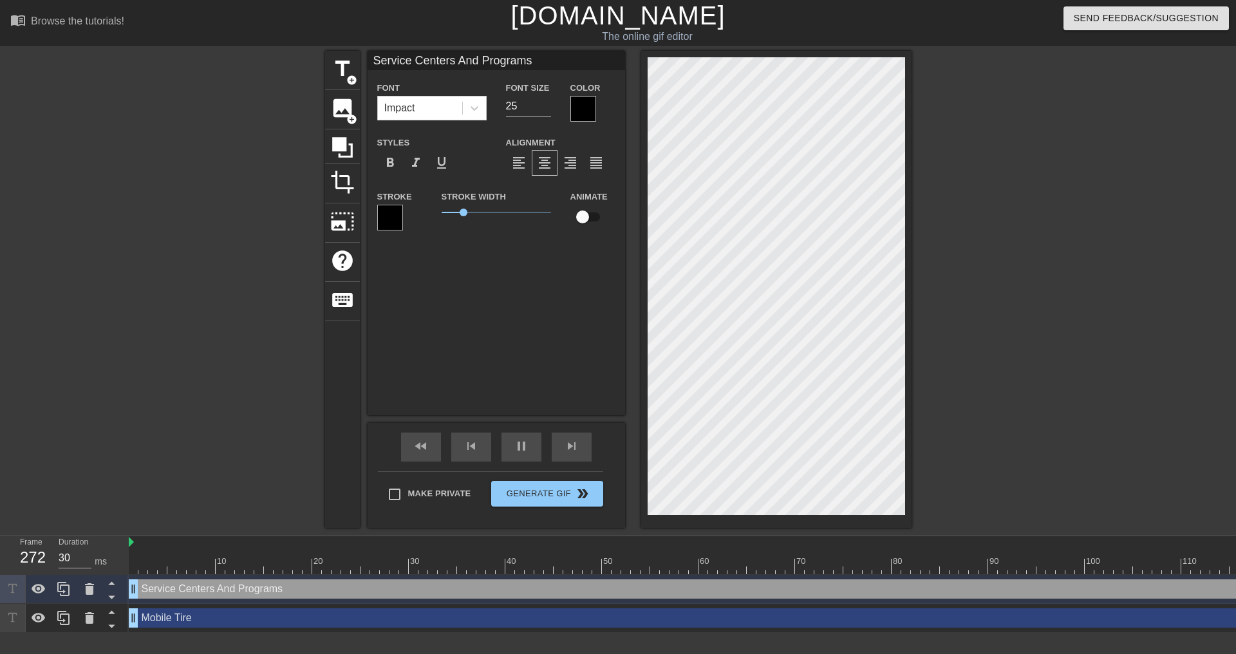
click at [589, 113] on div at bounding box center [584, 109] width 26 height 26
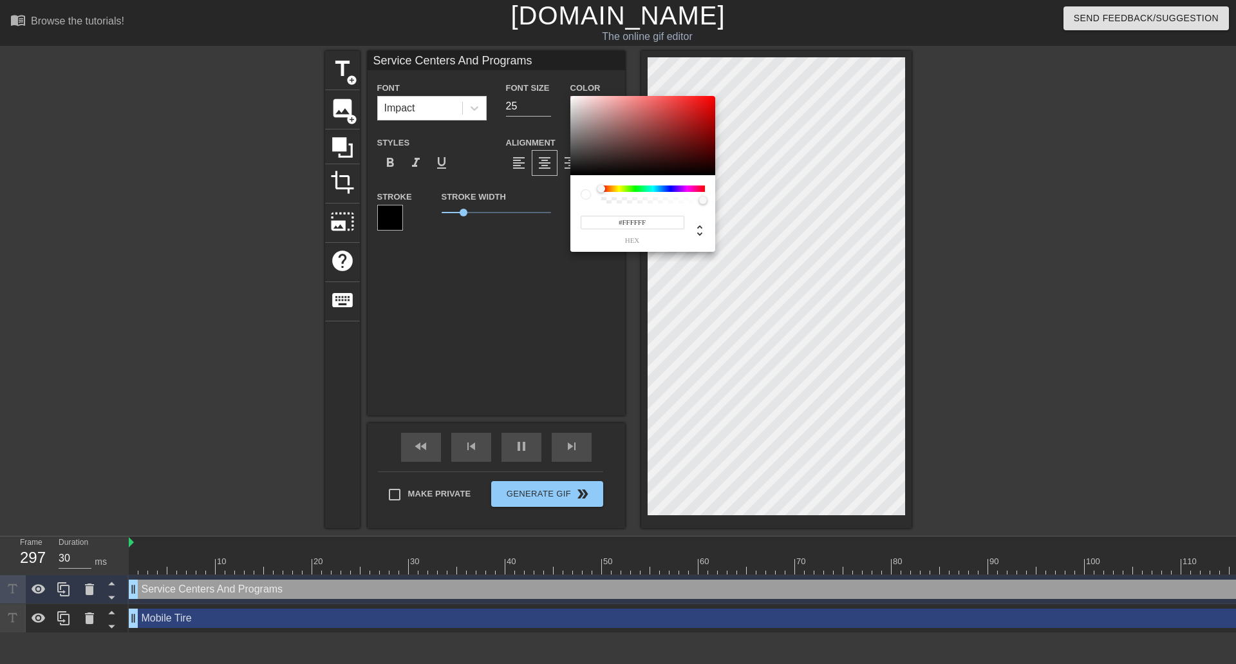
drag, startPoint x: 587, startPoint y: 132, endPoint x: 544, endPoint y: 69, distance: 76.1
click at [544, 68] on div "#FFFFFF hex" at bounding box center [618, 332] width 1236 height 664
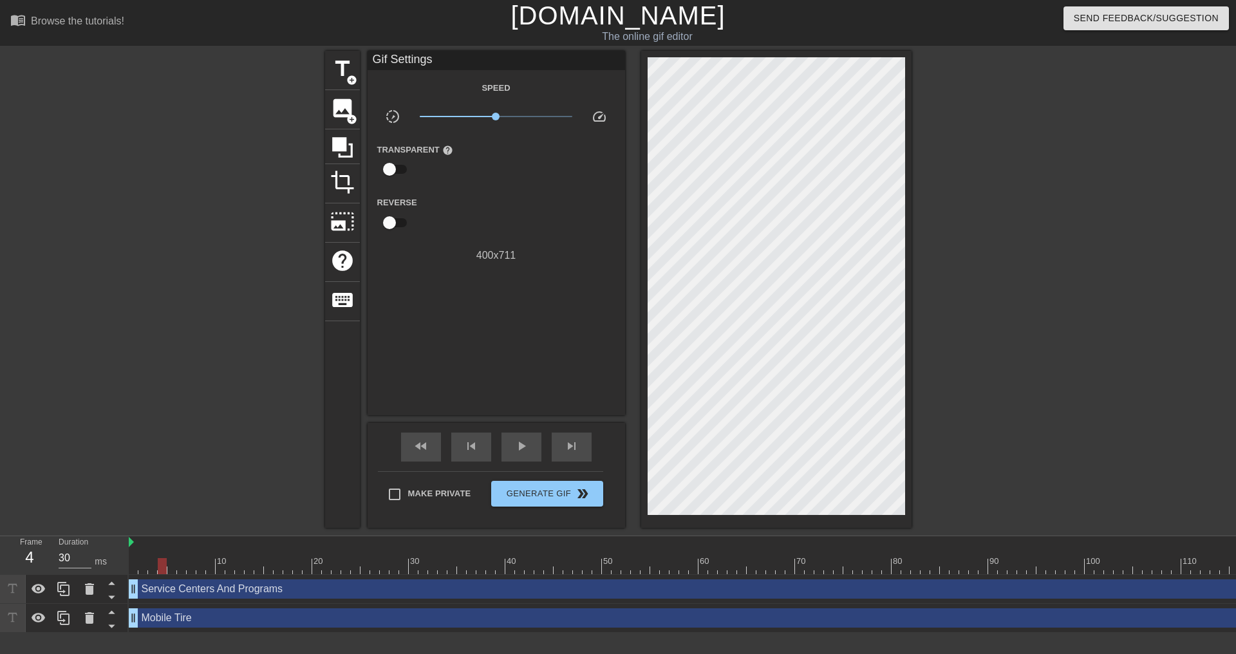
click at [520, 453] on span "play_arrow" at bounding box center [521, 446] width 15 height 15
click at [558, 491] on span "Generate Gif double_arrow" at bounding box center [546, 493] width 101 height 15
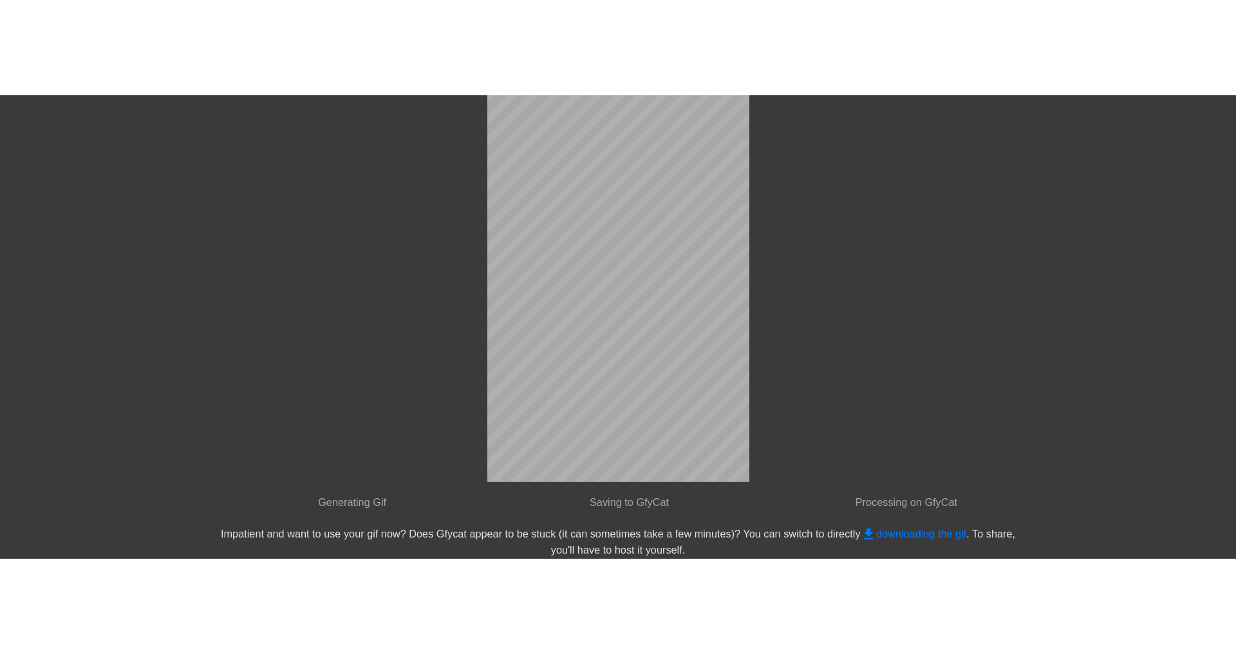
scroll to position [0, 0]
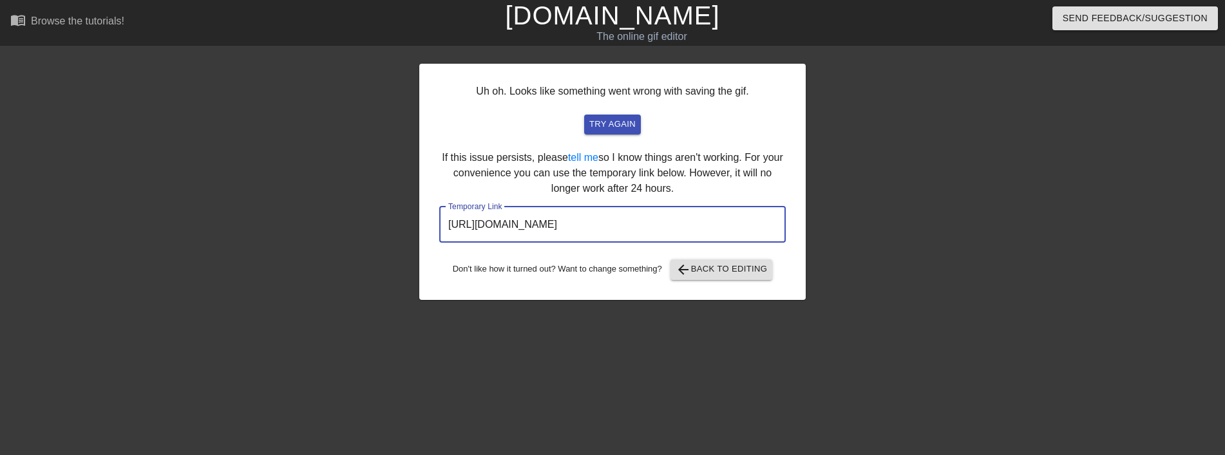
click at [684, 229] on input "[URL][DOMAIN_NAME]" at bounding box center [612, 225] width 346 height 36
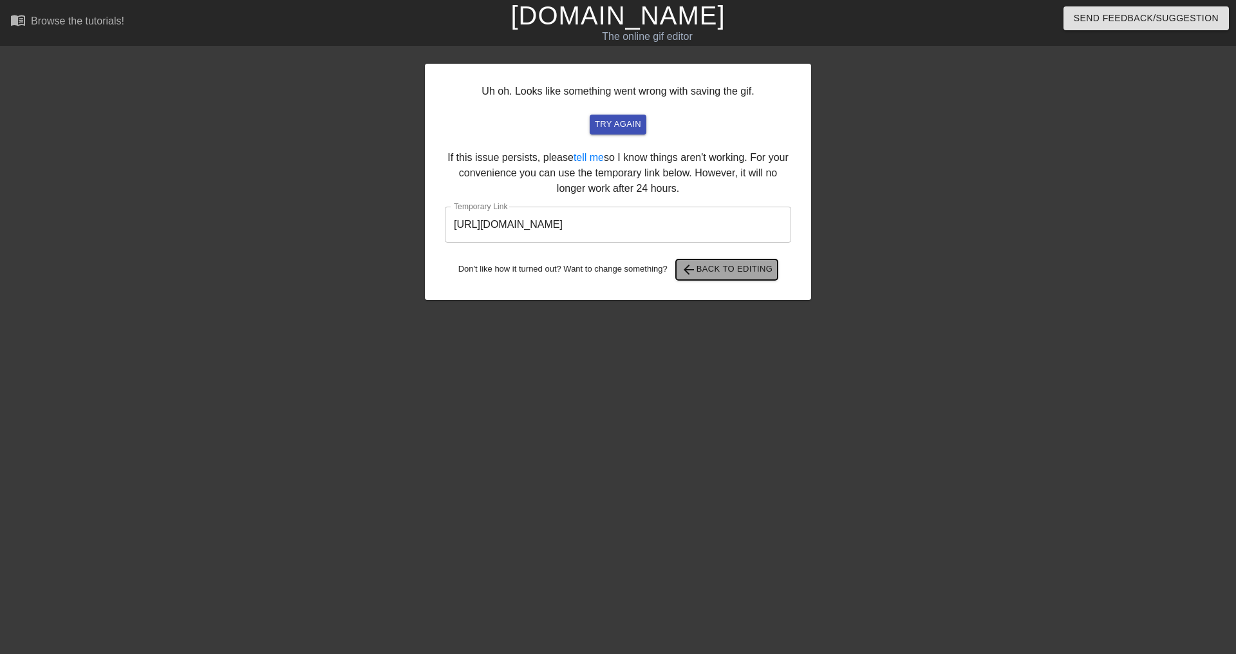
click at [764, 270] on span "arrow_back Back to Editing" at bounding box center [727, 269] width 92 height 15
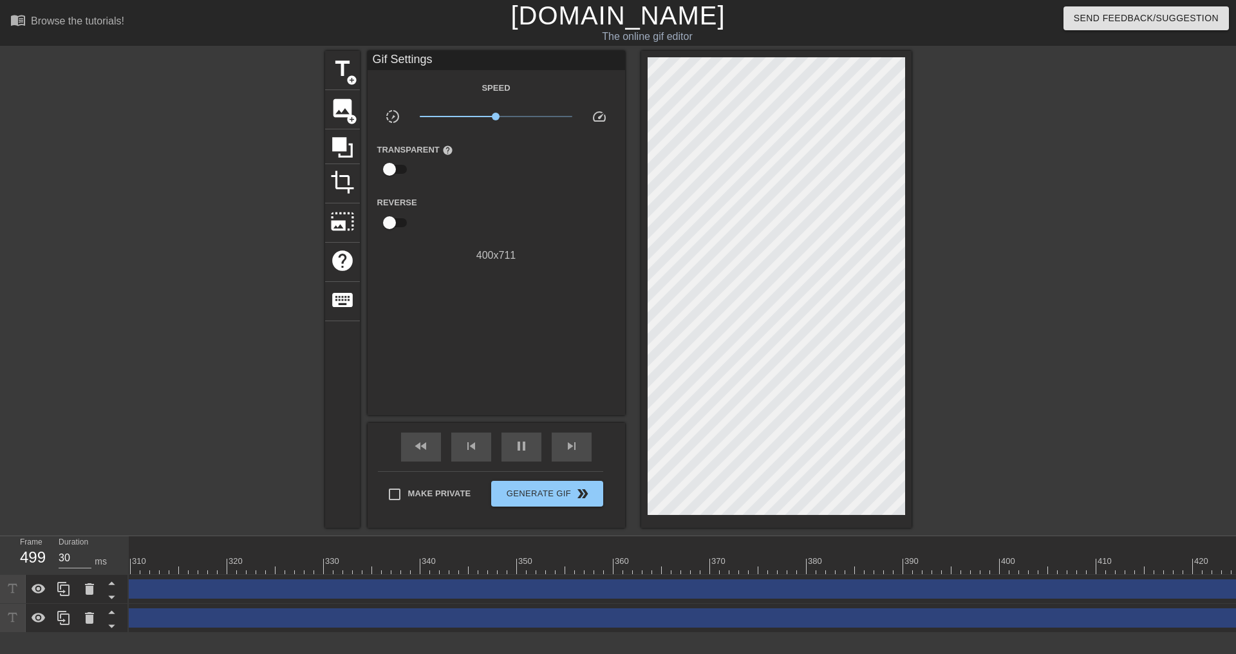
scroll to position [0, 5657]
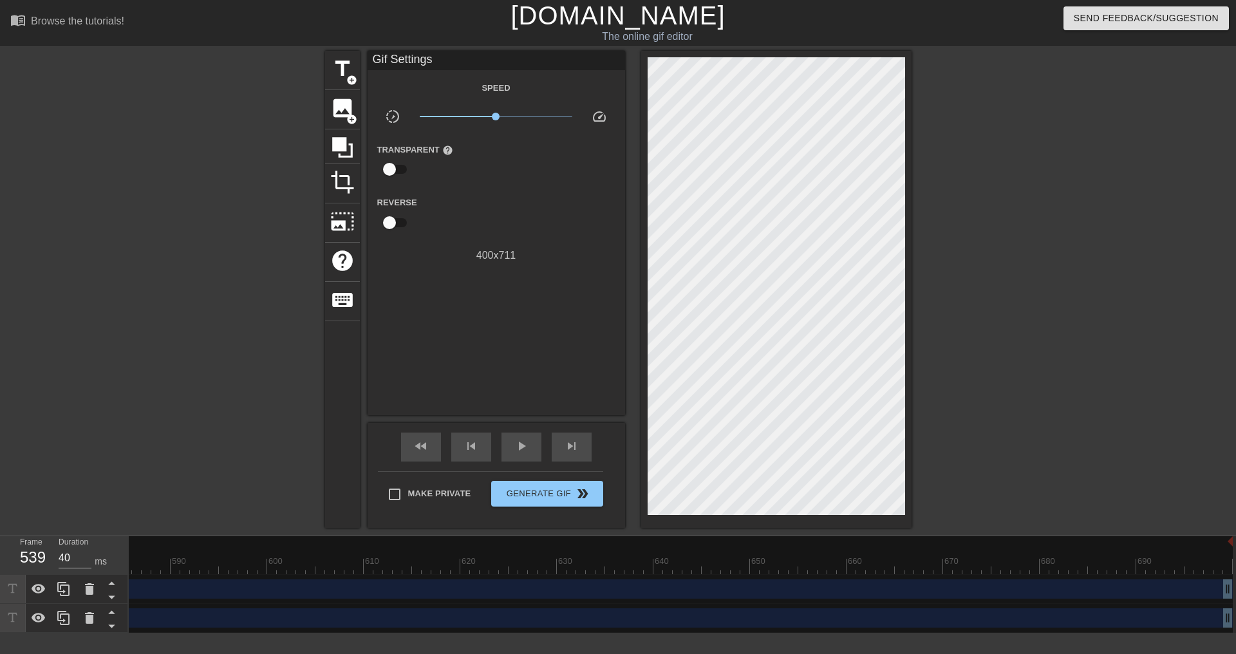
drag, startPoint x: 1221, startPoint y: 540, endPoint x: 808, endPoint y: 565, distance: 414.2
click at [808, 565] on div at bounding box center [460, 589] width 1545 height 106
click at [1223, 541] on div at bounding box center [460, 589] width 1545 height 106
drag, startPoint x: 1224, startPoint y: 538, endPoint x: 175, endPoint y: 556, distance: 1048.5
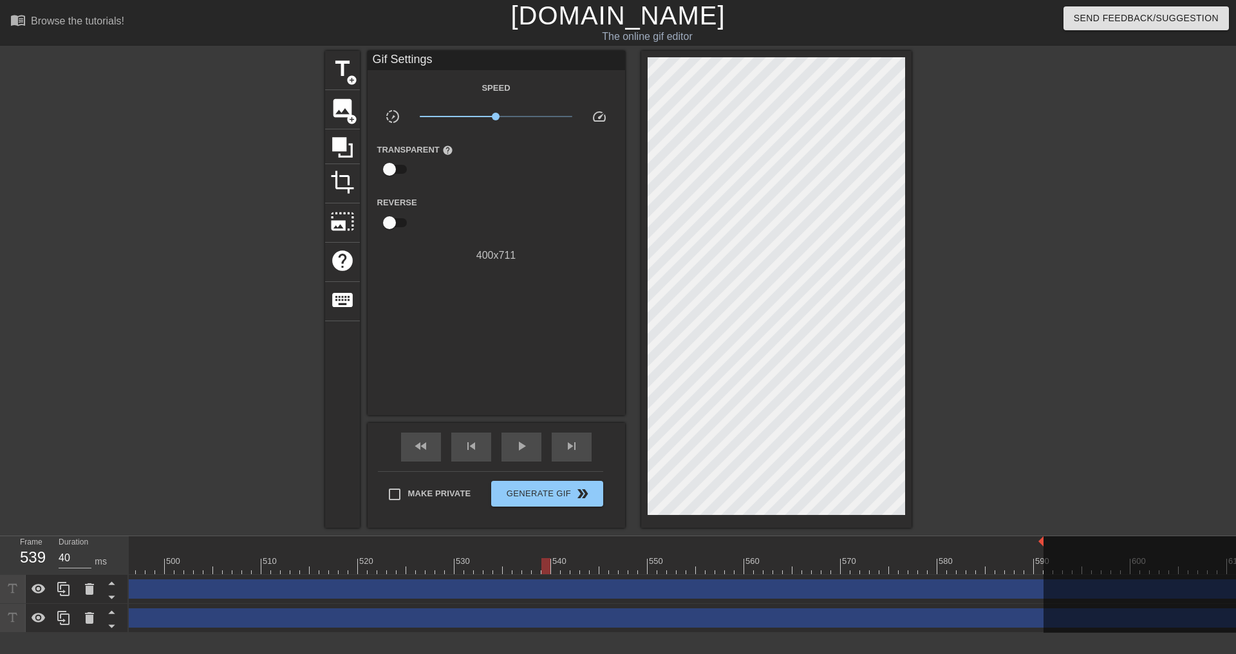
scroll to position [0, 4745]
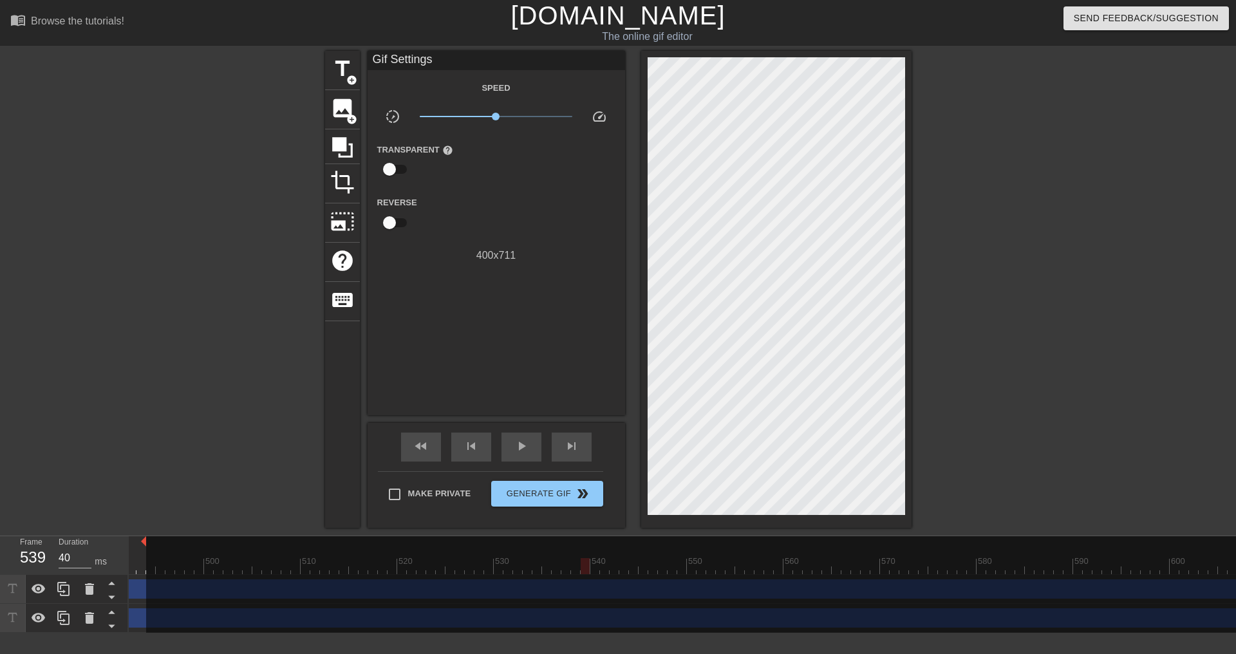
drag, startPoint x: 1081, startPoint y: 543, endPoint x: 142, endPoint y: 556, distance: 939.6
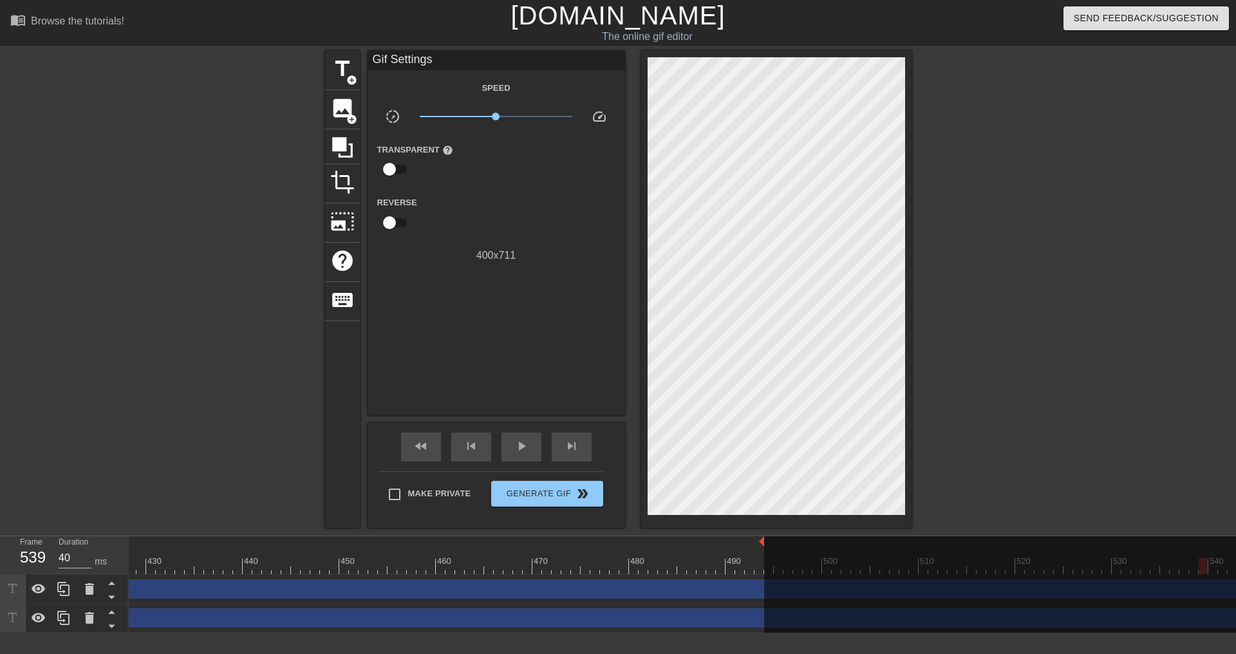
scroll to position [0, 4101]
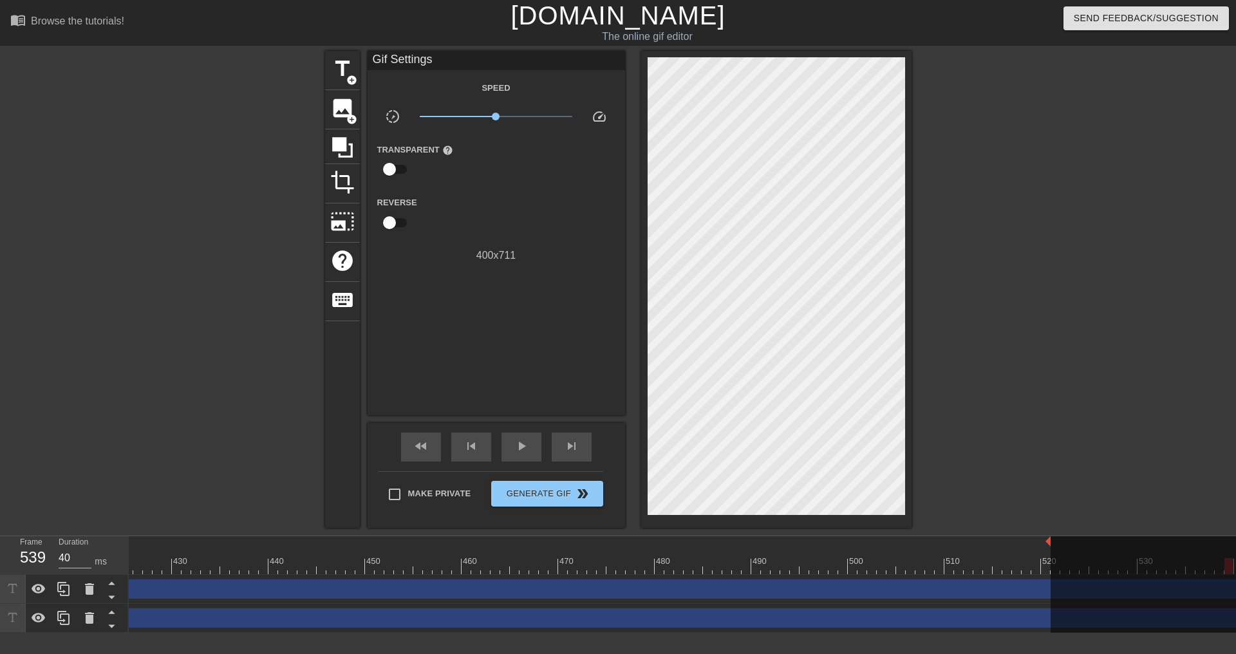
drag, startPoint x: 788, startPoint y: 543, endPoint x: 1049, endPoint y: 549, distance: 260.9
click at [374, 550] on div "450" at bounding box center [370, 557] width 10 height 16
click at [525, 451] on span "play_arrow" at bounding box center [521, 446] width 15 height 15
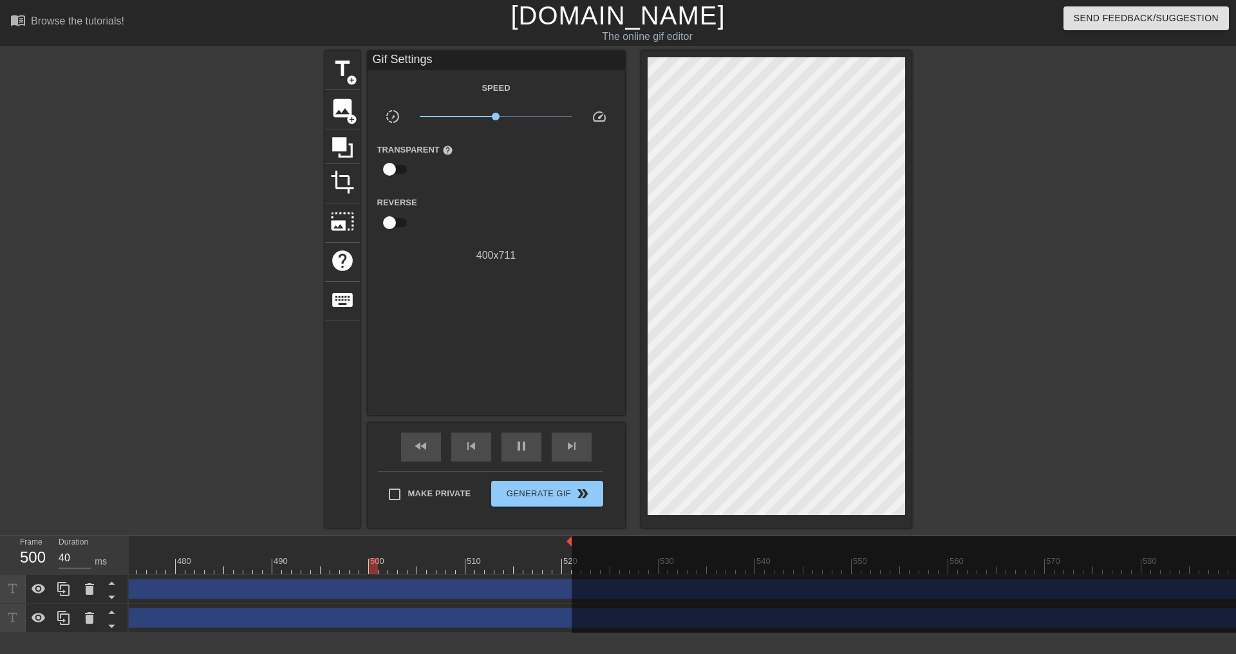
scroll to position [0, 4616]
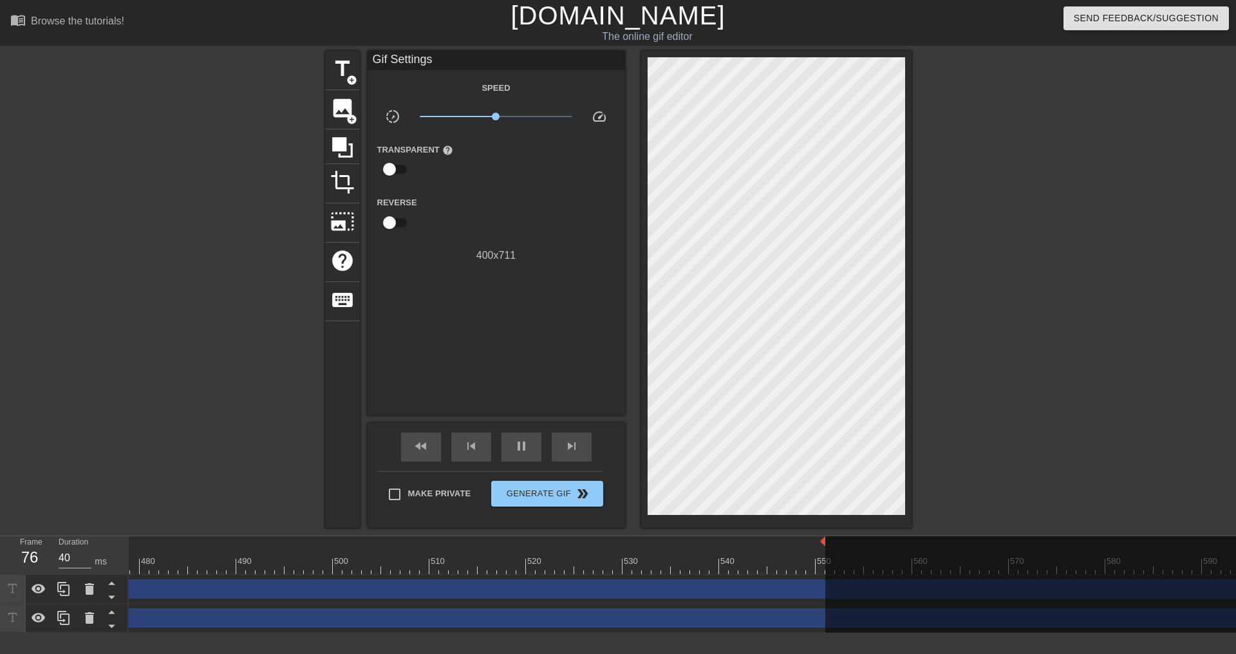
drag, startPoint x: 534, startPoint y: 542, endPoint x: 823, endPoint y: 534, distance: 289.3
click at [823, 534] on div "menu_book Browse the tutorials! [DOMAIN_NAME] The online gif editor Send Feedba…" at bounding box center [618, 316] width 1236 height 633
drag, startPoint x: 824, startPoint y: 542, endPoint x: 811, endPoint y: 544, distance: 13.1
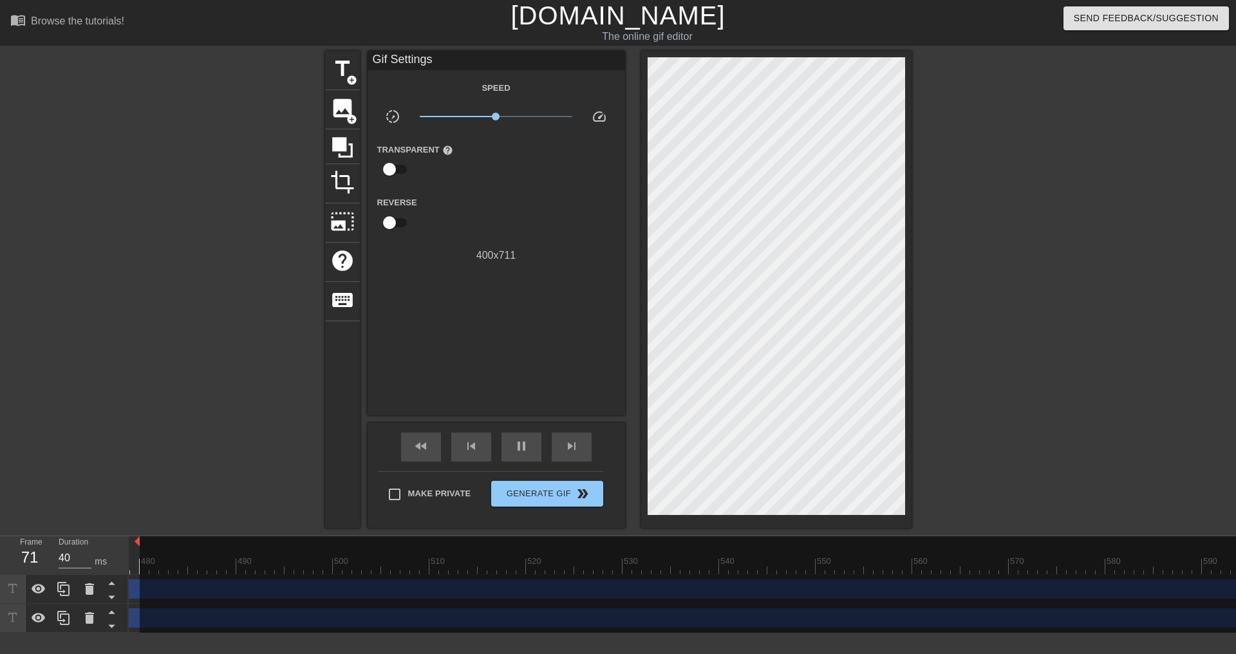
drag, startPoint x: 813, startPoint y: 540, endPoint x: 141, endPoint y: 560, distance: 672.6
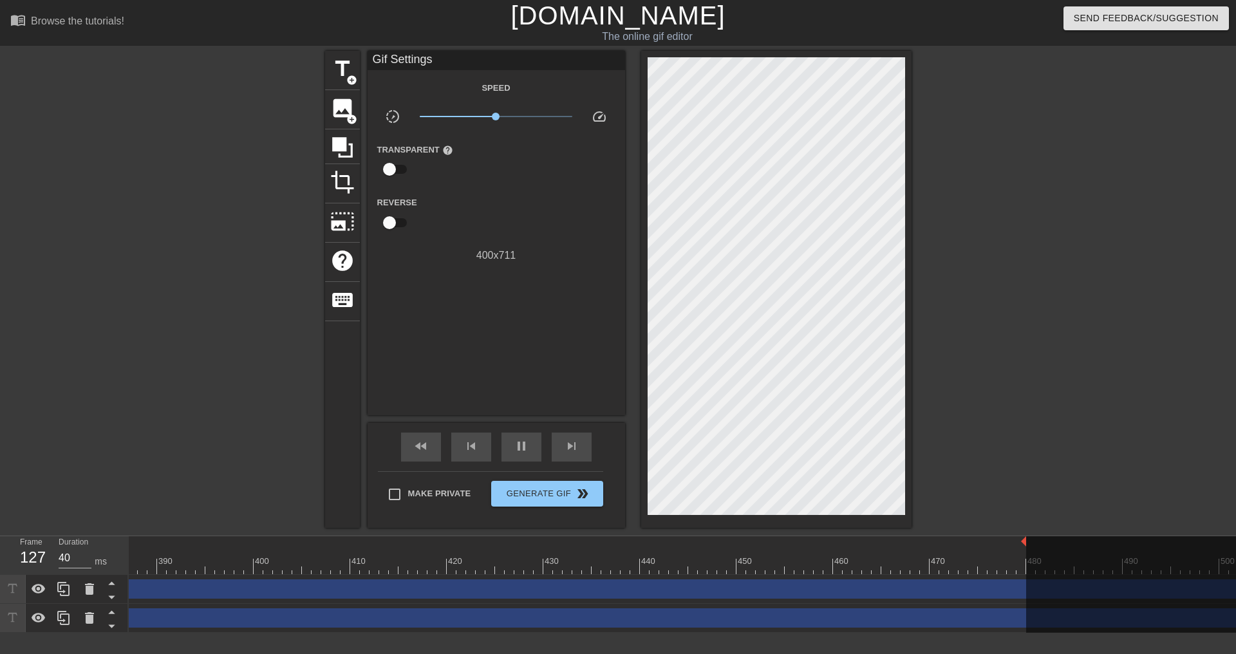
scroll to position [0, 3714]
click at [520, 456] on div "play_arrow" at bounding box center [522, 447] width 40 height 29
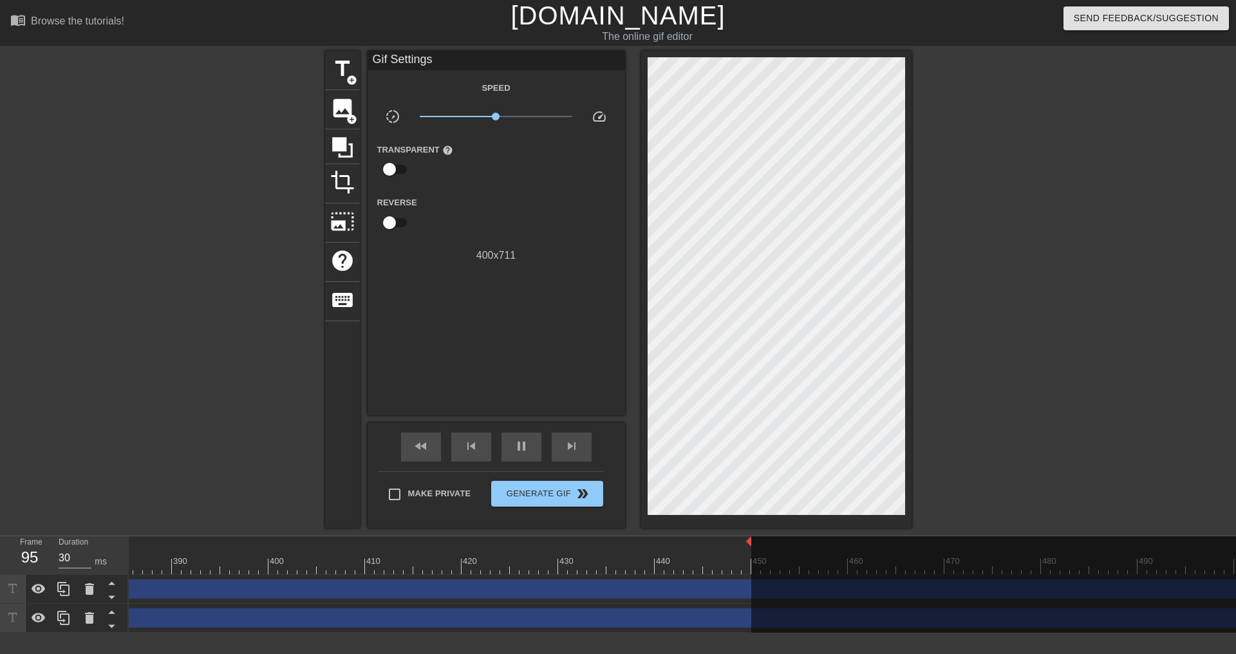
drag, startPoint x: 1039, startPoint y: 545, endPoint x: 749, endPoint y: 549, distance: 290.5
click at [522, 447] on span "play_arrow" at bounding box center [521, 446] width 15 height 15
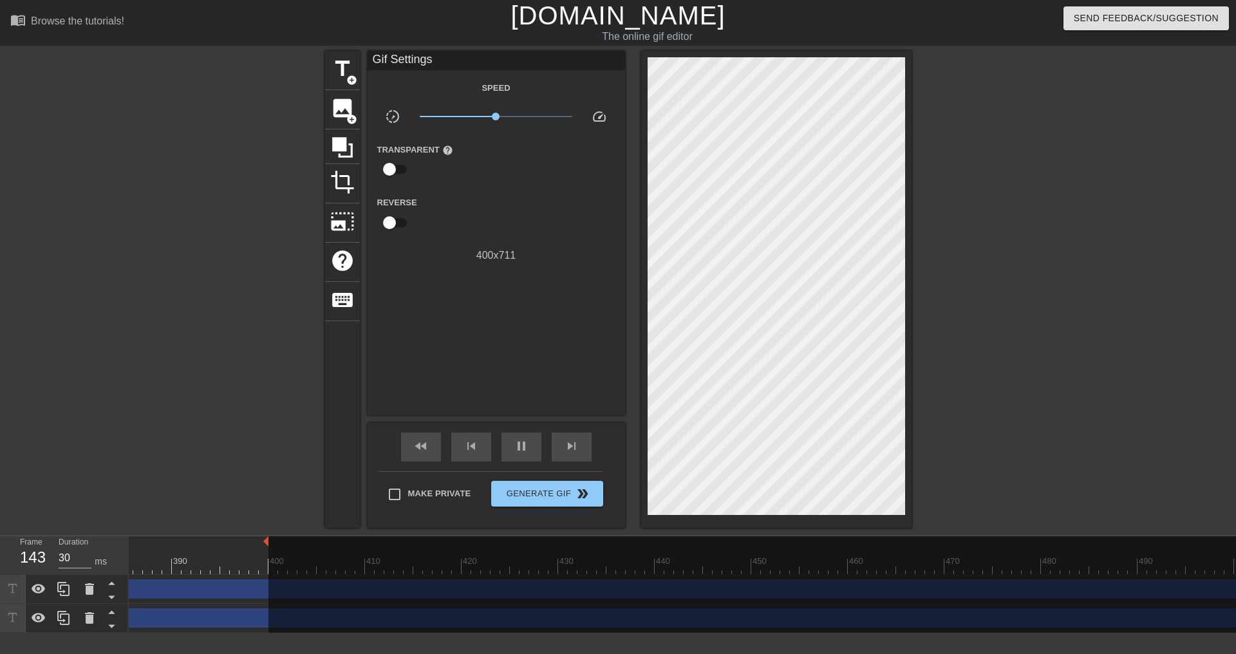
drag, startPoint x: 748, startPoint y: 542, endPoint x: 263, endPoint y: 549, distance: 485.6
click at [160, 554] on div at bounding box center [158, 557] width 10 height 16
click at [525, 446] on span "play_arrow" at bounding box center [521, 446] width 15 height 15
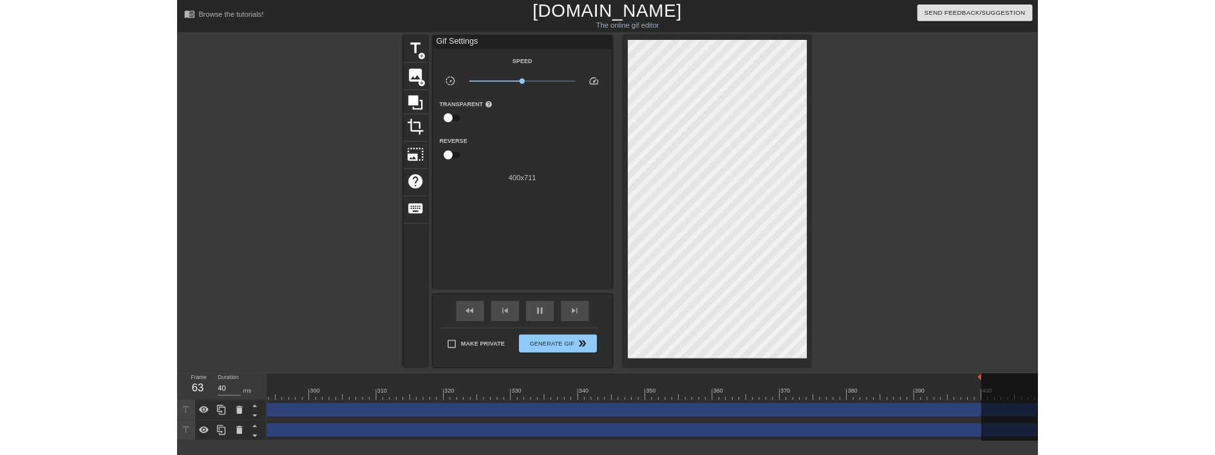
scroll to position [0, 2813]
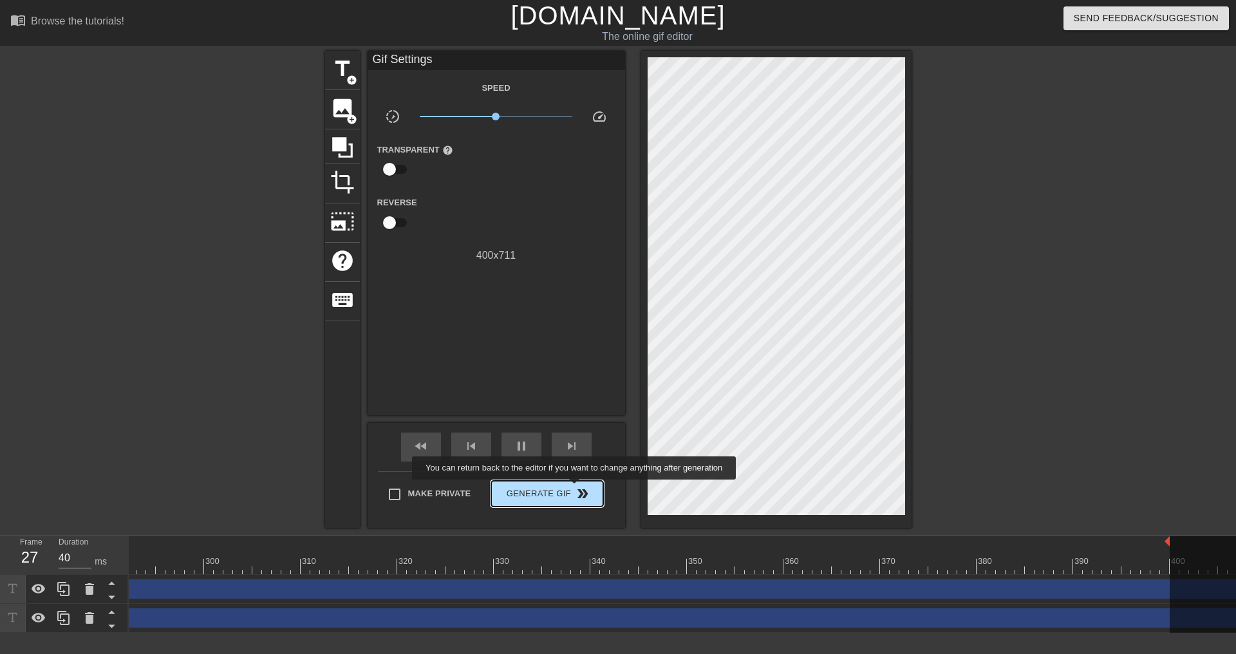
click at [546, 497] on span "Generate Gif double_arrow" at bounding box center [546, 493] width 101 height 15
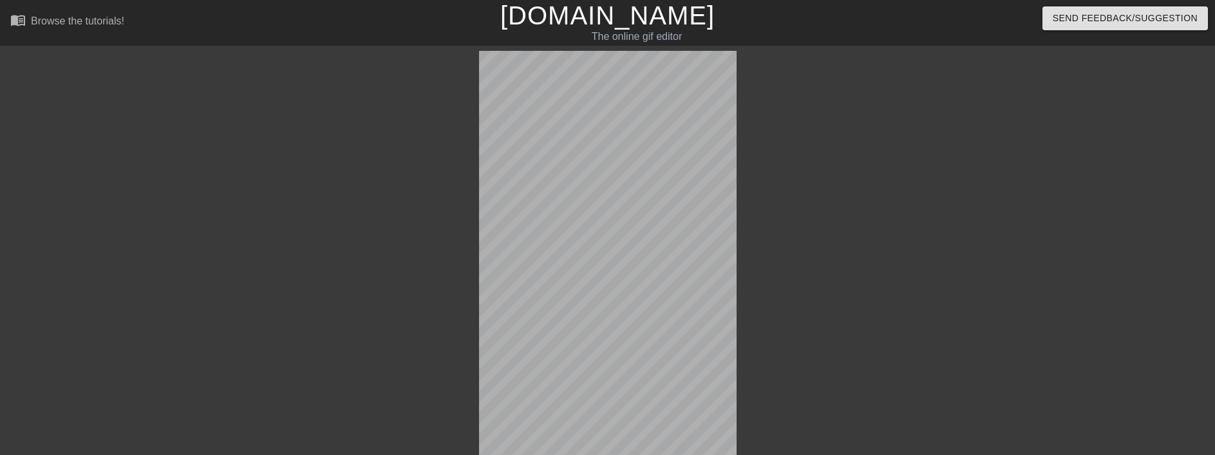
scroll to position [161, 0]
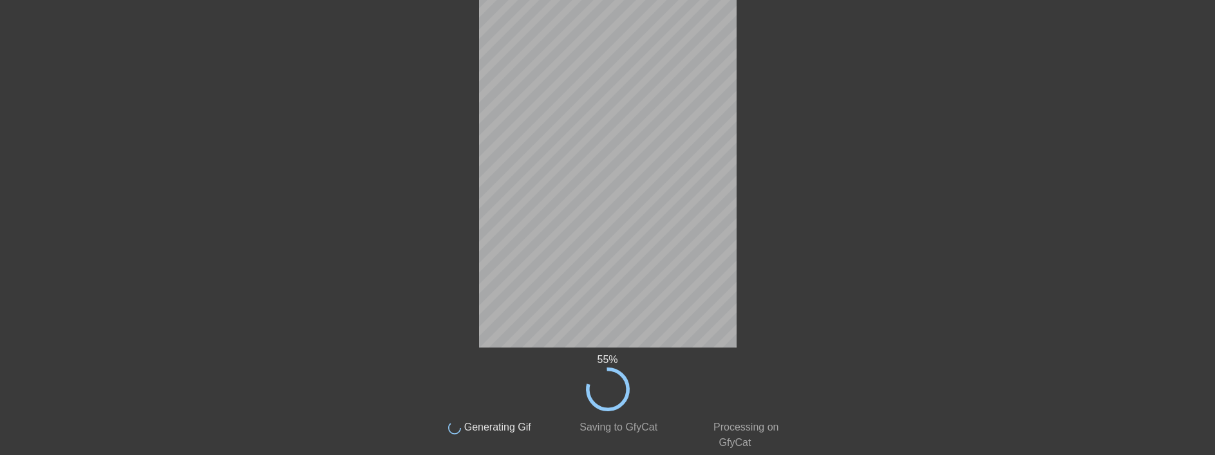
click at [859, 217] on div at bounding box center [901, 83] width 193 height 386
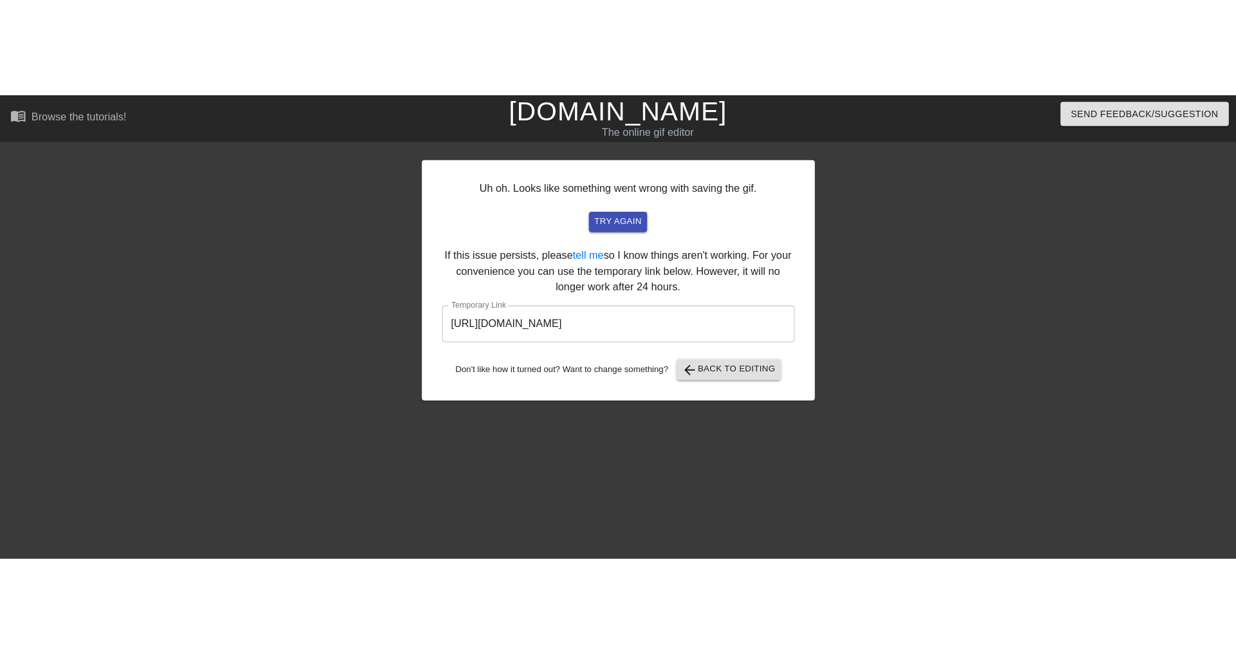
scroll to position [0, 0]
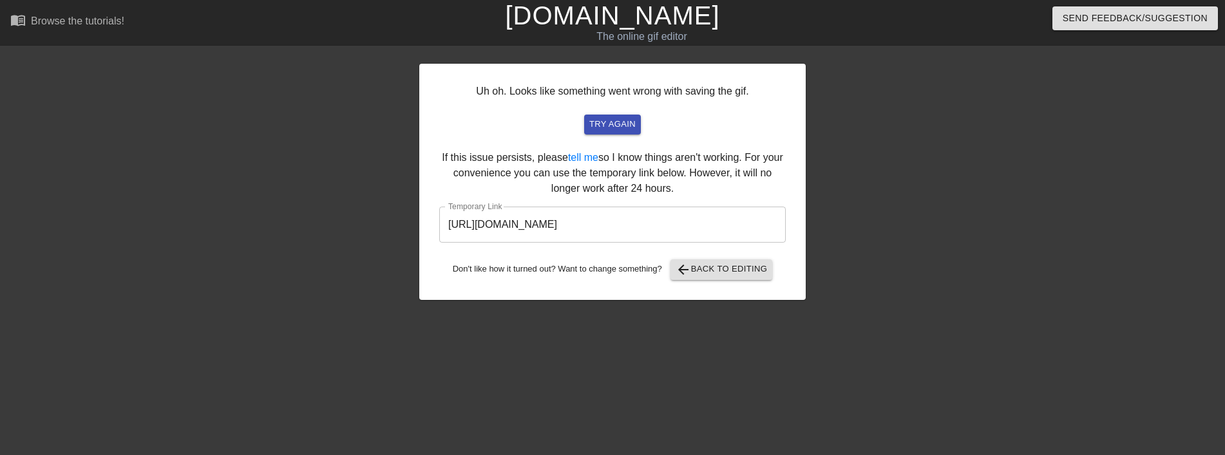
click at [614, 226] on input "[URL][DOMAIN_NAME]" at bounding box center [612, 225] width 346 height 36
